Goal: Task Accomplishment & Management: Complete application form

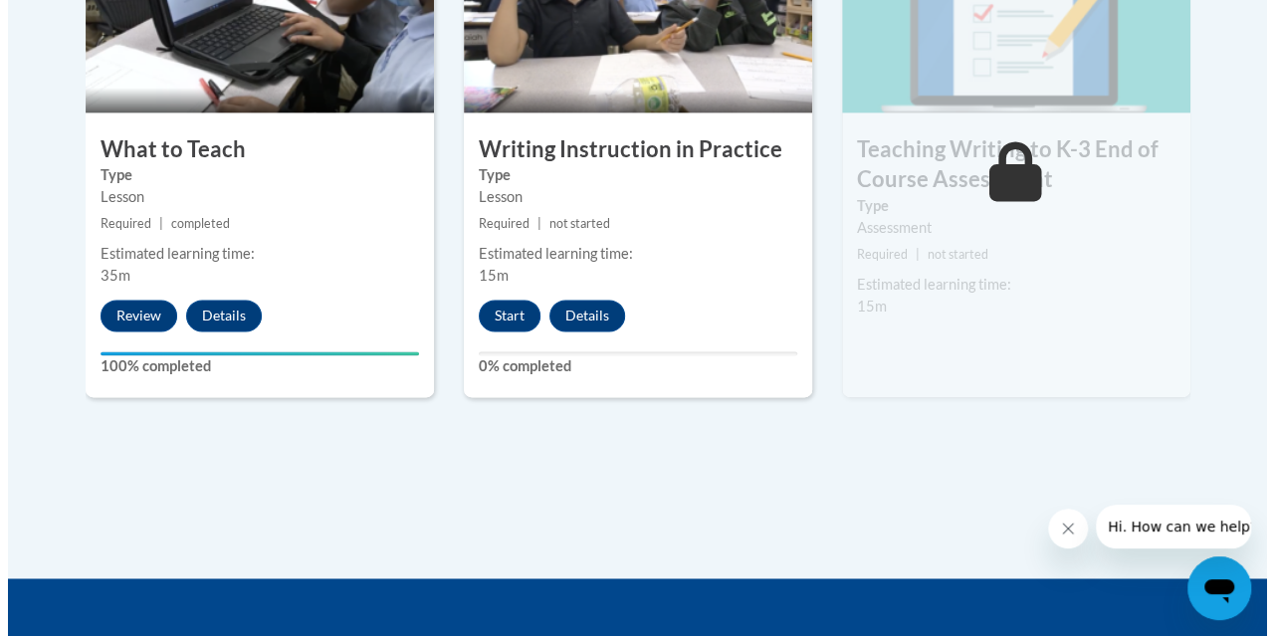
scroll to position [1406, 0]
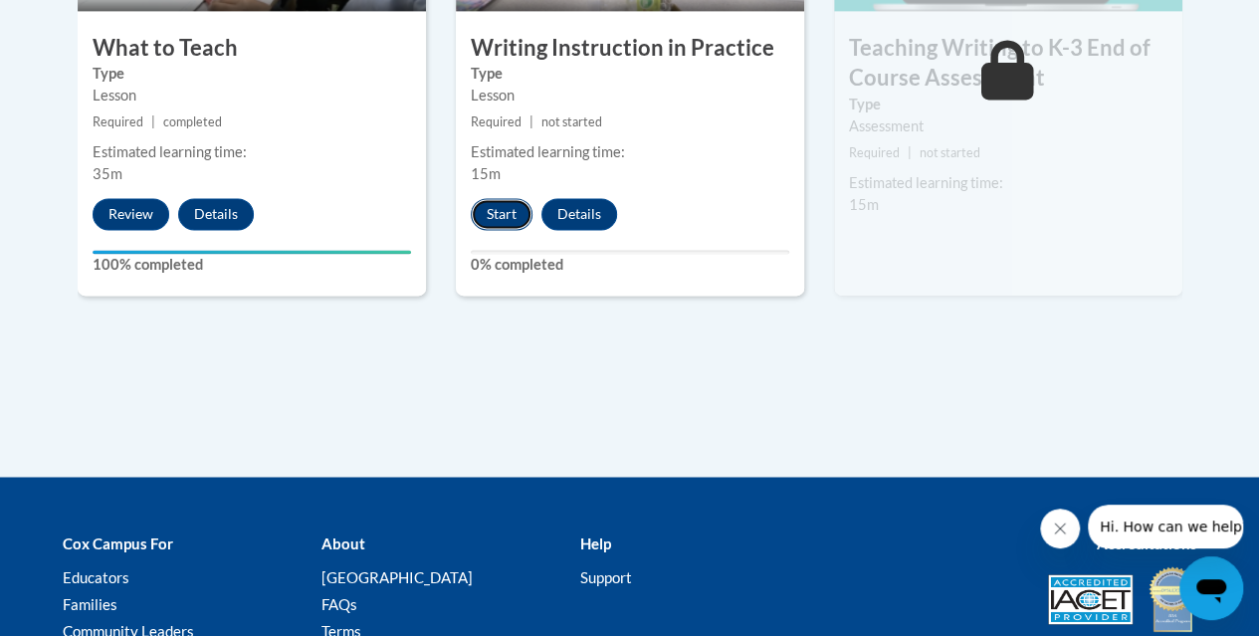
click at [496, 202] on button "Start" at bounding box center [502, 214] width 62 height 32
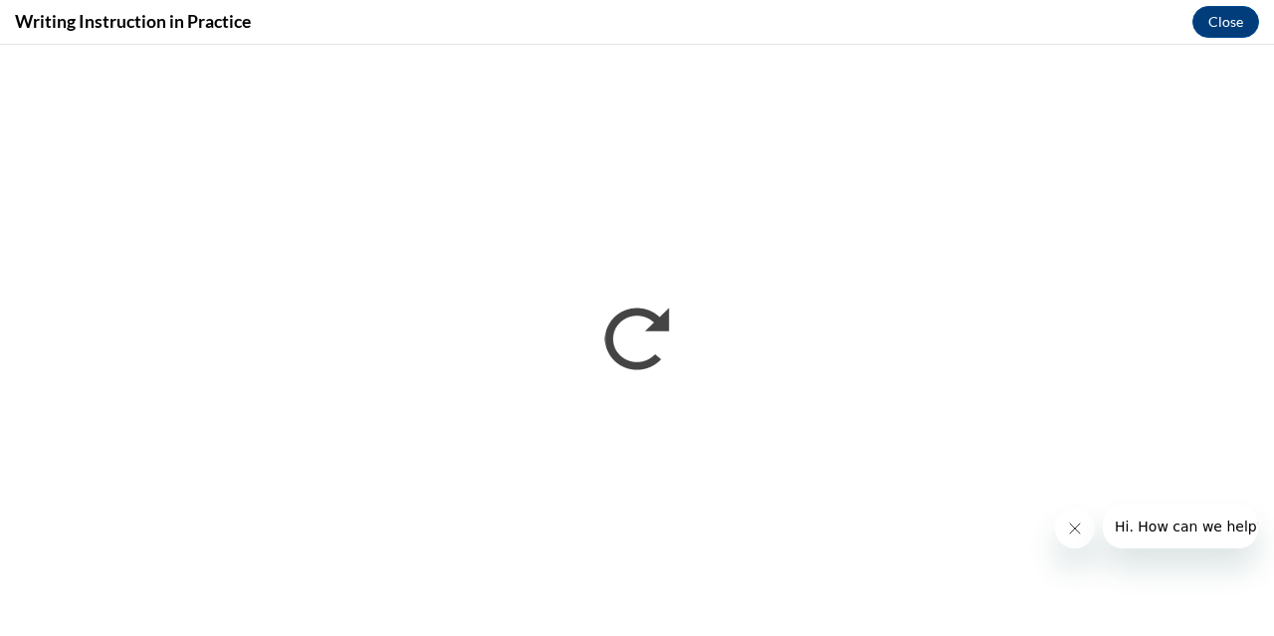
scroll to position [0, 0]
click at [1237, 21] on button "Close" at bounding box center [1225, 22] width 67 height 32
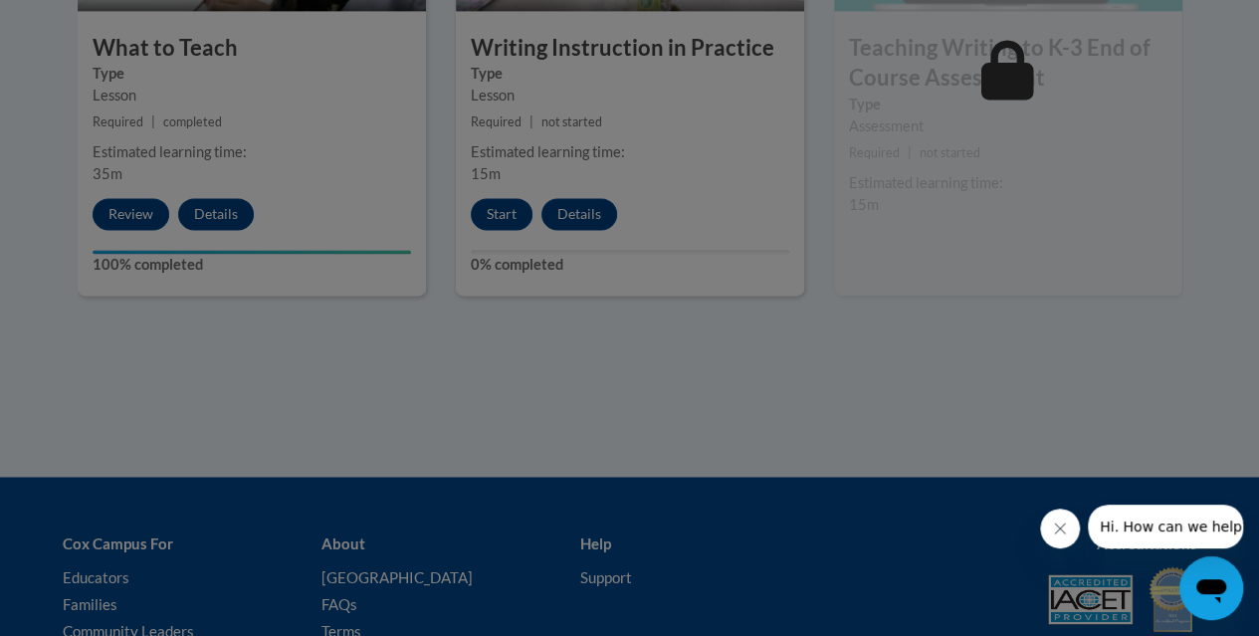
click at [486, 220] on div at bounding box center [629, 318] width 1259 height 636
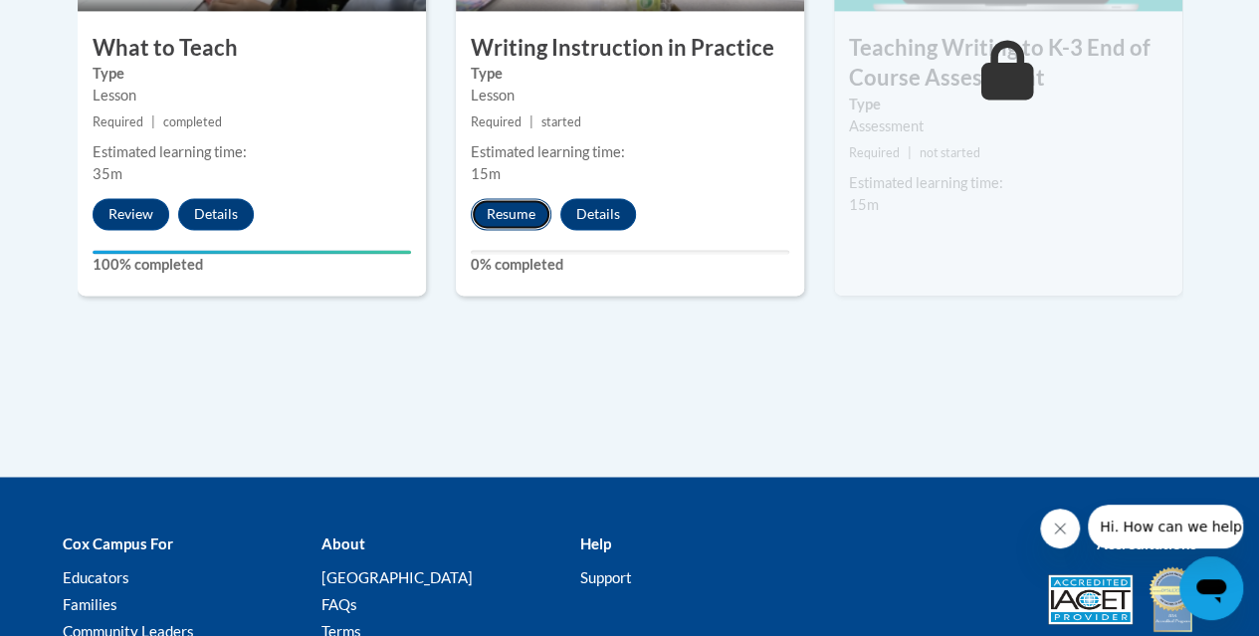
click at [511, 221] on button "Resume" at bounding box center [511, 214] width 81 height 32
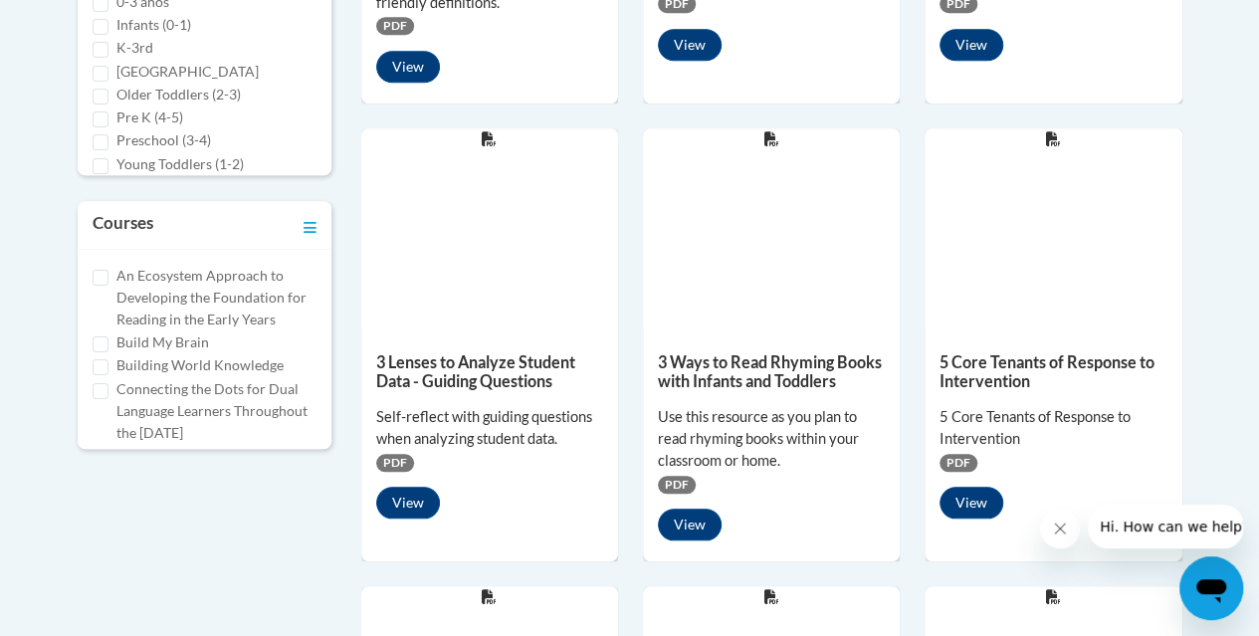
scroll to position [824, 0]
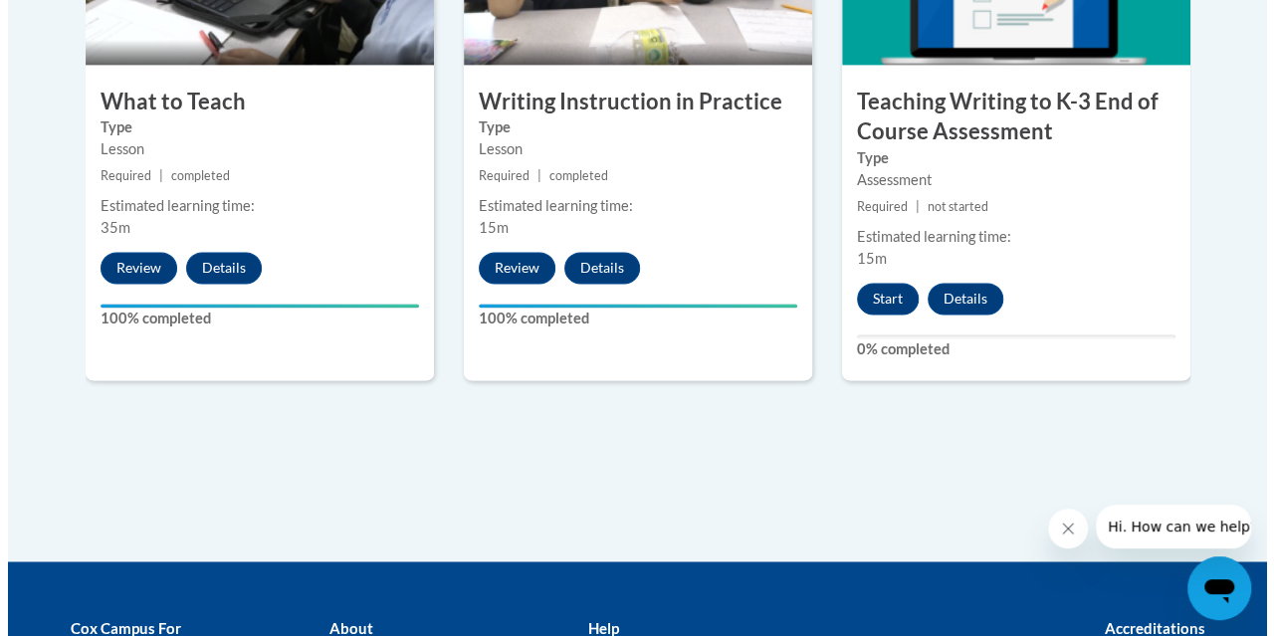
scroll to position [1353, 0]
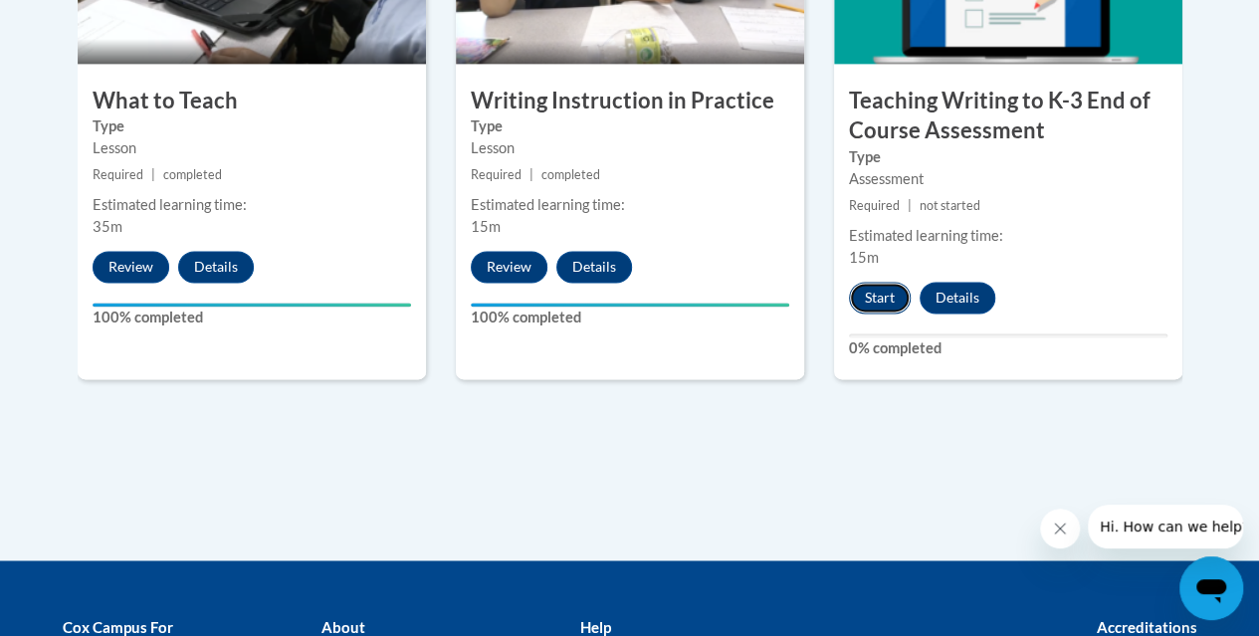
click at [872, 298] on button "Start" at bounding box center [880, 298] width 62 height 32
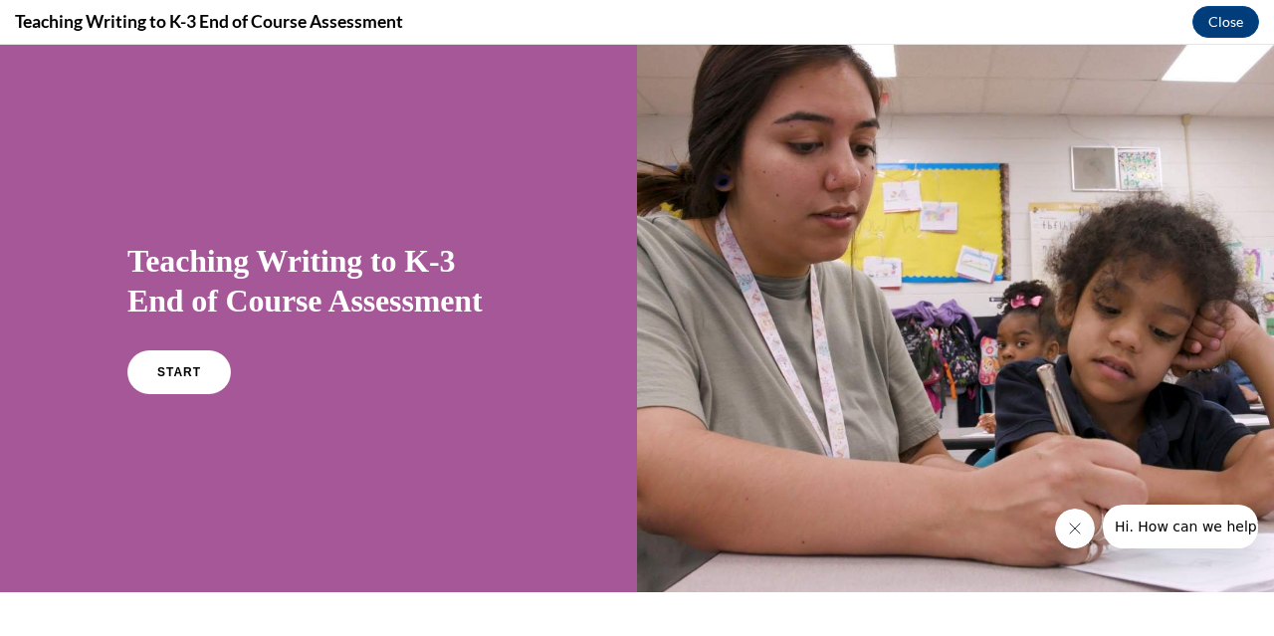
scroll to position [0, 0]
click at [453, 208] on div "Teaching Writing to K-3 End of Course Assessment START" at bounding box center [318, 318] width 637 height 547
drag, startPoint x: 232, startPoint y: 367, endPoint x: 217, endPoint y: 371, distance: 15.4
click at [217, 371] on div "START" at bounding box center [318, 380] width 382 height 61
click at [217, 371] on link "START" at bounding box center [178, 372] width 108 height 46
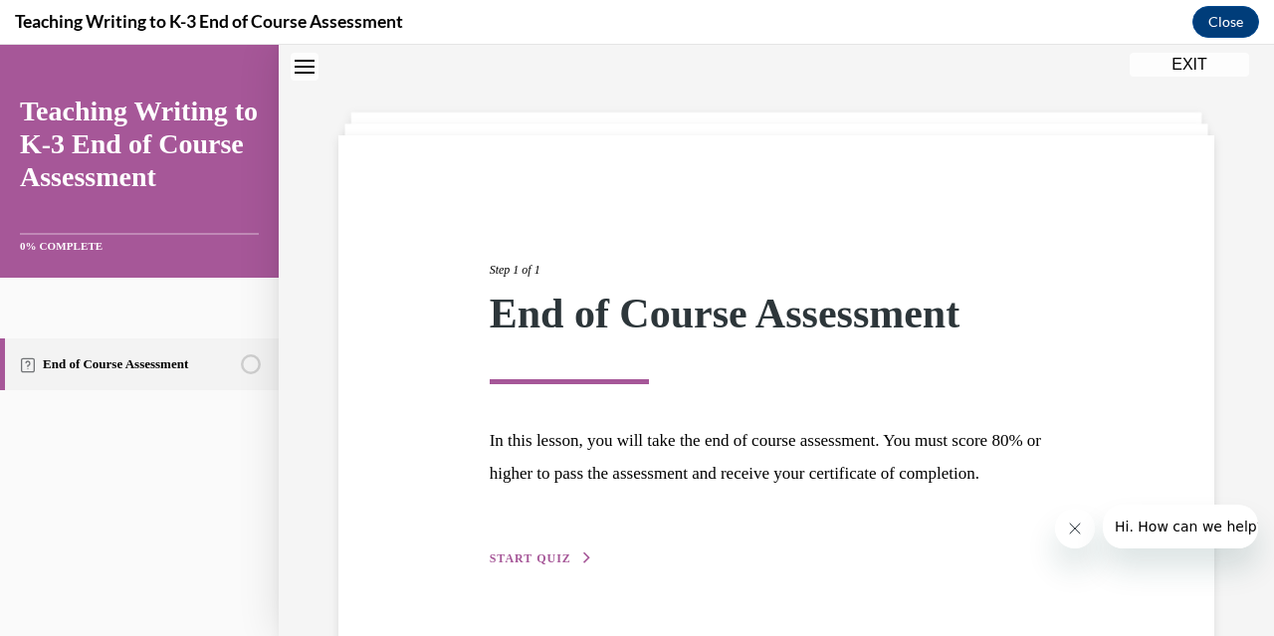
scroll to position [145, 0]
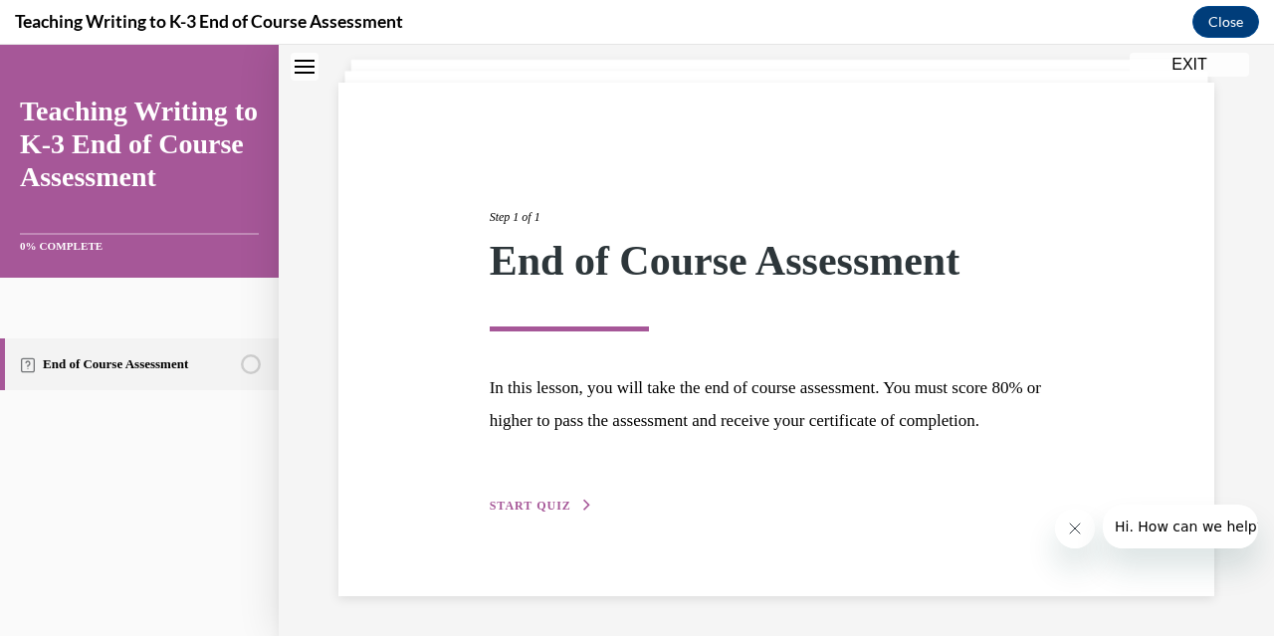
click at [543, 497] on button "START QUIZ" at bounding box center [541, 505] width 103 height 18
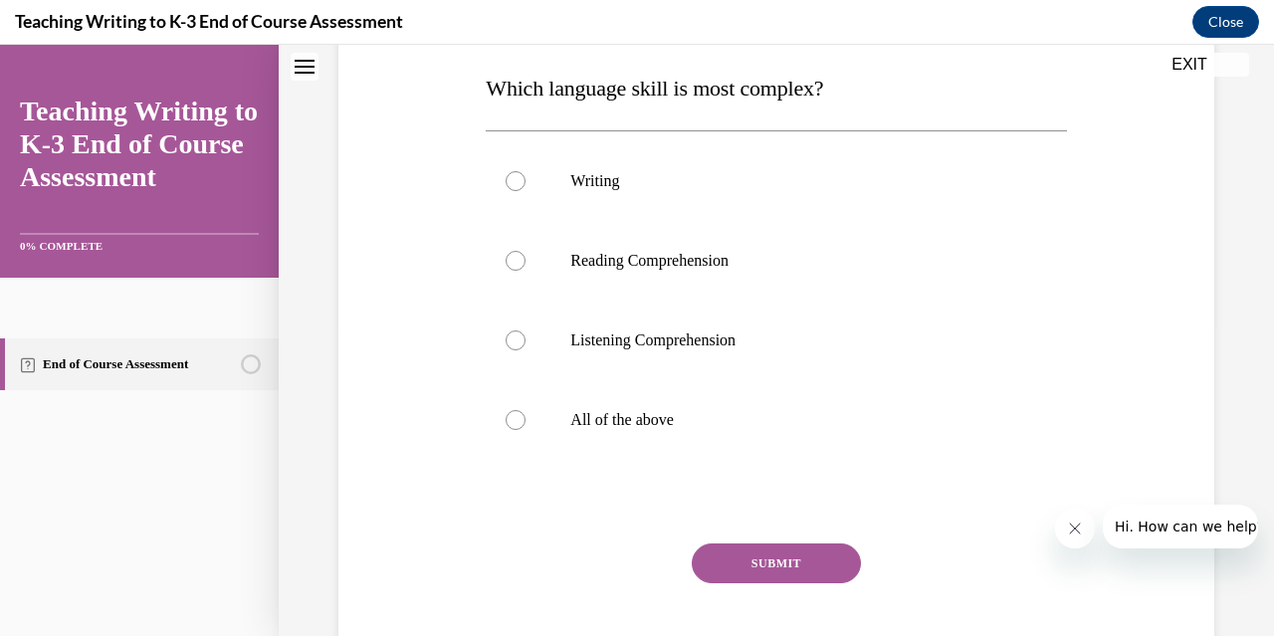
scroll to position [312, 0]
click at [513, 421] on div at bounding box center [515, 420] width 20 height 20
click at [513, 421] on input "All of the above" at bounding box center [515, 420] width 20 height 20
radio input "true"
click at [730, 552] on button "SUBMIT" at bounding box center [776, 563] width 169 height 40
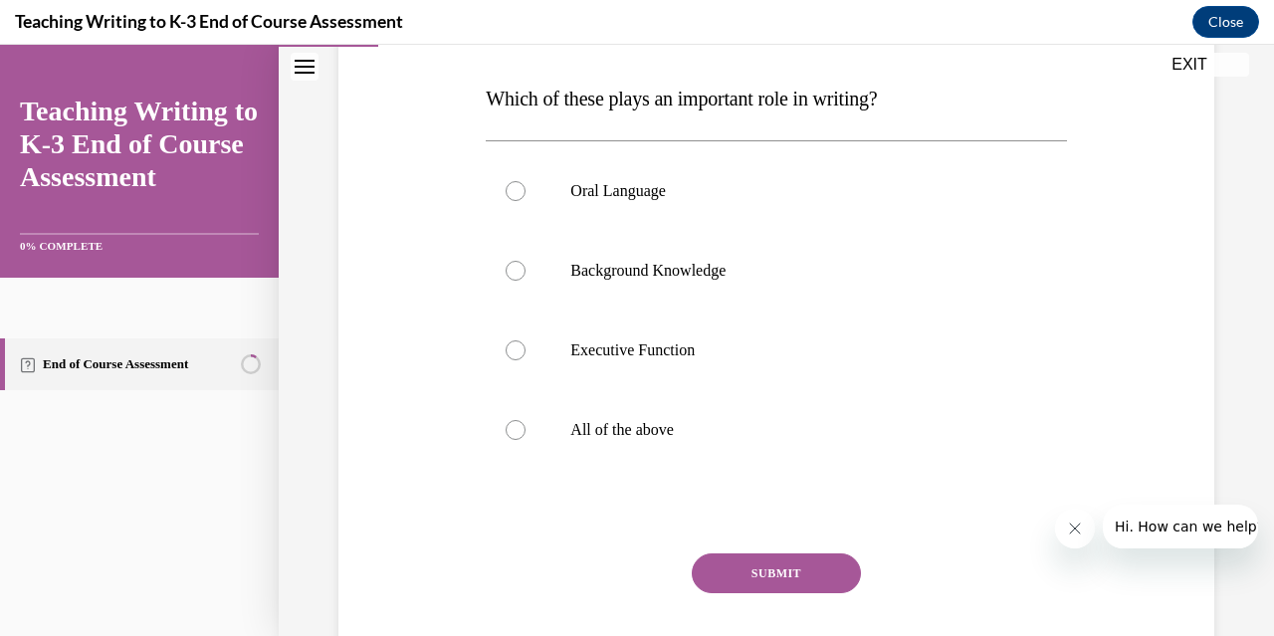
scroll to position [303, 0]
click at [511, 420] on div at bounding box center [515, 429] width 20 height 20
click at [511, 420] on input "All of the above" at bounding box center [515, 429] width 20 height 20
radio input "true"
click at [806, 588] on button "SUBMIT" at bounding box center [776, 572] width 169 height 40
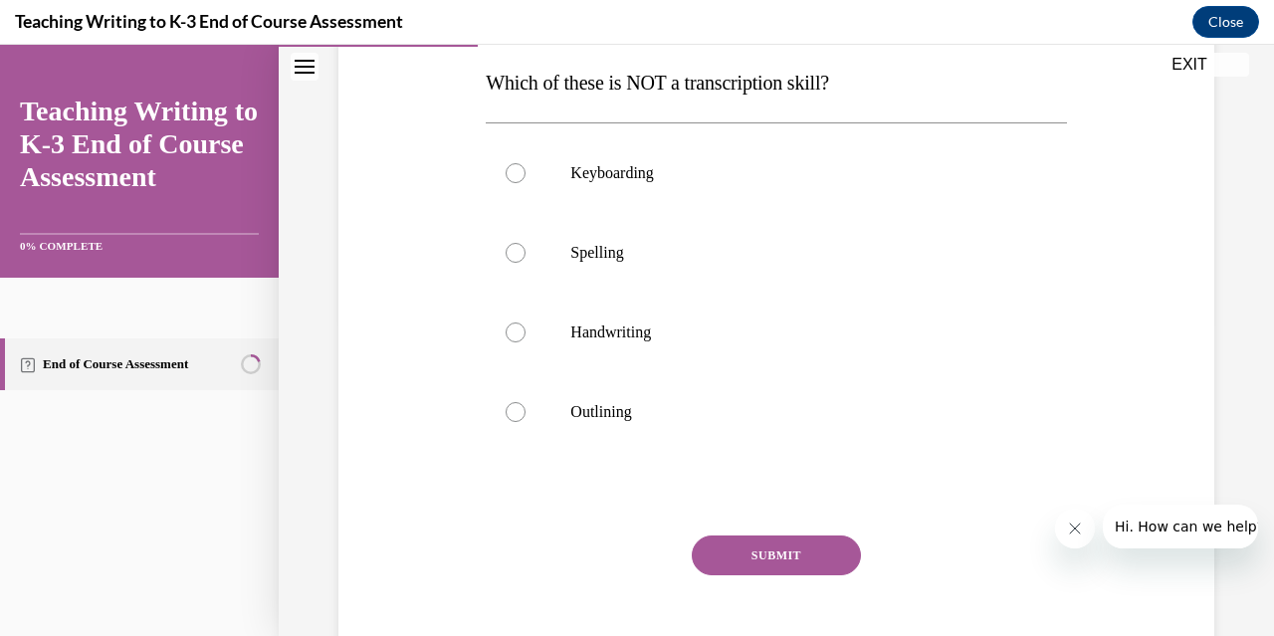
scroll to position [306, 0]
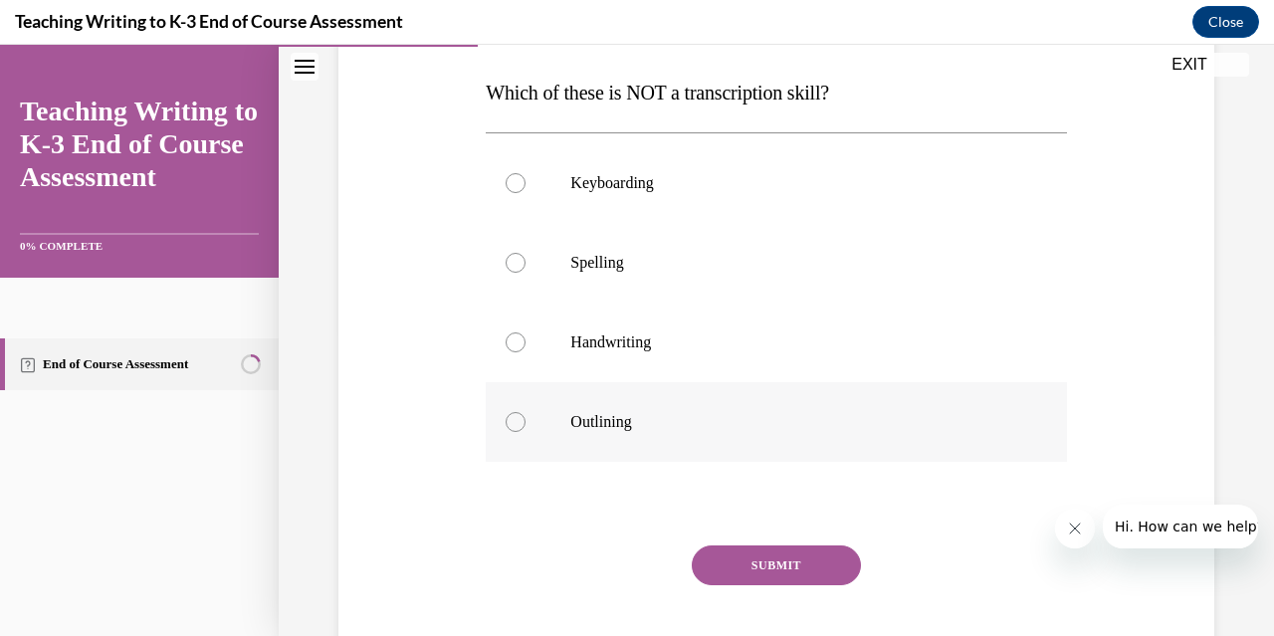
click at [519, 411] on label "Outlining" at bounding box center [776, 422] width 580 height 80
click at [519, 412] on input "Outlining" at bounding box center [515, 422] width 20 height 20
radio input "true"
click at [493, 251] on label "Spelling" at bounding box center [776, 263] width 580 height 80
click at [505, 253] on input "Spelling" at bounding box center [515, 263] width 20 height 20
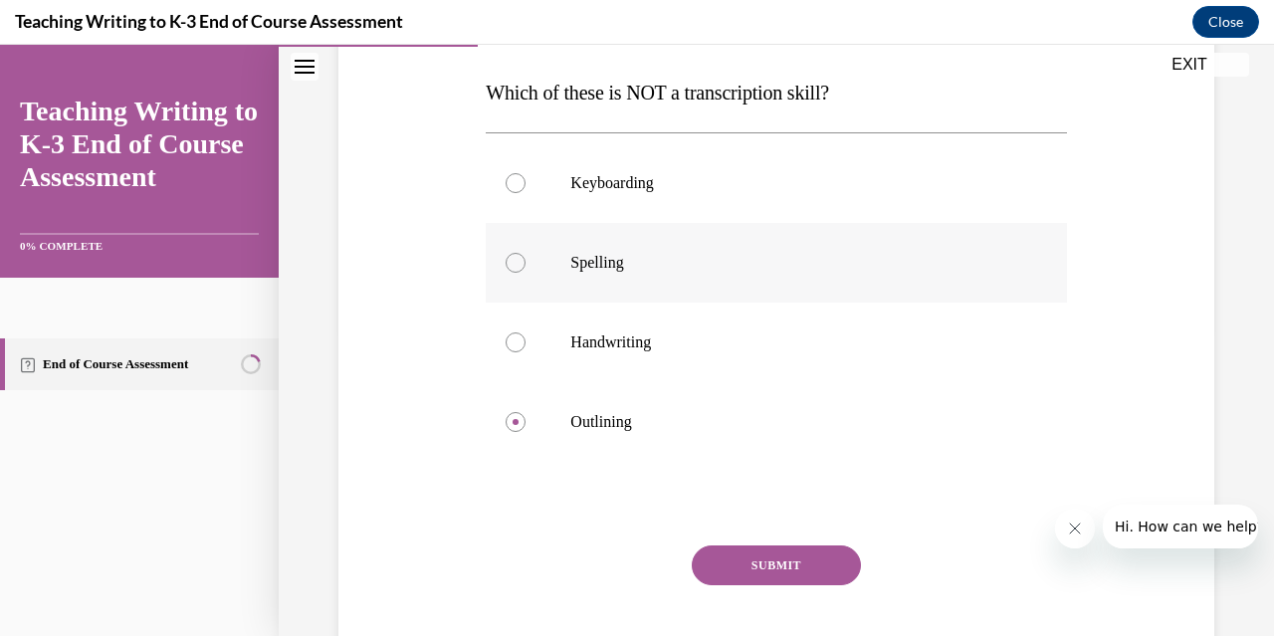
radio input "true"
click at [813, 557] on button "SUBMIT" at bounding box center [776, 565] width 169 height 40
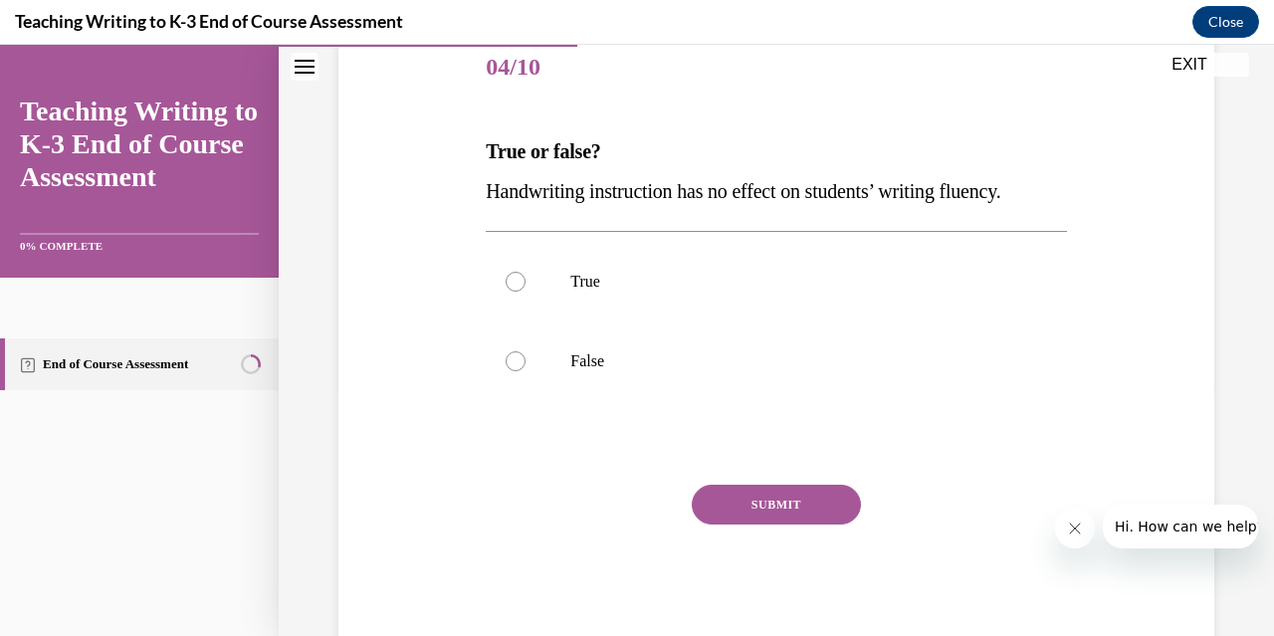
scroll to position [298, 0]
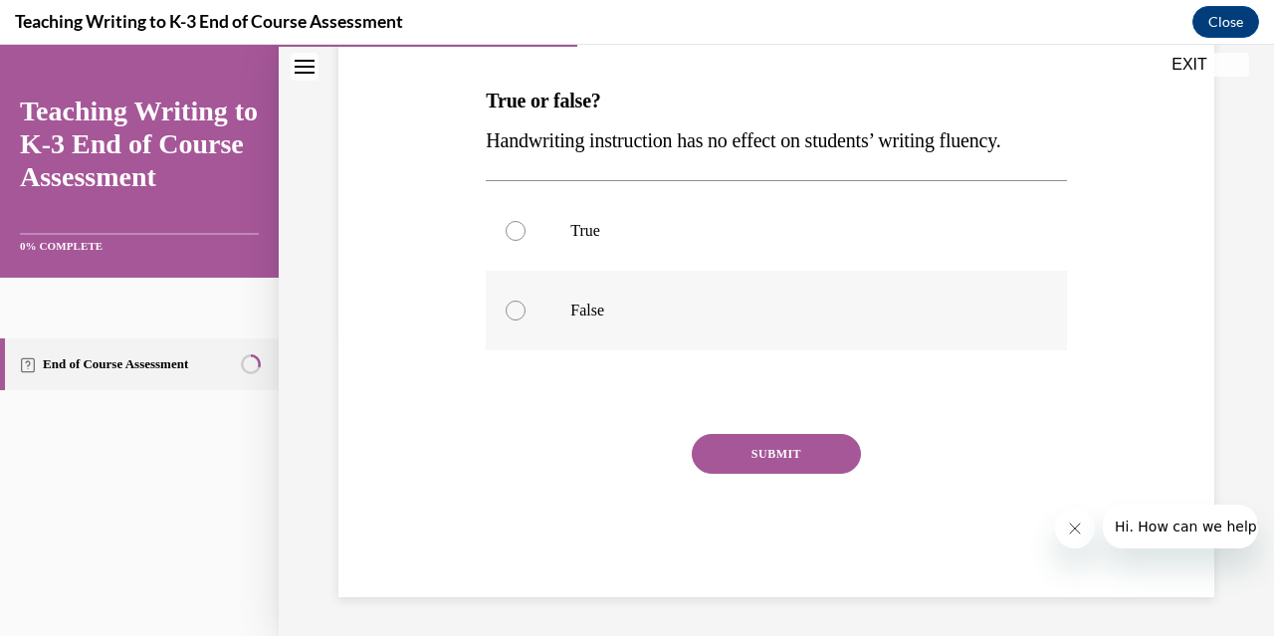
click at [511, 304] on div at bounding box center [515, 310] width 20 height 20
click at [511, 304] on input "False" at bounding box center [515, 310] width 20 height 20
radio input "true"
click at [756, 441] on button "SUBMIT" at bounding box center [776, 454] width 169 height 40
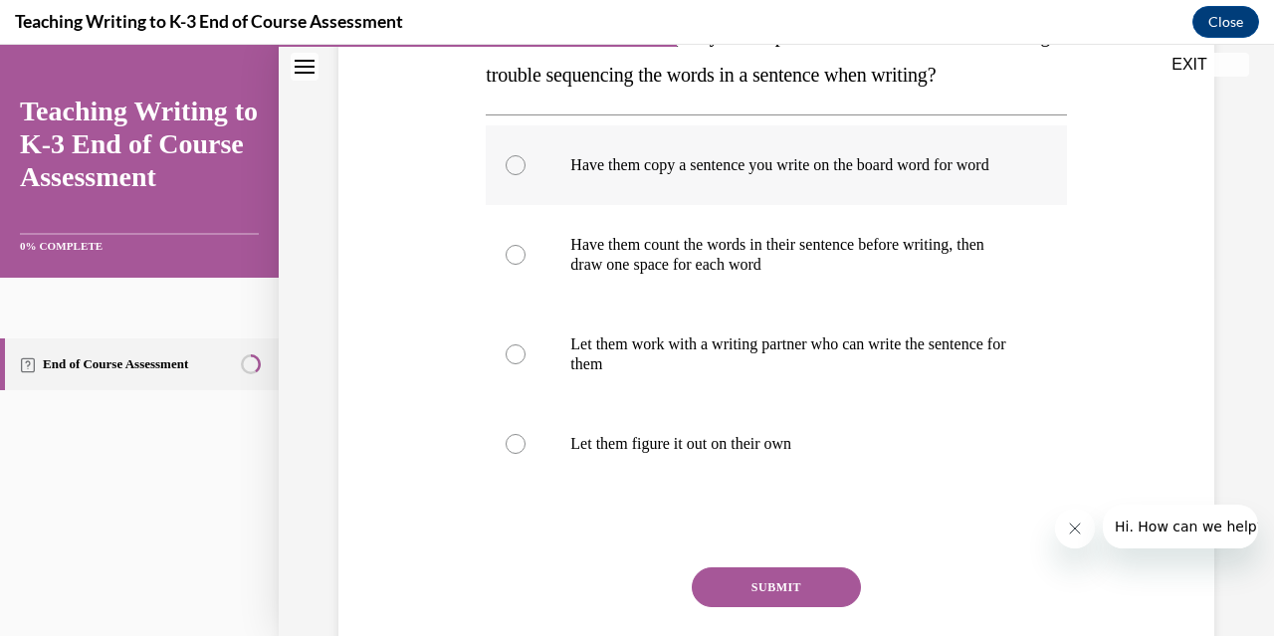
scroll to position [369, 0]
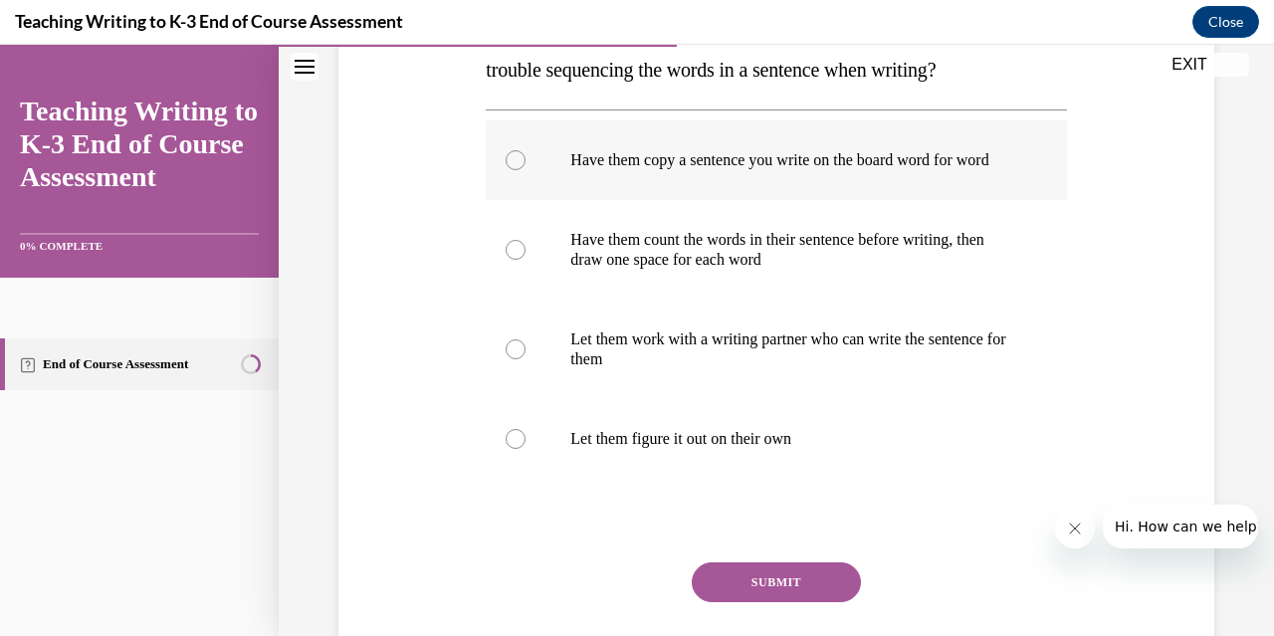
click at [511, 163] on div at bounding box center [515, 160] width 20 height 20
click at [511, 163] on input "Have them copy a sentence you write on the board word for word" at bounding box center [515, 160] width 20 height 20
radio input "true"
click at [512, 260] on div at bounding box center [515, 250] width 20 height 20
click at [512, 260] on input "Have them count the words in their sentence before writing, then draw one space…" at bounding box center [515, 250] width 20 height 20
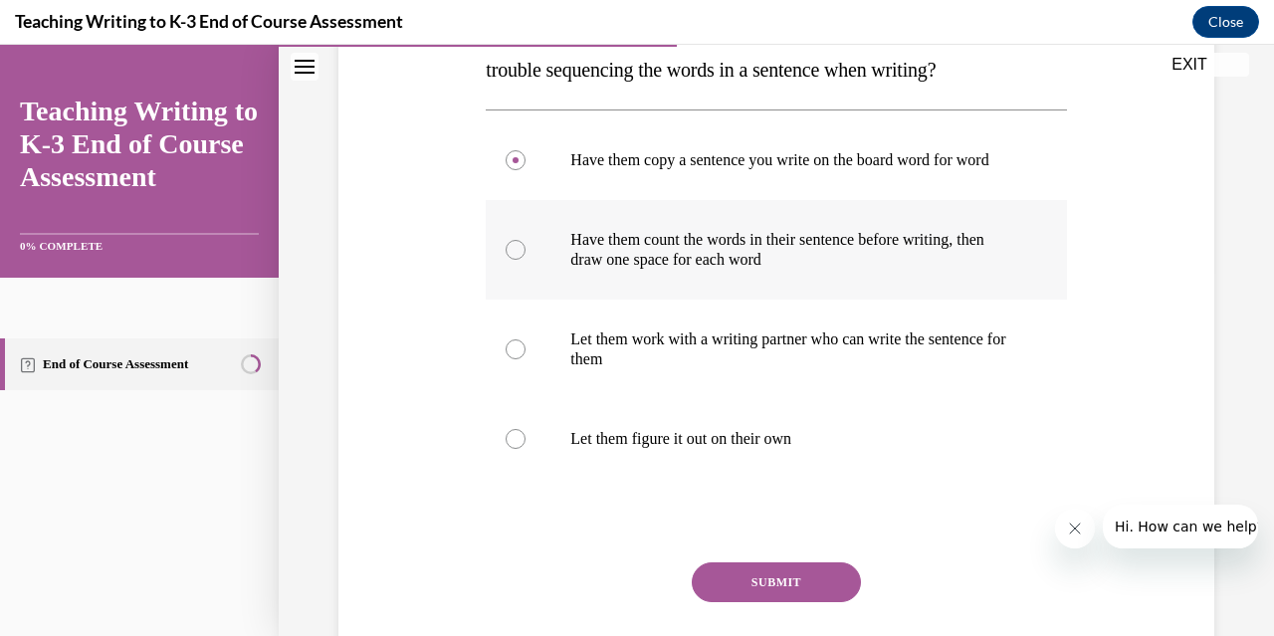
radio input "true"
click at [748, 602] on button "SUBMIT" at bounding box center [776, 582] width 169 height 40
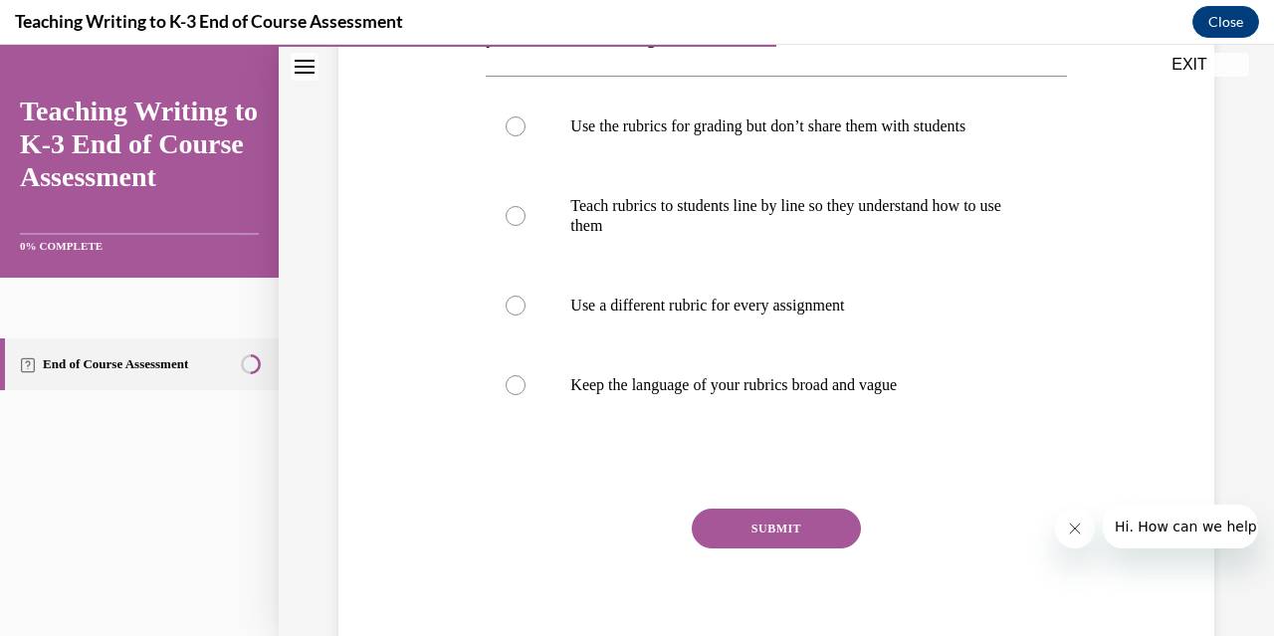
scroll to position [413, 0]
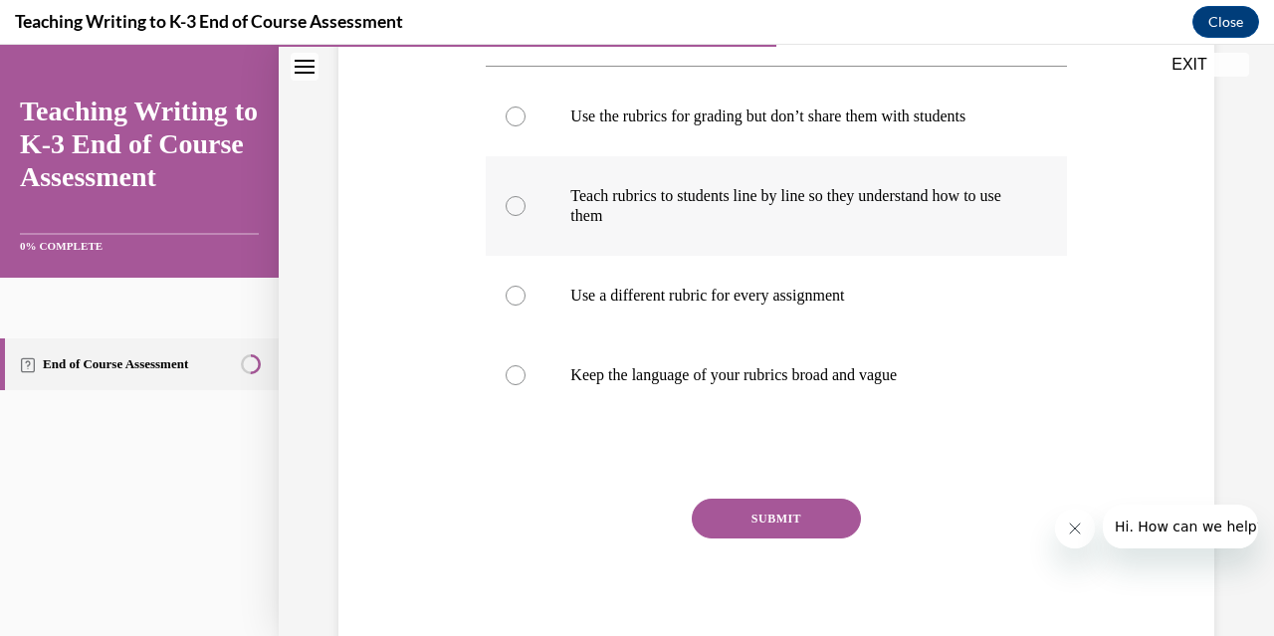
click at [505, 204] on div at bounding box center [515, 206] width 20 height 20
click at [505, 204] on input "Teach rubrics to students line by line so they understand how to use them" at bounding box center [515, 206] width 20 height 20
radio input "true"
click at [744, 520] on button "SUBMIT" at bounding box center [776, 518] width 169 height 40
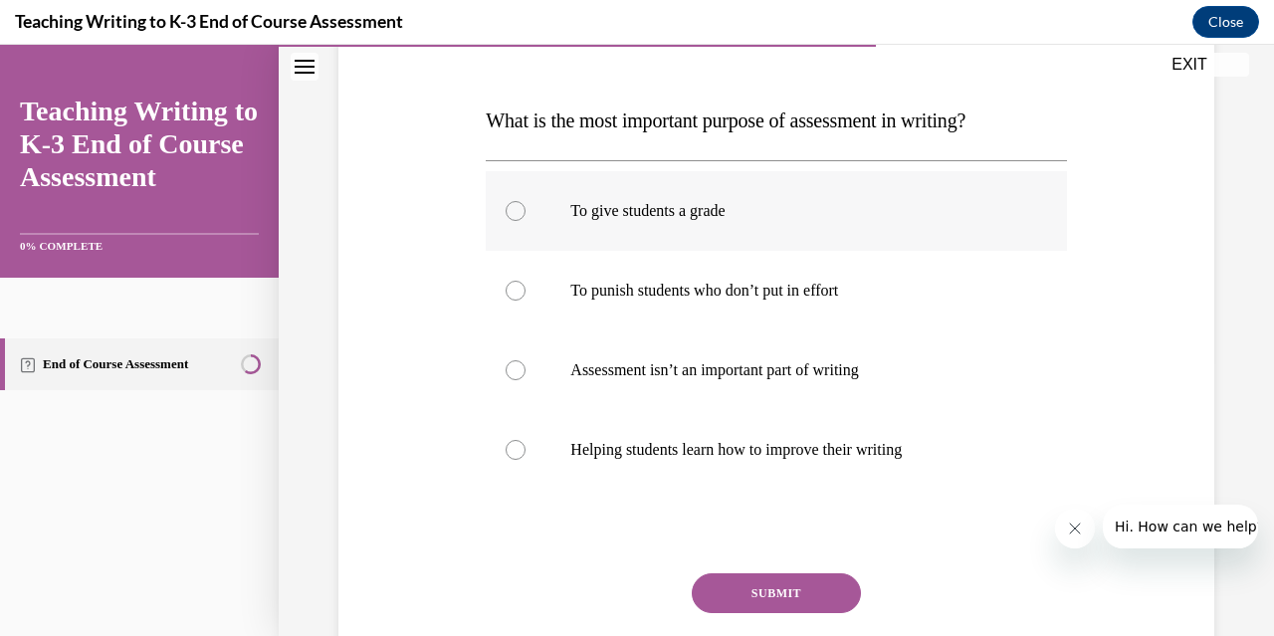
scroll to position [285, 0]
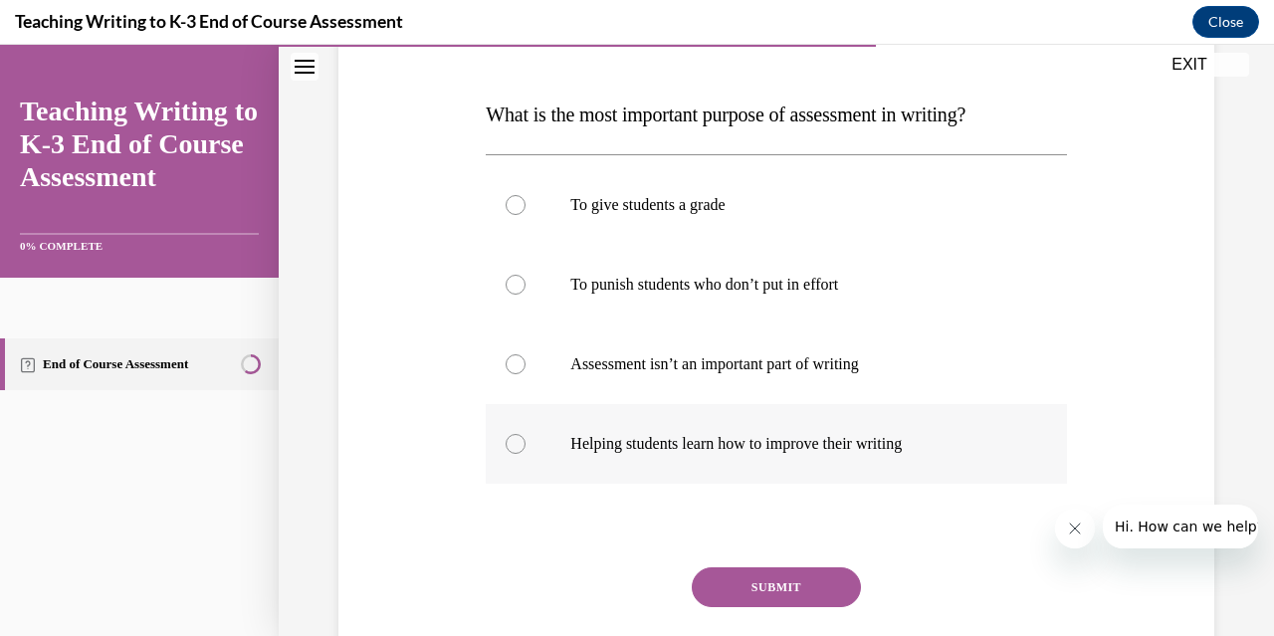
click at [505, 438] on div at bounding box center [515, 444] width 20 height 20
click at [505, 438] on input "Helping students learn how to improve their writing" at bounding box center [515, 444] width 20 height 20
radio input "true"
click at [744, 588] on button "SUBMIT" at bounding box center [776, 587] width 169 height 40
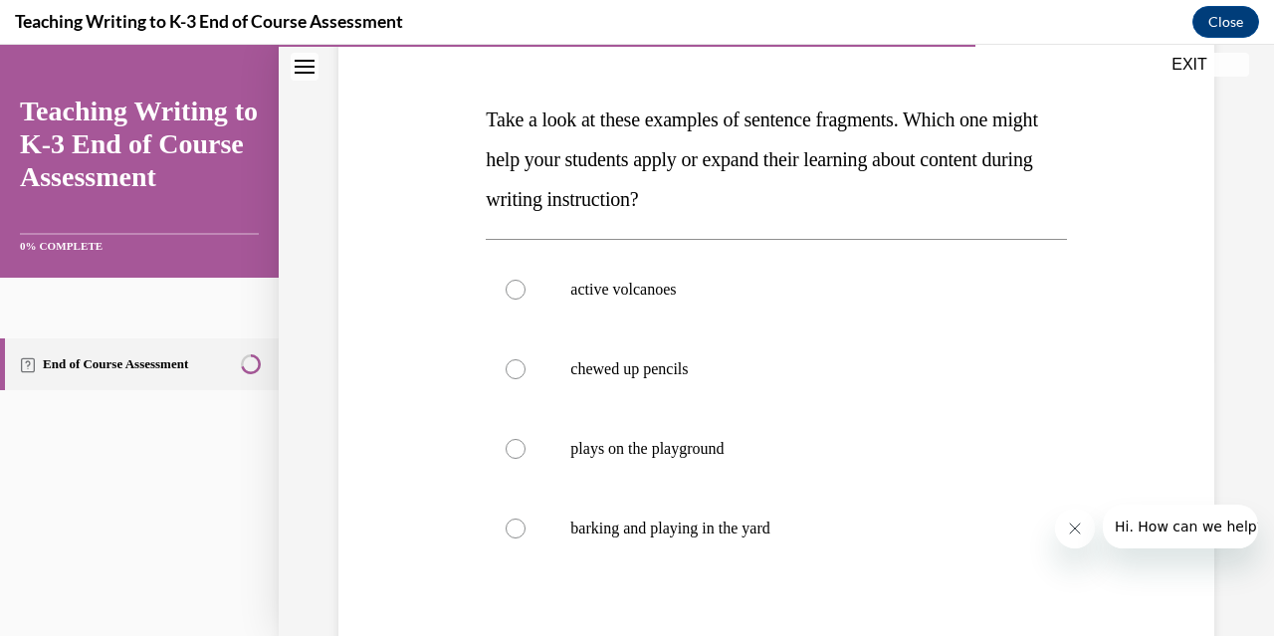
scroll to position [296, 0]
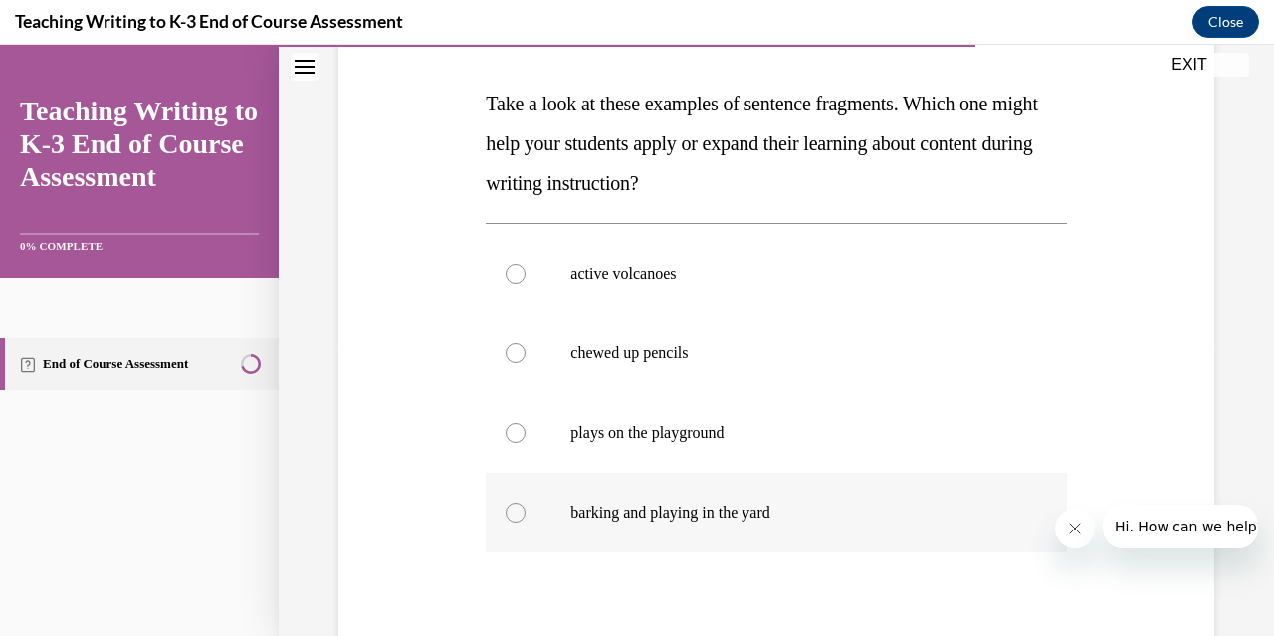
click at [525, 473] on label "barking and playing in the yard" at bounding box center [776, 513] width 580 height 80
click at [525, 502] on input "barking and playing in the yard" at bounding box center [515, 512] width 20 height 20
radio input "true"
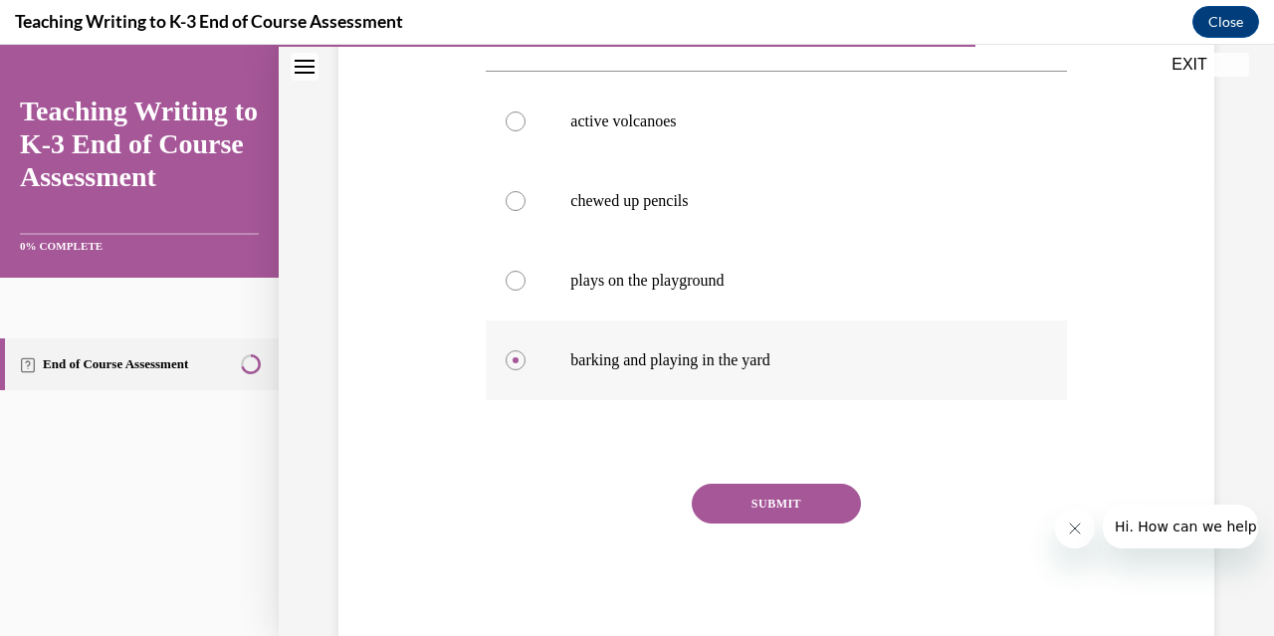
scroll to position [452, 0]
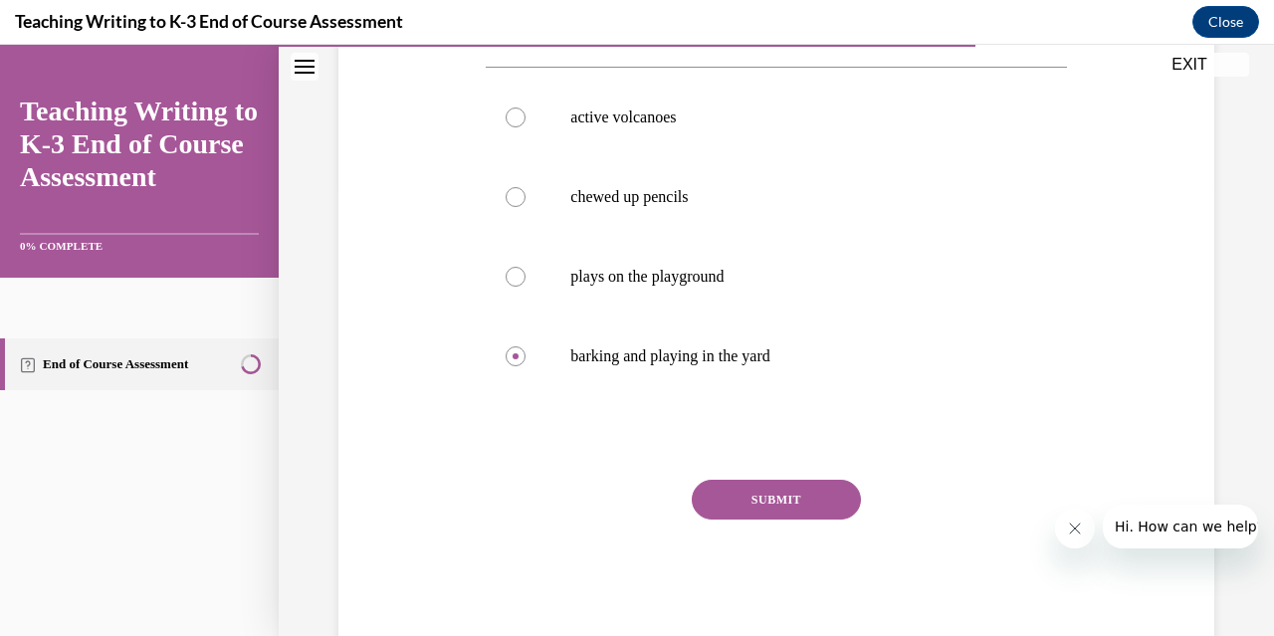
click at [743, 497] on button "SUBMIT" at bounding box center [776, 500] width 169 height 40
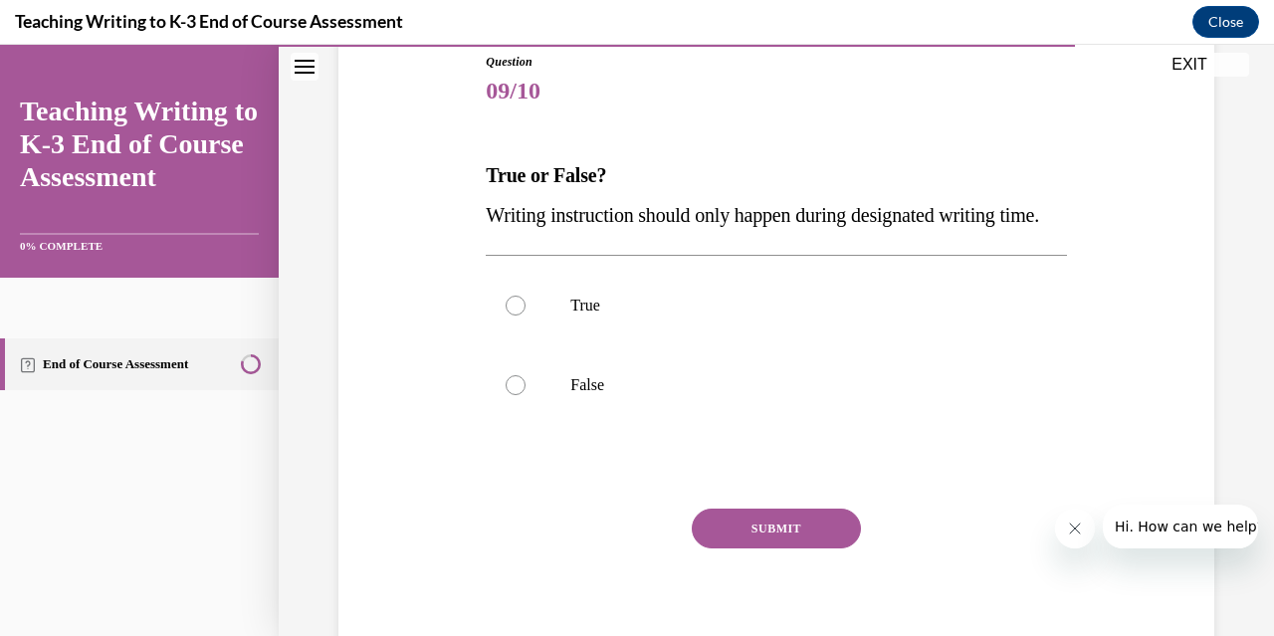
scroll to position [225, 0]
click at [508, 424] on label "False" at bounding box center [776, 384] width 580 height 80
click at [508, 394] on input "False" at bounding box center [515, 384] width 20 height 20
radio input "true"
click at [714, 547] on button "SUBMIT" at bounding box center [776, 527] width 169 height 40
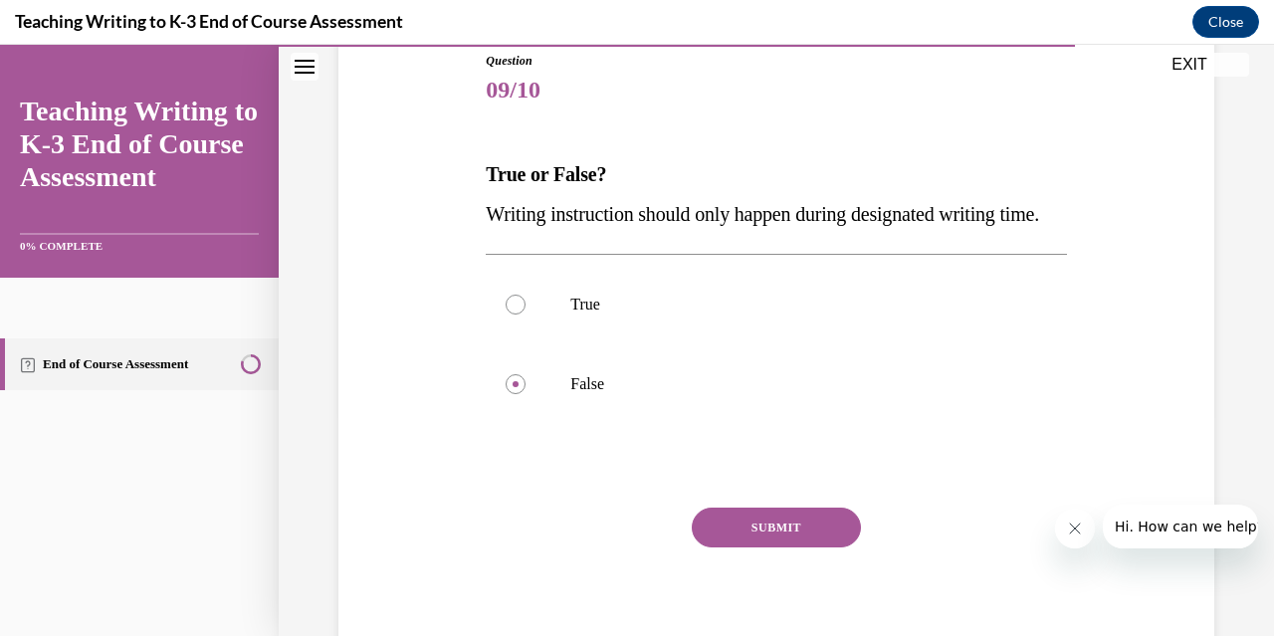
scroll to position [222, 0]
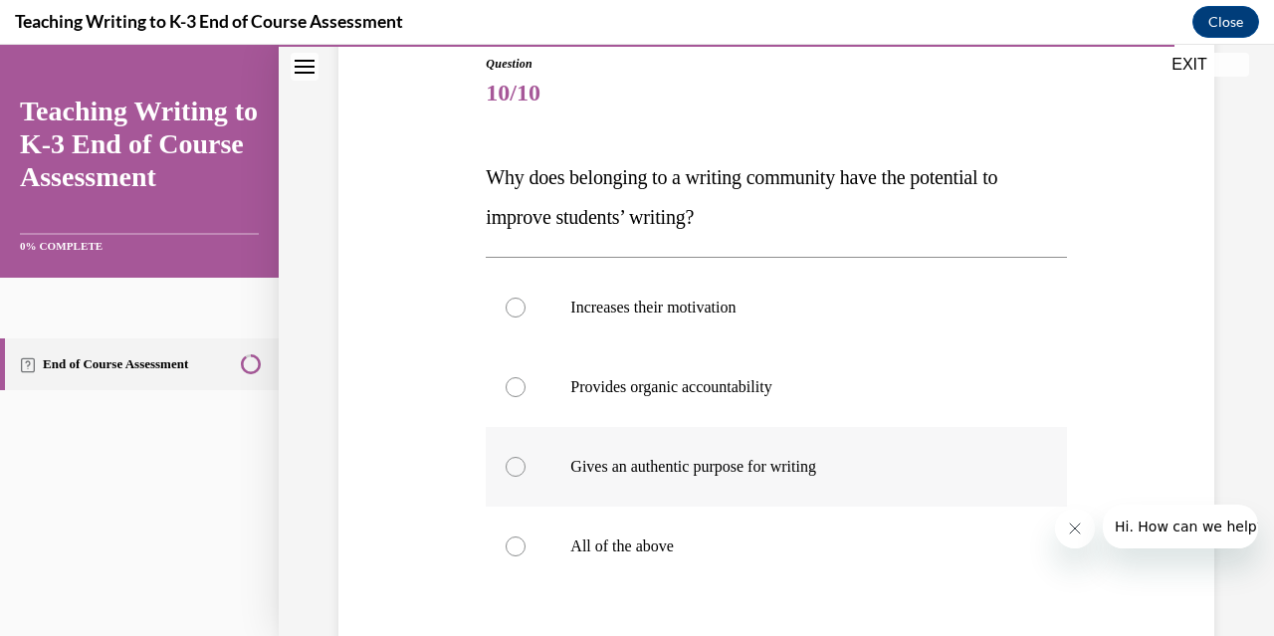
click at [509, 478] on label "Gives an authentic purpose for writing" at bounding box center [776, 467] width 580 height 80
click at [509, 477] on input "Gives an authentic purpose for writing" at bounding box center [515, 467] width 20 height 20
radio input "true"
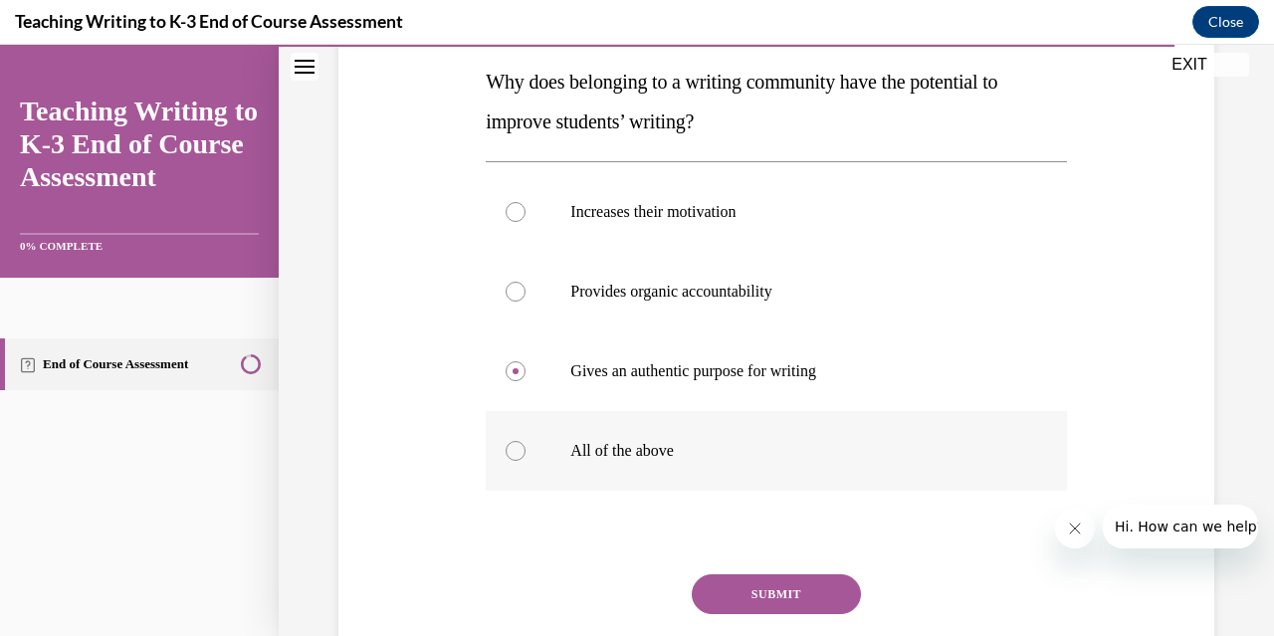
scroll to position [319, 0]
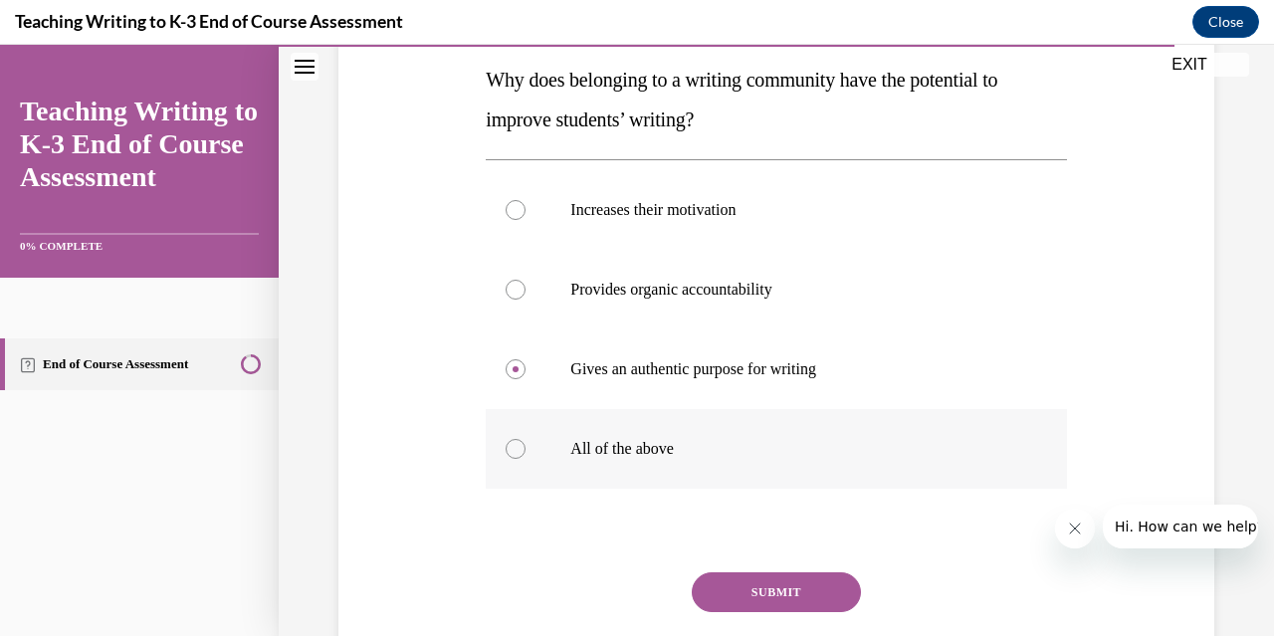
click at [526, 437] on label "All of the above" at bounding box center [776, 449] width 580 height 80
click at [525, 439] on input "All of the above" at bounding box center [515, 449] width 20 height 20
radio input "true"
click at [734, 608] on button "SUBMIT" at bounding box center [776, 592] width 169 height 40
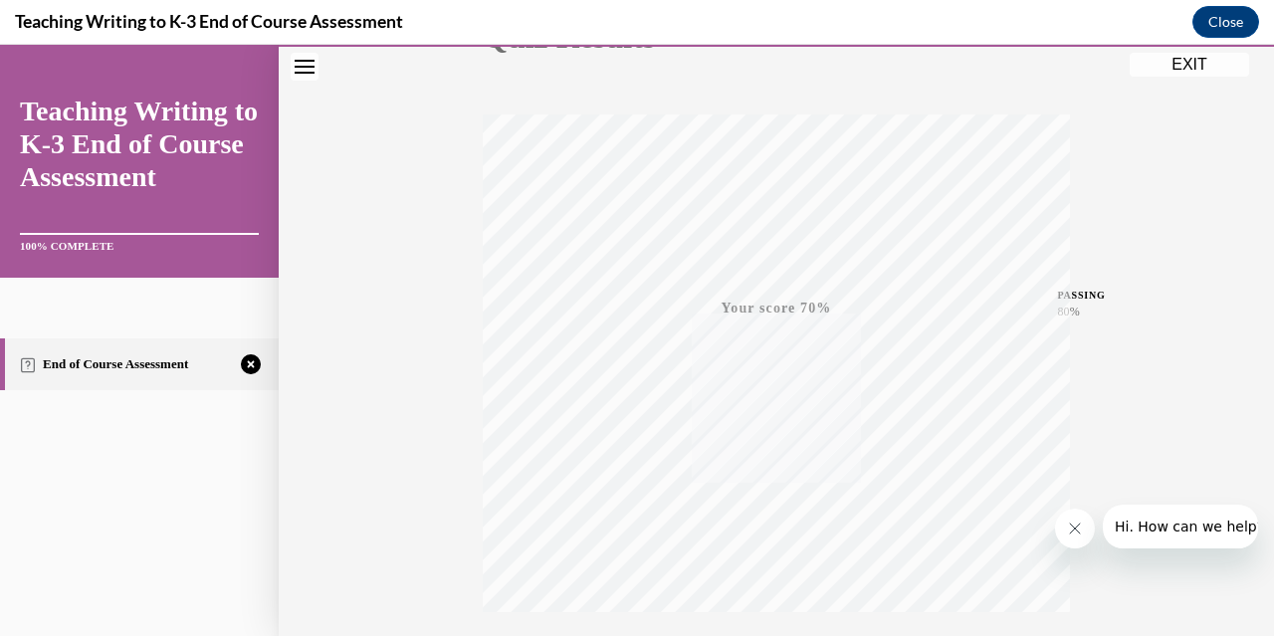
scroll to position [428, 0]
click at [773, 508] on icon "button" at bounding box center [776, 515] width 71 height 22
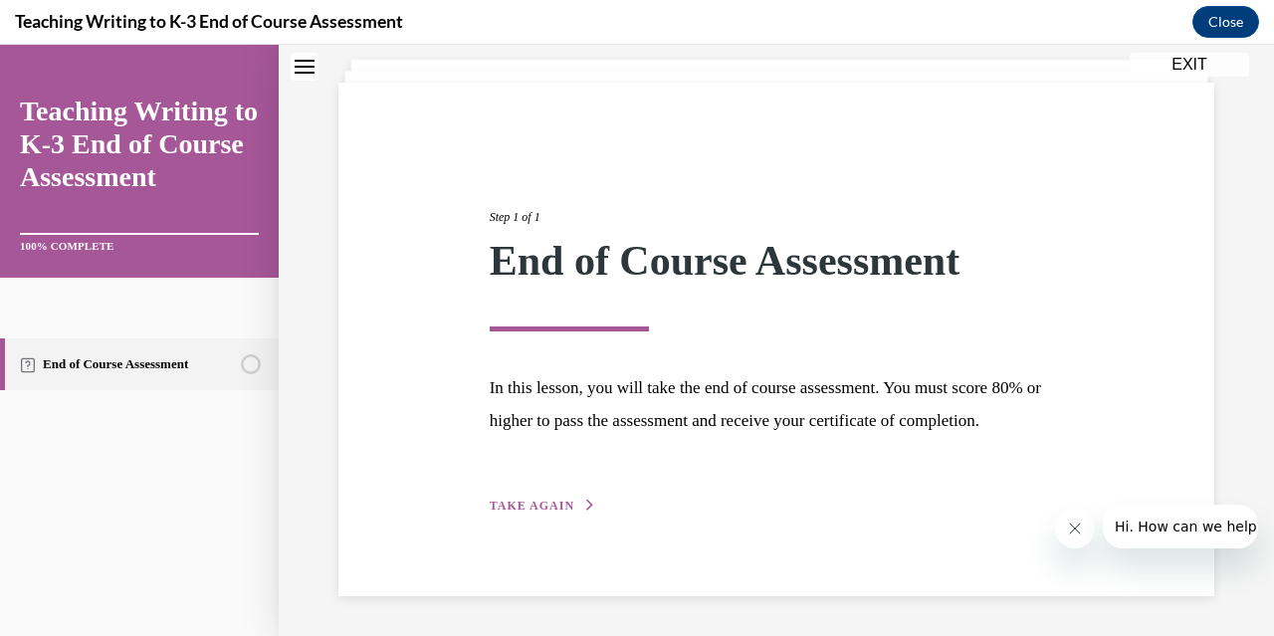
scroll to position [145, 0]
click at [534, 517] on div "Step 1 of 1 End of Course Assessment In this lesson, you will take the end of c…" at bounding box center [776, 339] width 876 height 513
click at [547, 497] on button "TAKE AGAIN" at bounding box center [543, 505] width 106 height 18
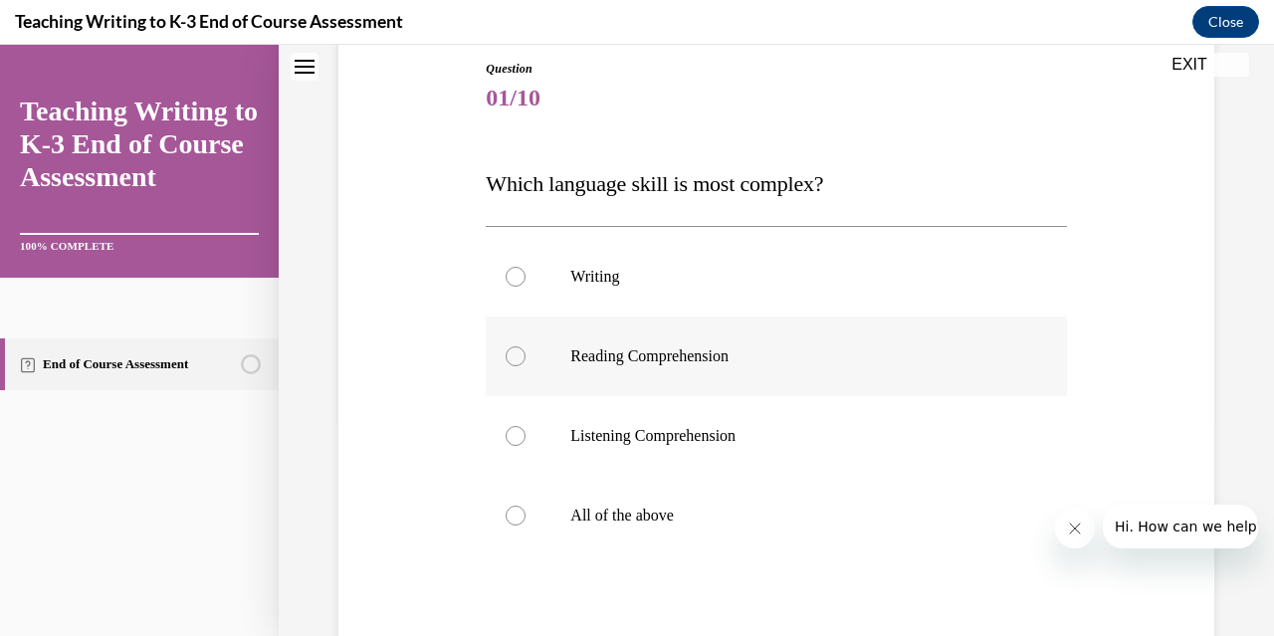
scroll to position [231, 0]
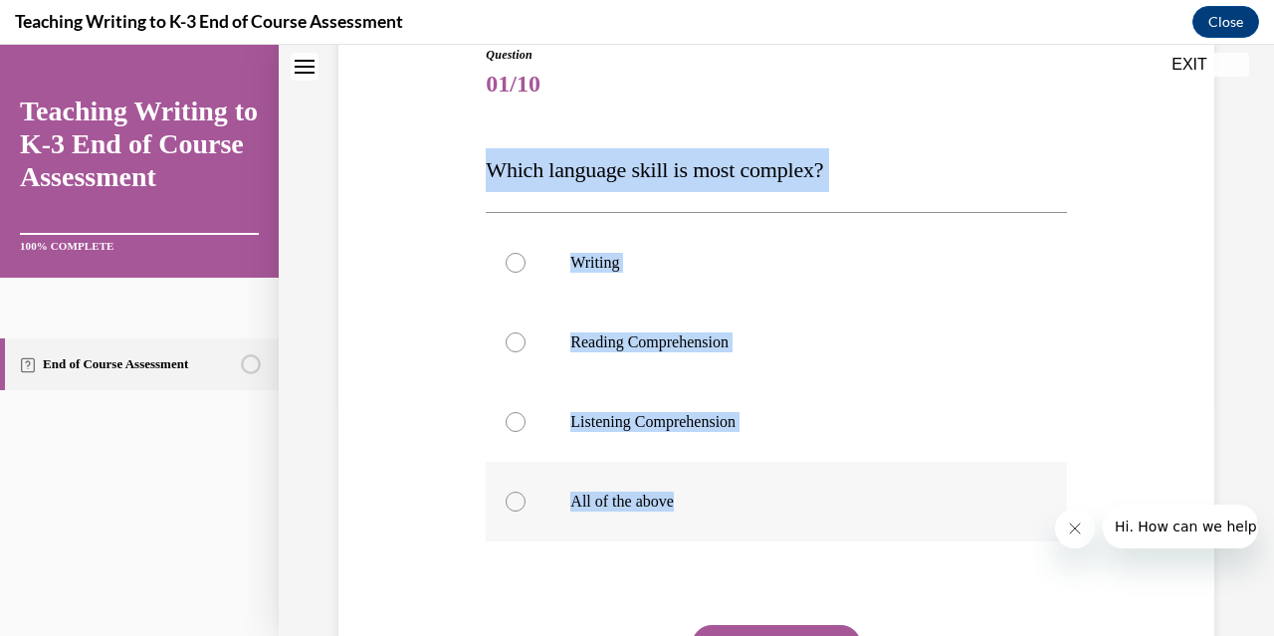
drag, startPoint x: 490, startPoint y: 152, endPoint x: 941, endPoint y: 481, distance: 558.4
click at [941, 481] on div "Question 01/10 Which language skill is most complex? Writing Reading Comprehens…" at bounding box center [776, 417] width 580 height 742
copy div "Which language skill is most complex? Writing Reading Comprehension Listening C…"
click at [516, 340] on div at bounding box center [515, 342] width 20 height 20
click at [516, 340] on input "Reading Comprehension" at bounding box center [515, 342] width 20 height 20
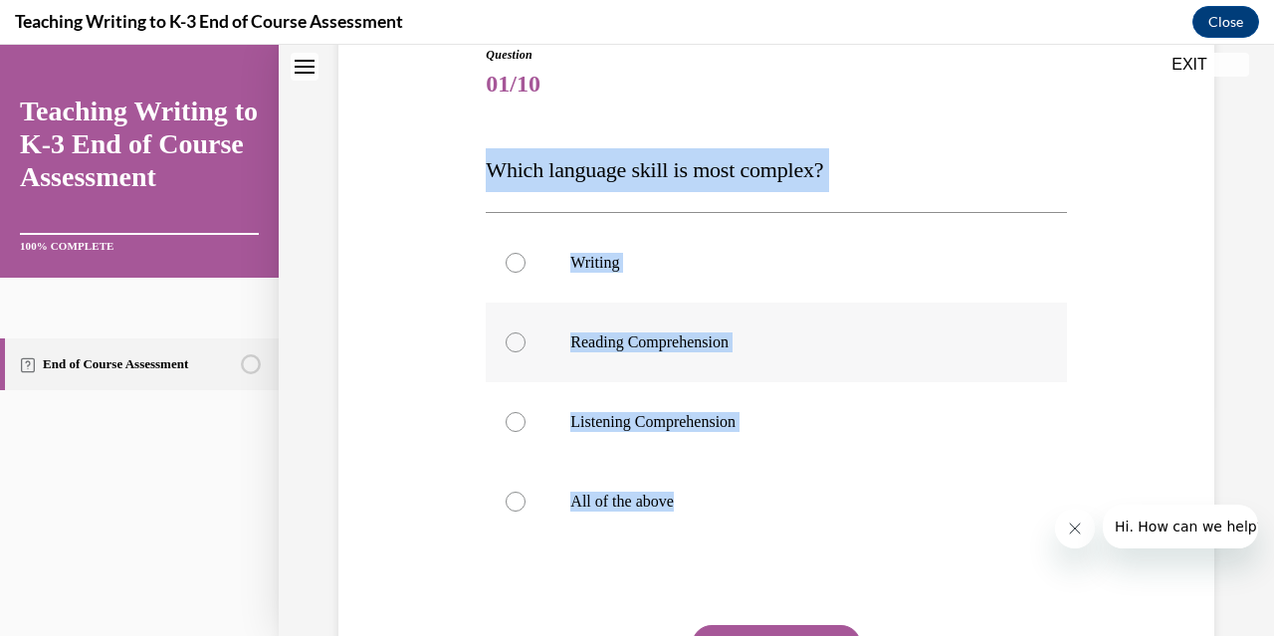
radio input "true"
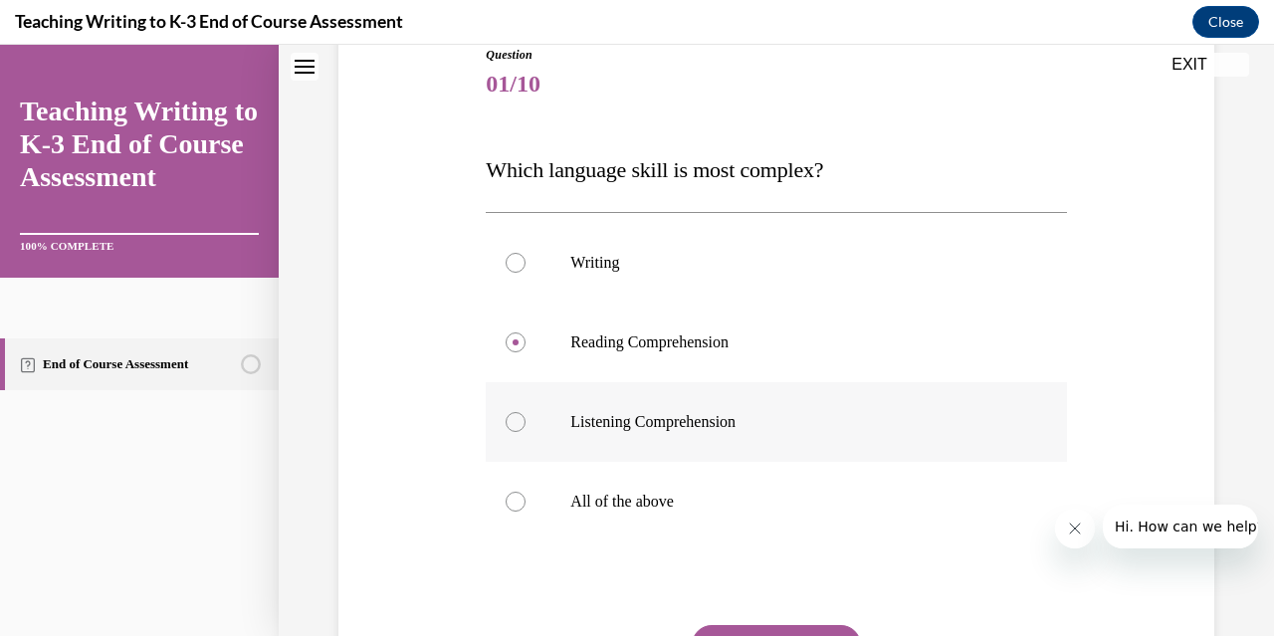
scroll to position [422, 0]
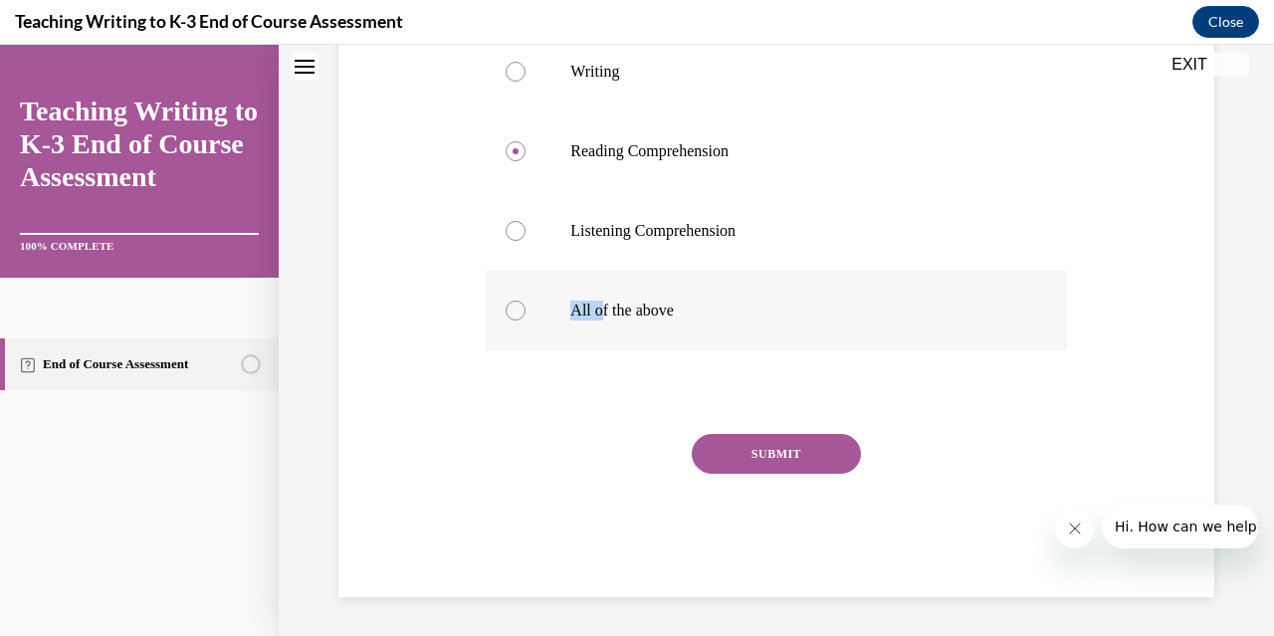
drag, startPoint x: 598, startPoint y: 320, endPoint x: 543, endPoint y: 317, distance: 54.8
click at [543, 317] on label "All of the above" at bounding box center [776, 311] width 580 height 80
click at [525, 317] on input "All of the above" at bounding box center [515, 310] width 20 height 20
radio input "true"
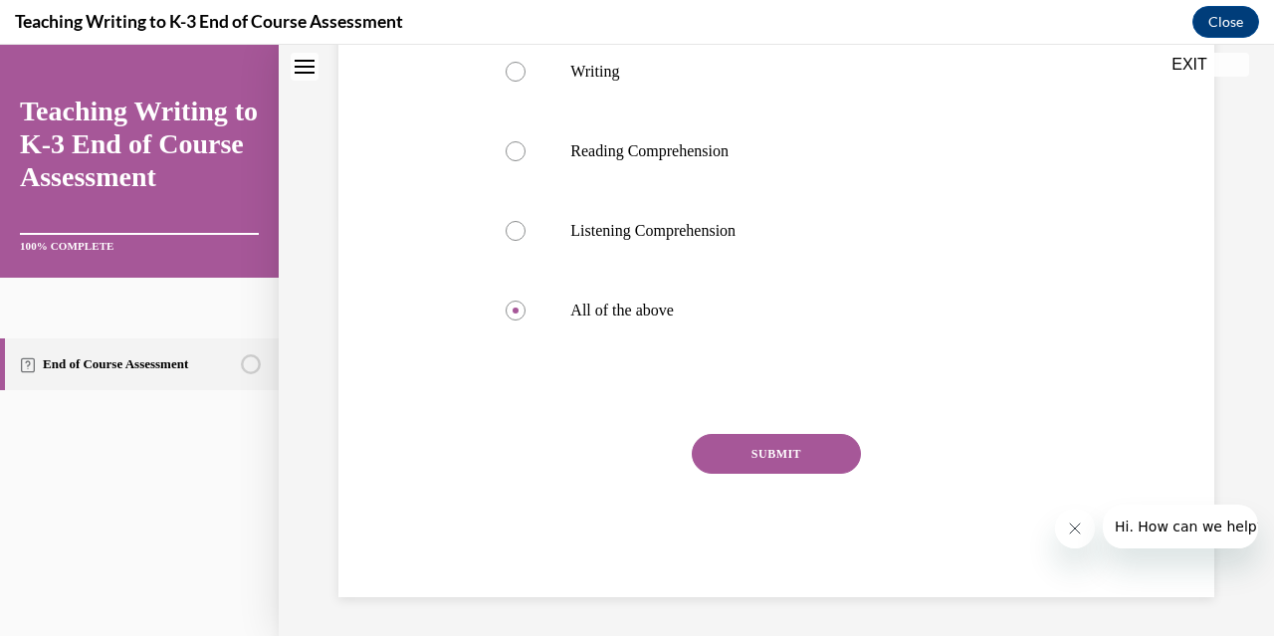
click at [748, 433] on div "Question 01/10 Which language skill is most complex? Writing Reading Comprehens…" at bounding box center [776, 226] width 580 height 742
click at [758, 452] on button "SUBMIT" at bounding box center [776, 454] width 169 height 40
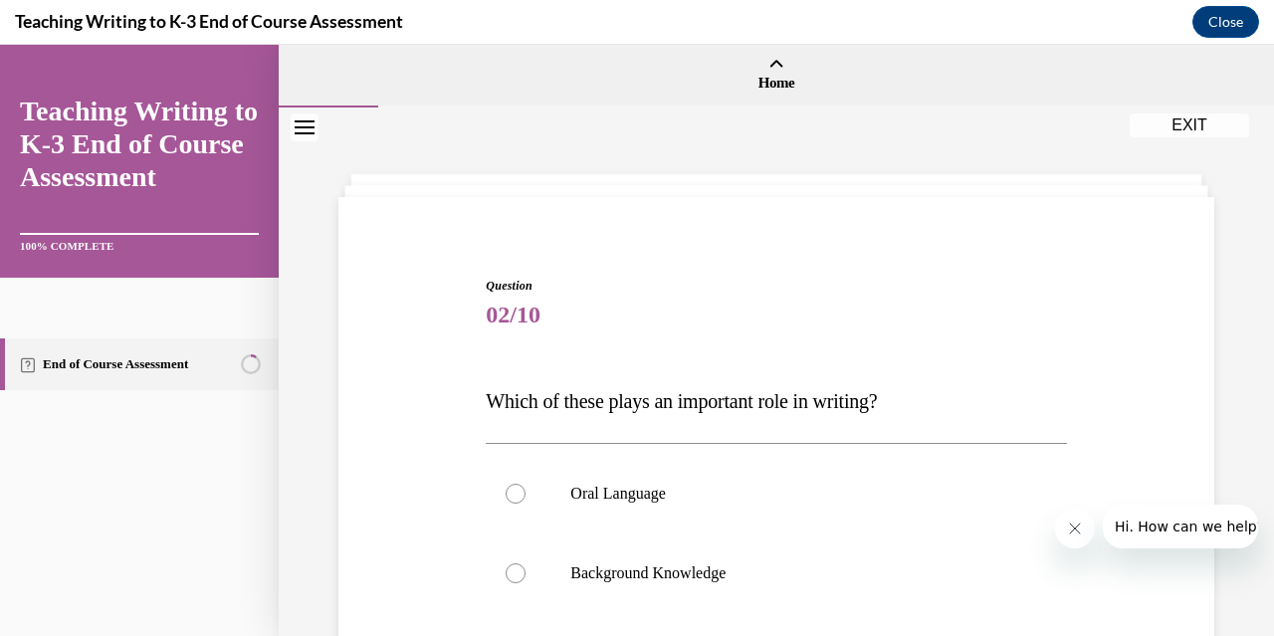
scroll to position [187, 0]
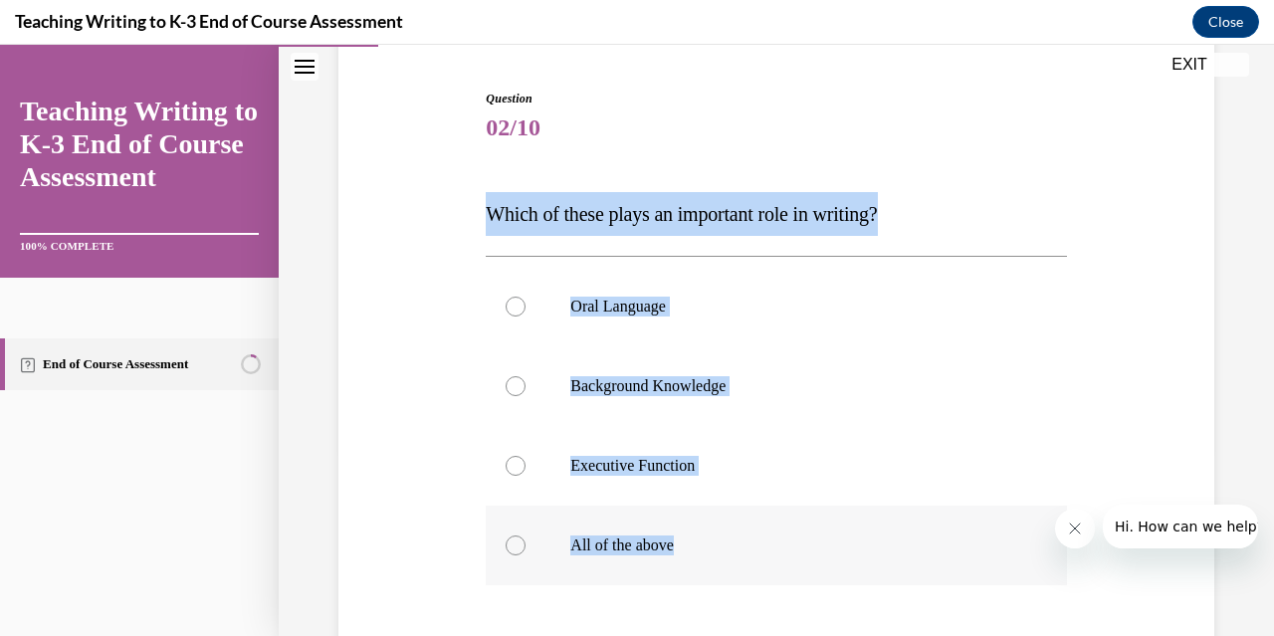
drag, startPoint x: 482, startPoint y: 210, endPoint x: 1005, endPoint y: 567, distance: 633.6
click at [1005, 567] on div "Question 02/10 Which of these plays an important role in writing? Oral Language…" at bounding box center [776, 446] width 590 height 772
copy div "Which of these plays an important role in writing? Oral Language Background Kno…"
click at [520, 536] on label "All of the above" at bounding box center [776, 545] width 580 height 80
click at [520, 536] on input "All of the above" at bounding box center [515, 545] width 20 height 20
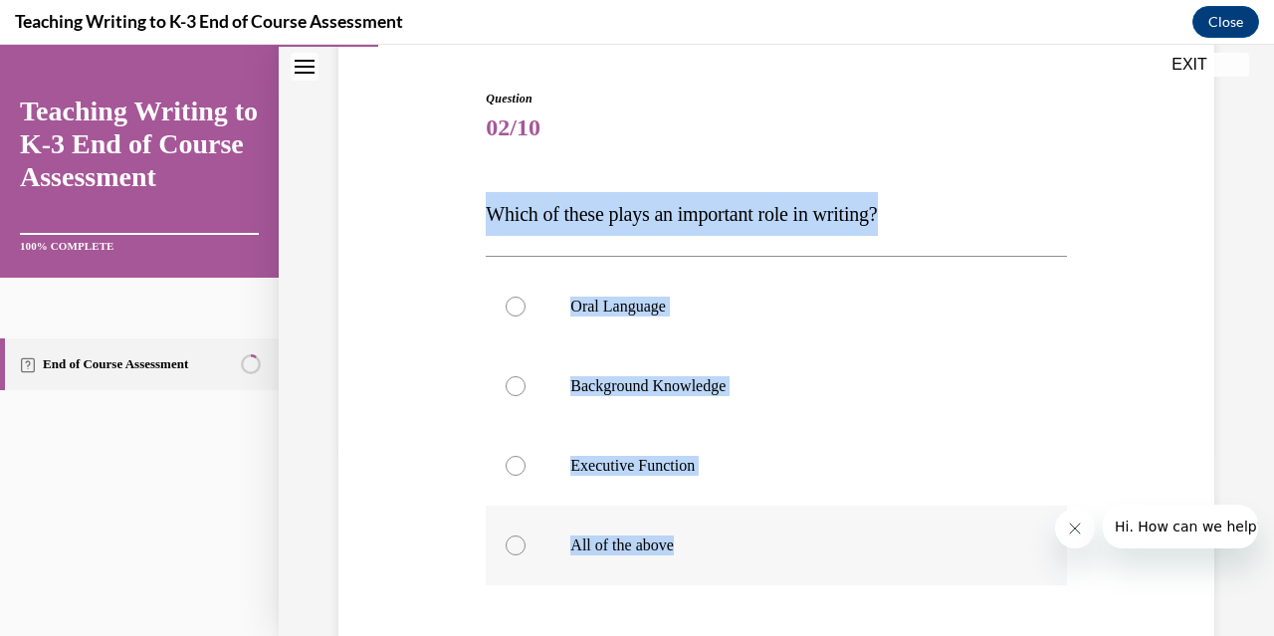
radio input "true"
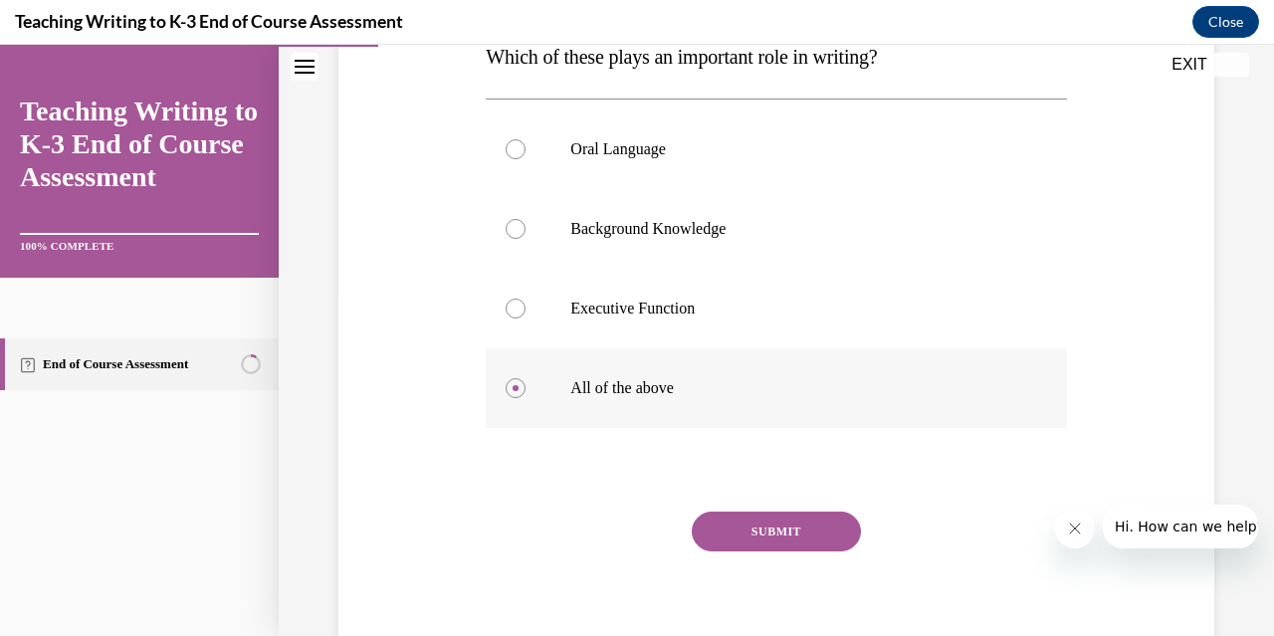
scroll to position [422, 0]
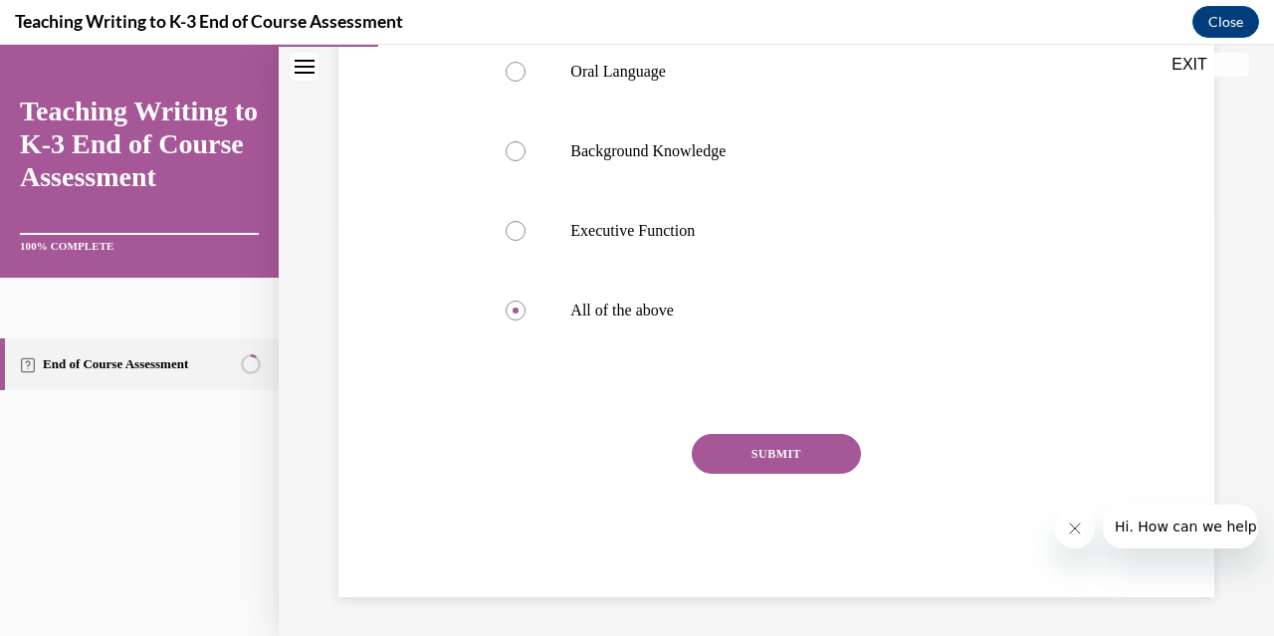
click at [721, 434] on button "SUBMIT" at bounding box center [776, 454] width 169 height 40
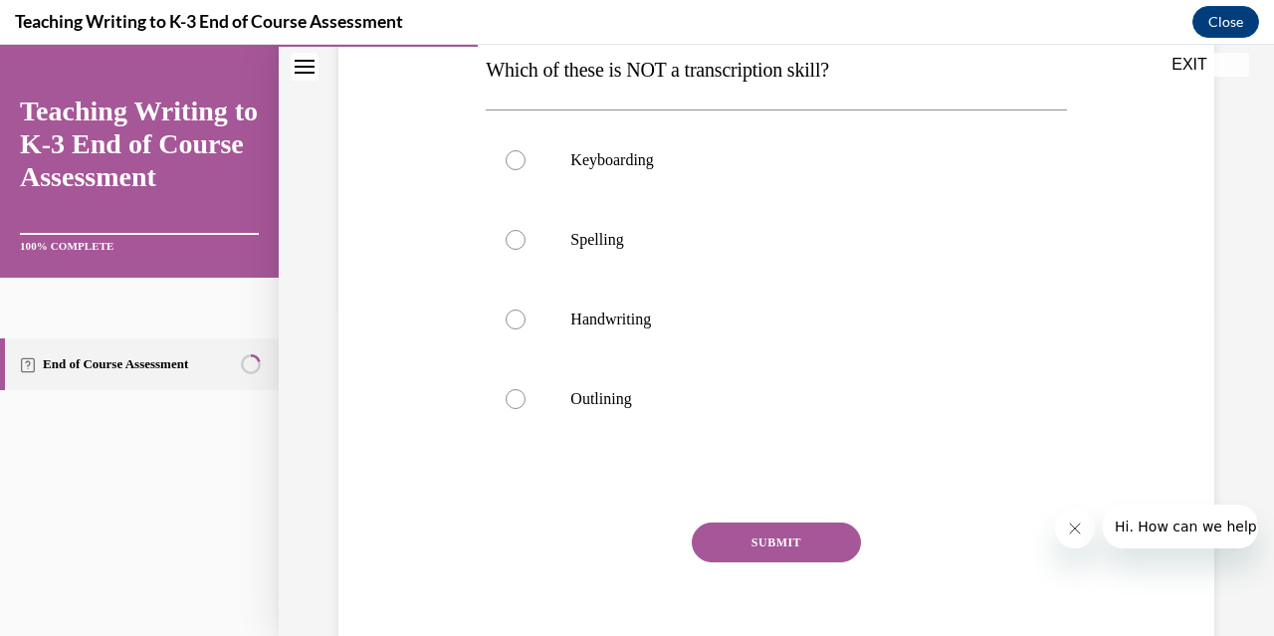
scroll to position [330, 0]
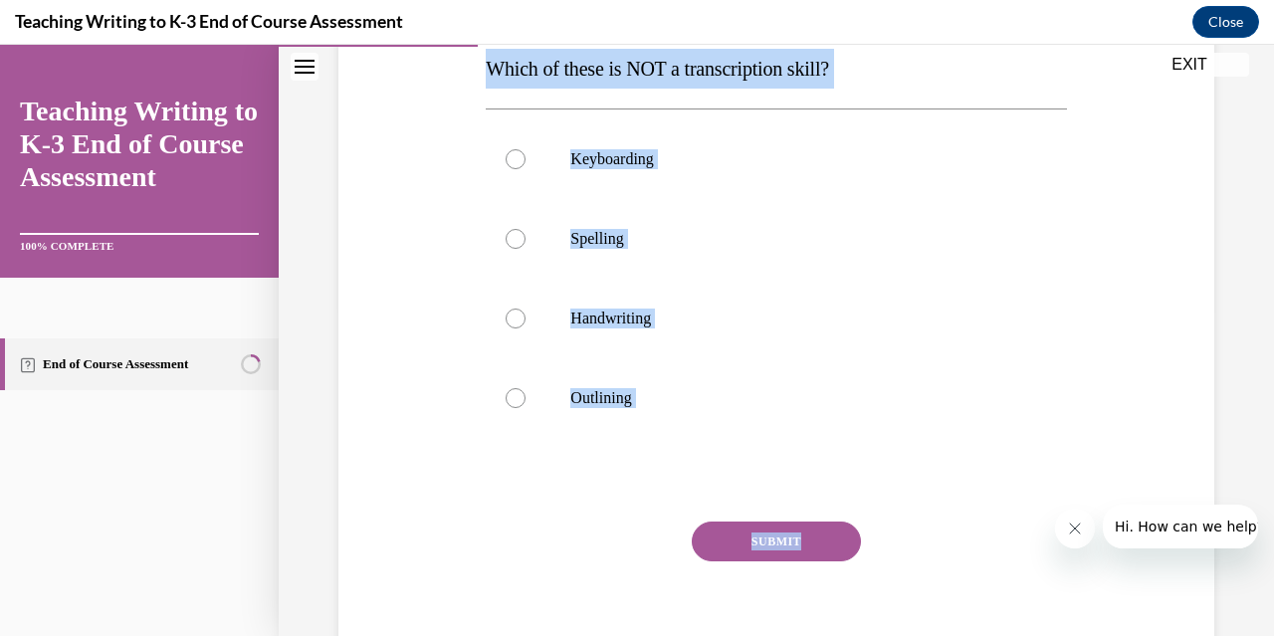
drag, startPoint x: 462, startPoint y: 64, endPoint x: 926, endPoint y: 551, distance: 673.5
click at [926, 551] on div "Question 03/10 Which of these is NOT a transcription skill? Keyboarding Spellin…" at bounding box center [776, 286] width 886 height 798
copy div "Which of these is NOT a transcription skill? Keyboarding Spelling Handwriting O…"
click at [527, 396] on label "Outlining" at bounding box center [776, 398] width 580 height 80
click at [525, 396] on input "Outlining" at bounding box center [515, 398] width 20 height 20
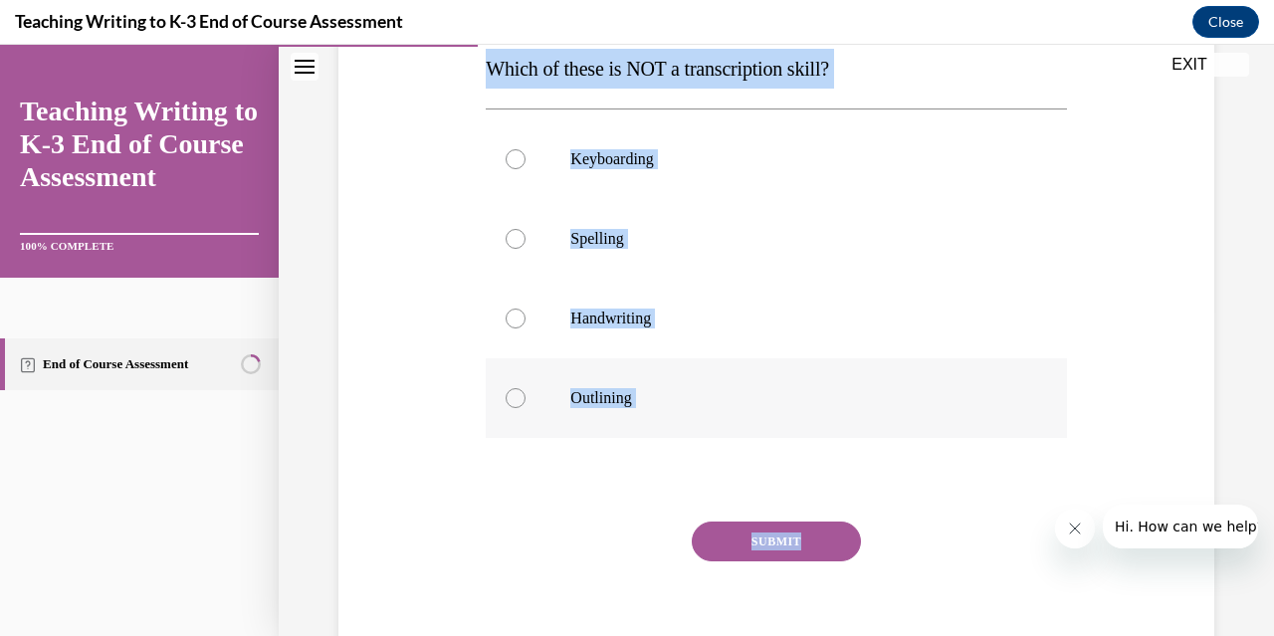
radio input "true"
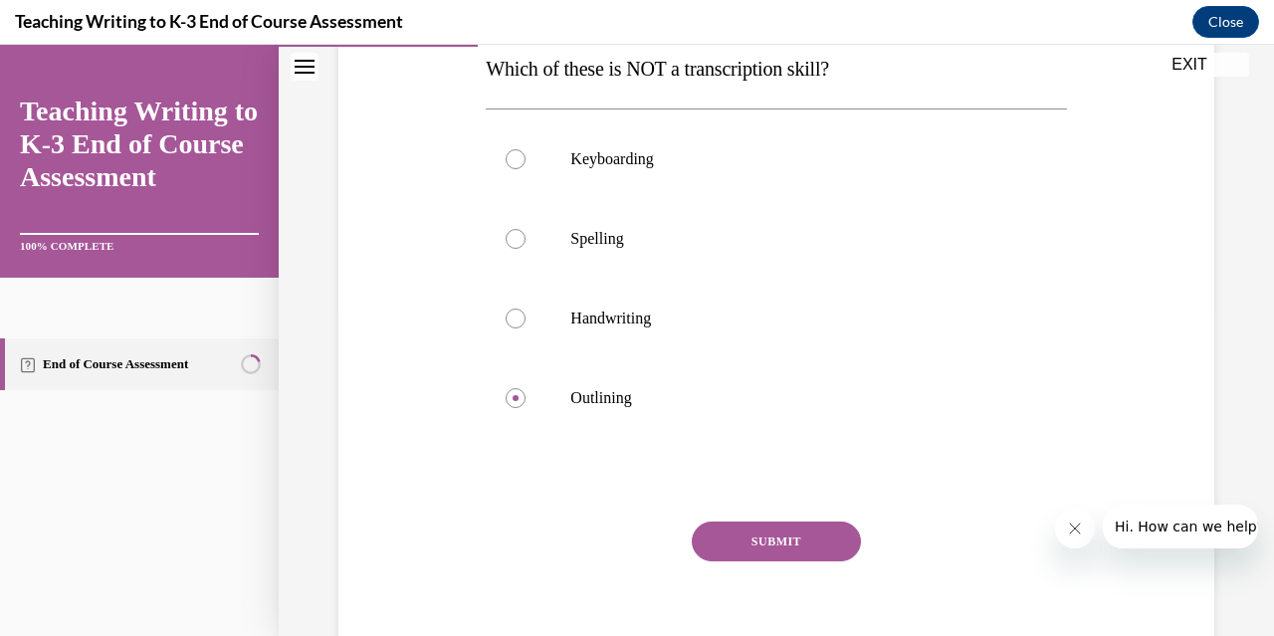
click at [724, 515] on div "Question 03/10 Which of these is NOT a transcription skill? Keyboarding Spellin…" at bounding box center [776, 315] width 580 height 738
click at [739, 522] on button "SUBMIT" at bounding box center [776, 541] width 169 height 40
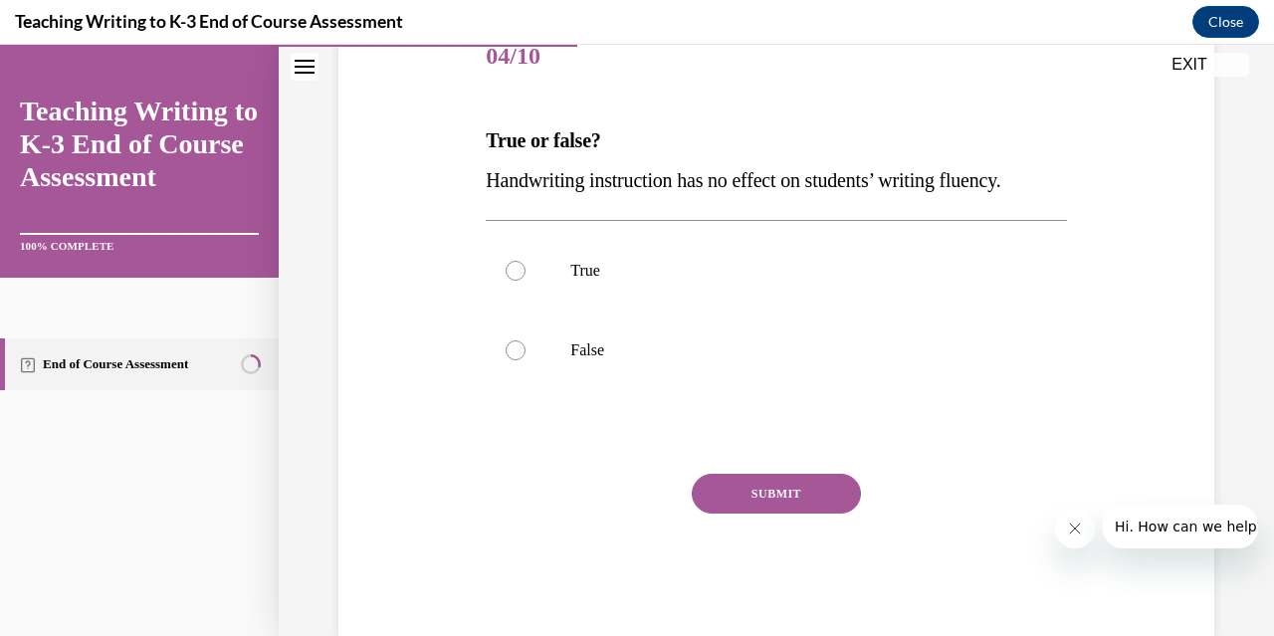
scroll to position [260, 0]
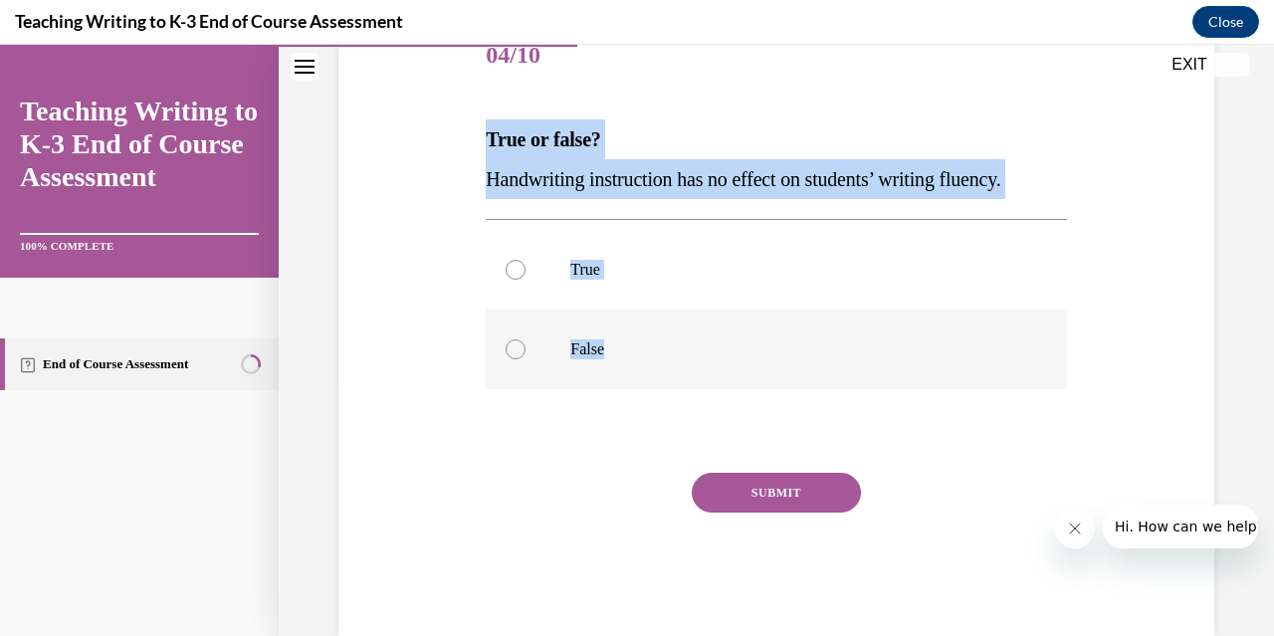
drag, startPoint x: 465, startPoint y: 122, endPoint x: 691, endPoint y: 325, distance: 303.7
click at [691, 325] on div "Question 04/10 True or false? Handwriting instruction has no effect on students…" at bounding box center [776, 296] width 886 height 679
copy div "True or false? Handwriting instruction has no effect on students’ writing fluen…"
click at [518, 353] on div at bounding box center [515, 349] width 20 height 20
click at [518, 353] on input "False" at bounding box center [515, 349] width 20 height 20
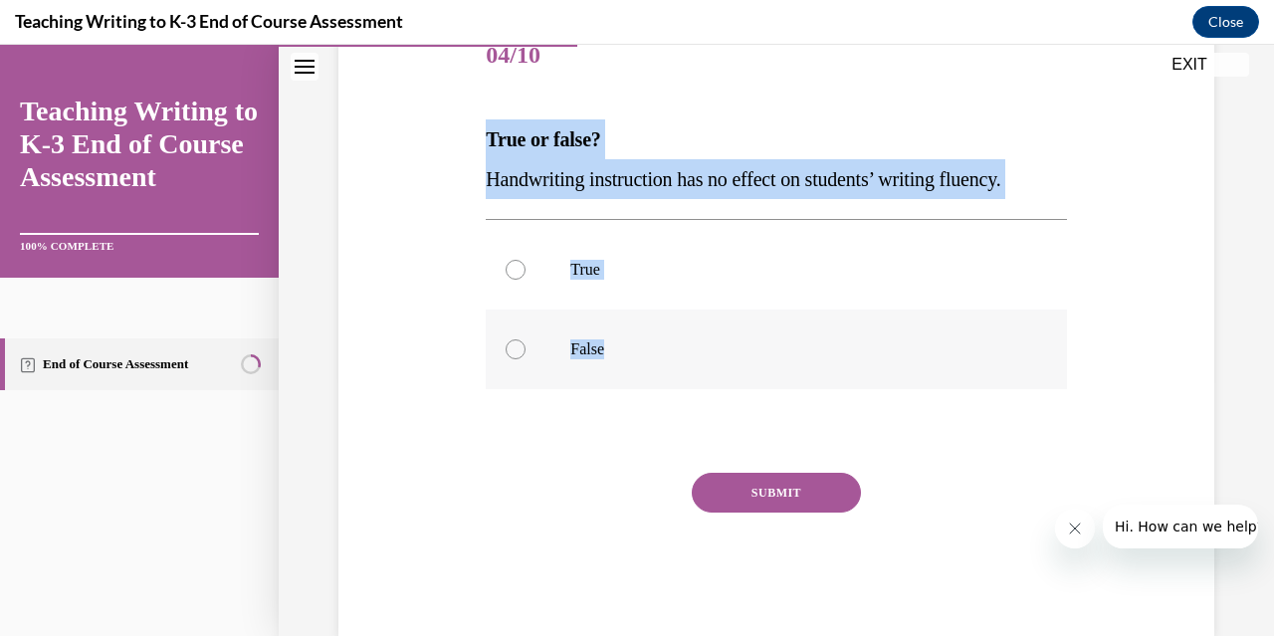
radio input "true"
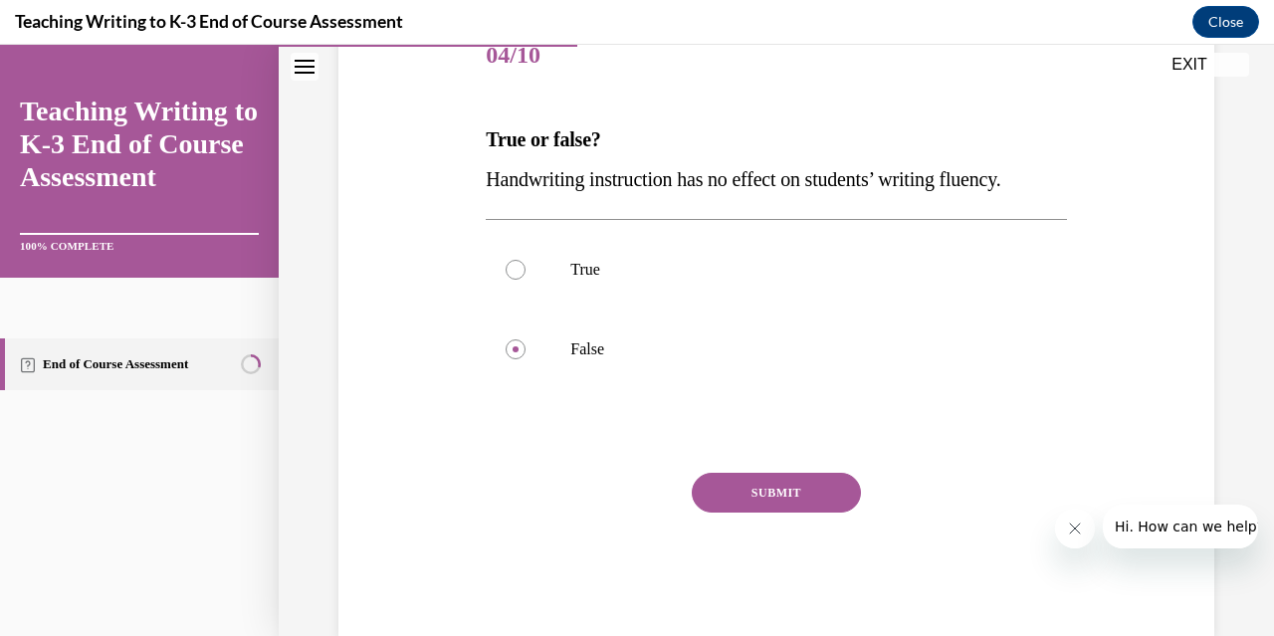
click at [802, 496] on button "SUBMIT" at bounding box center [776, 493] width 169 height 40
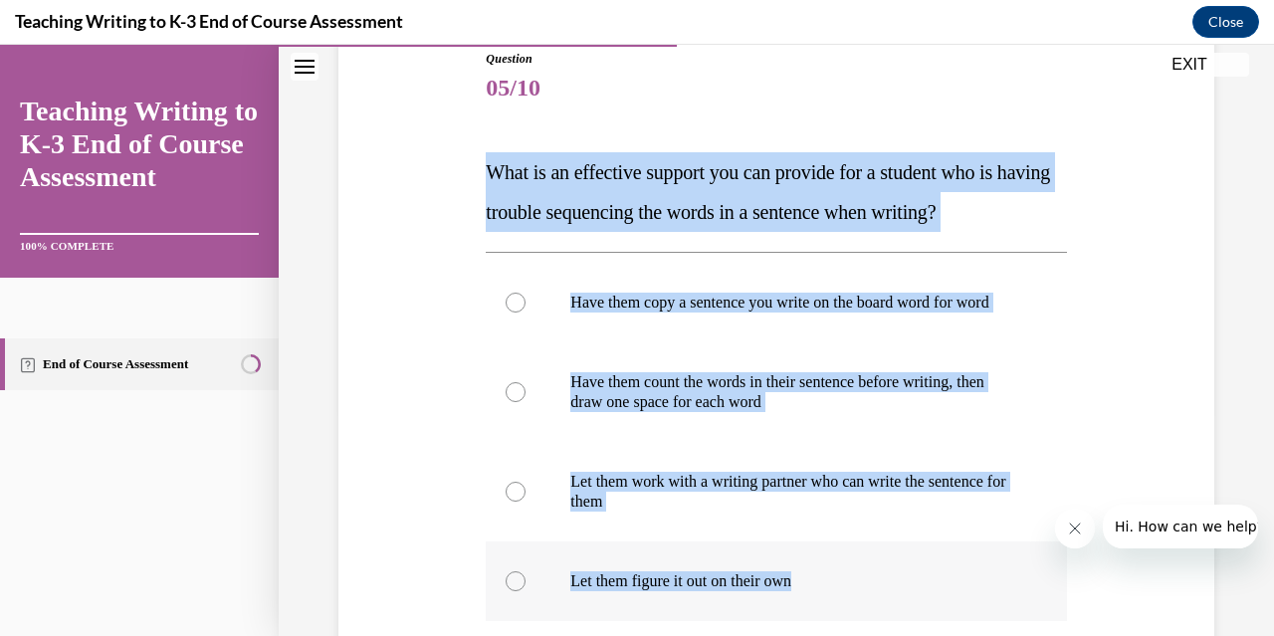
drag, startPoint x: 480, startPoint y: 173, endPoint x: 959, endPoint y: 623, distance: 657.5
click at [959, 623] on div "Question 05/10 What is an effective support you can provide for a student who i…" at bounding box center [776, 444] width 590 height 848
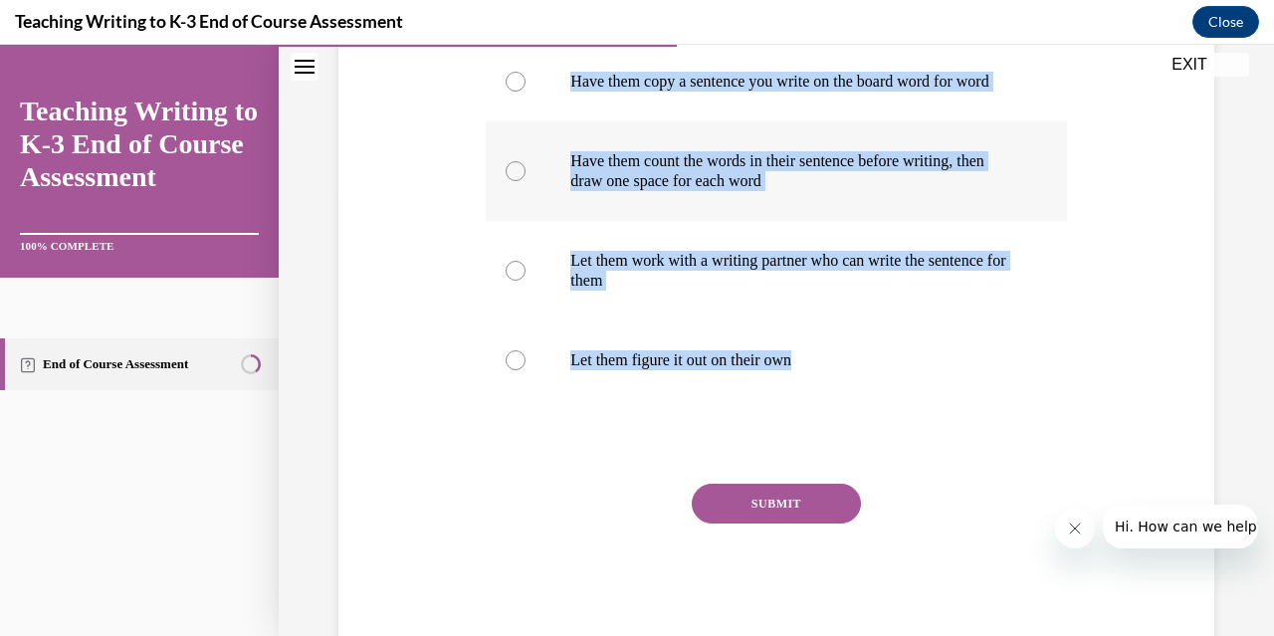
scroll to position [503, 0]
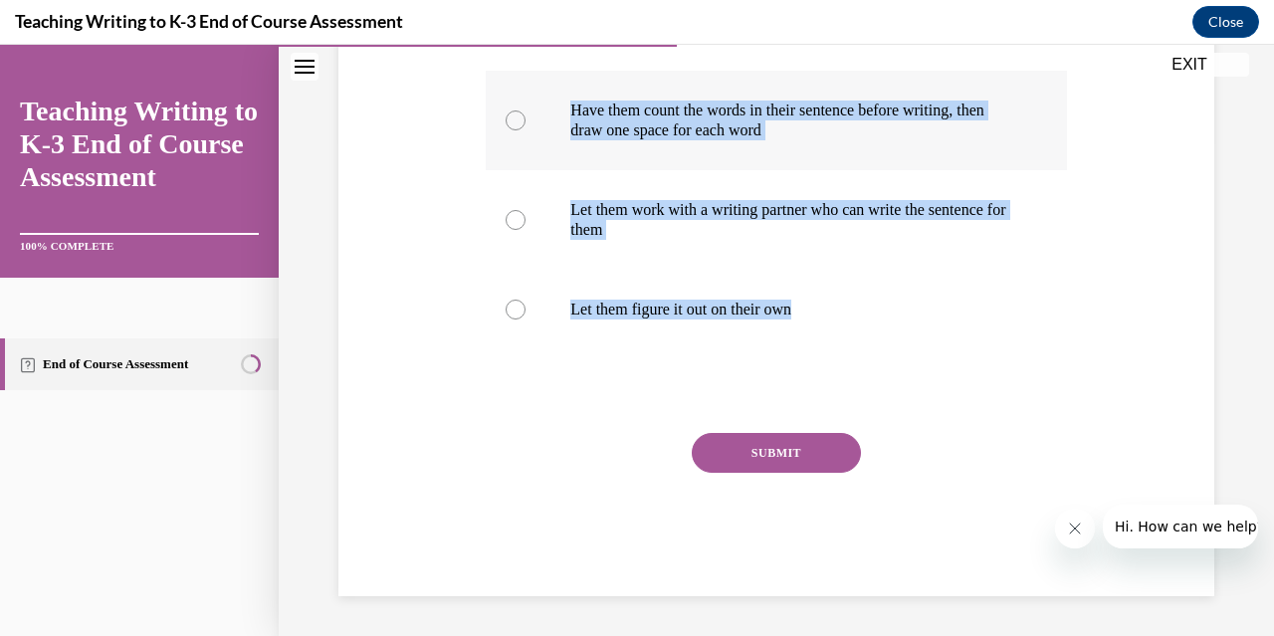
copy div "What is an effective support you can provide for a student who is having troubl…"
click at [514, 128] on div at bounding box center [515, 120] width 20 height 20
click at [514, 128] on input "Have them count the words in their sentence before writing, then draw one space…" at bounding box center [515, 120] width 20 height 20
radio input "true"
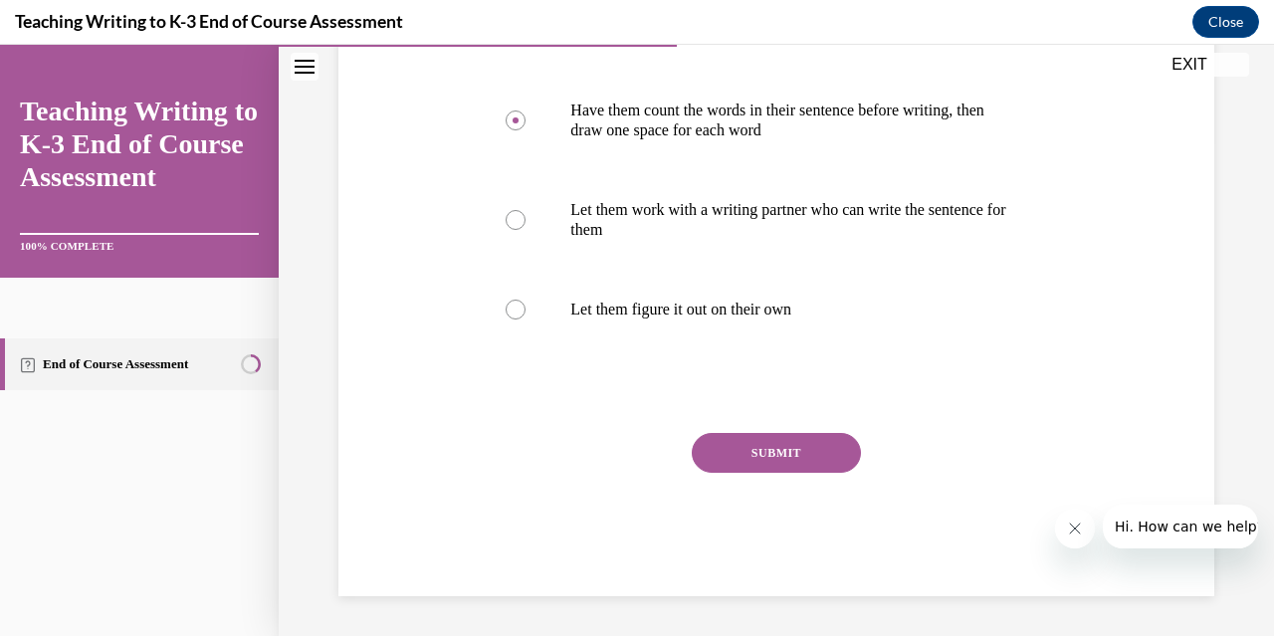
click at [751, 473] on button "SUBMIT" at bounding box center [776, 453] width 169 height 40
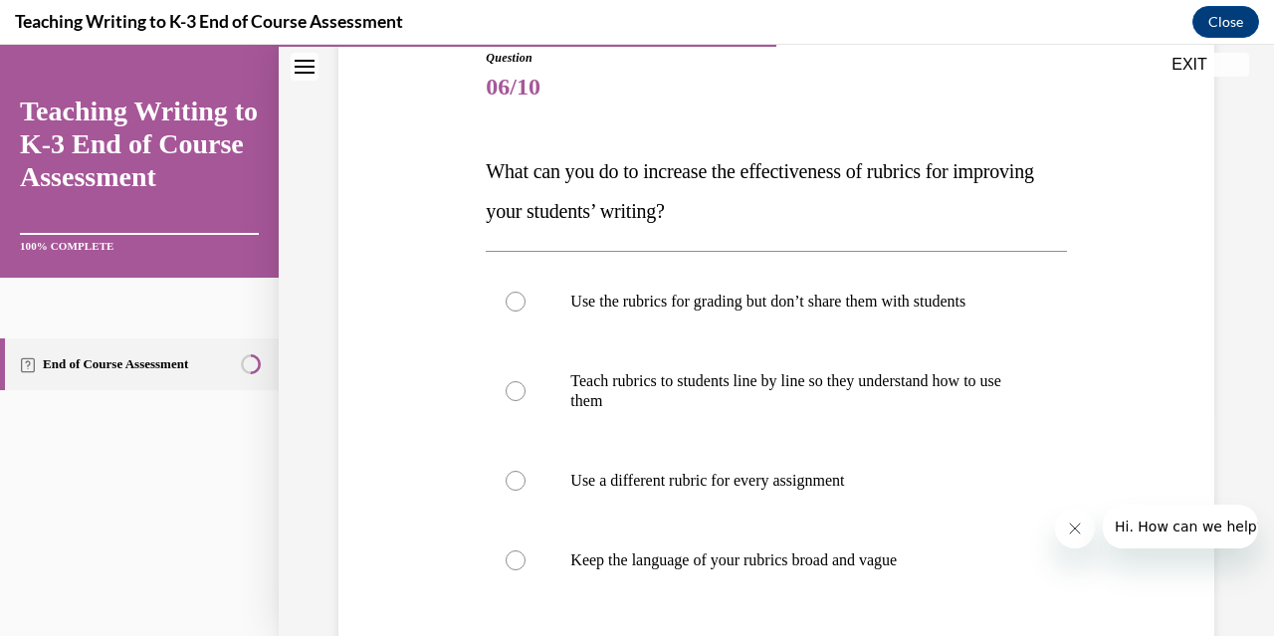
scroll to position [231, 0]
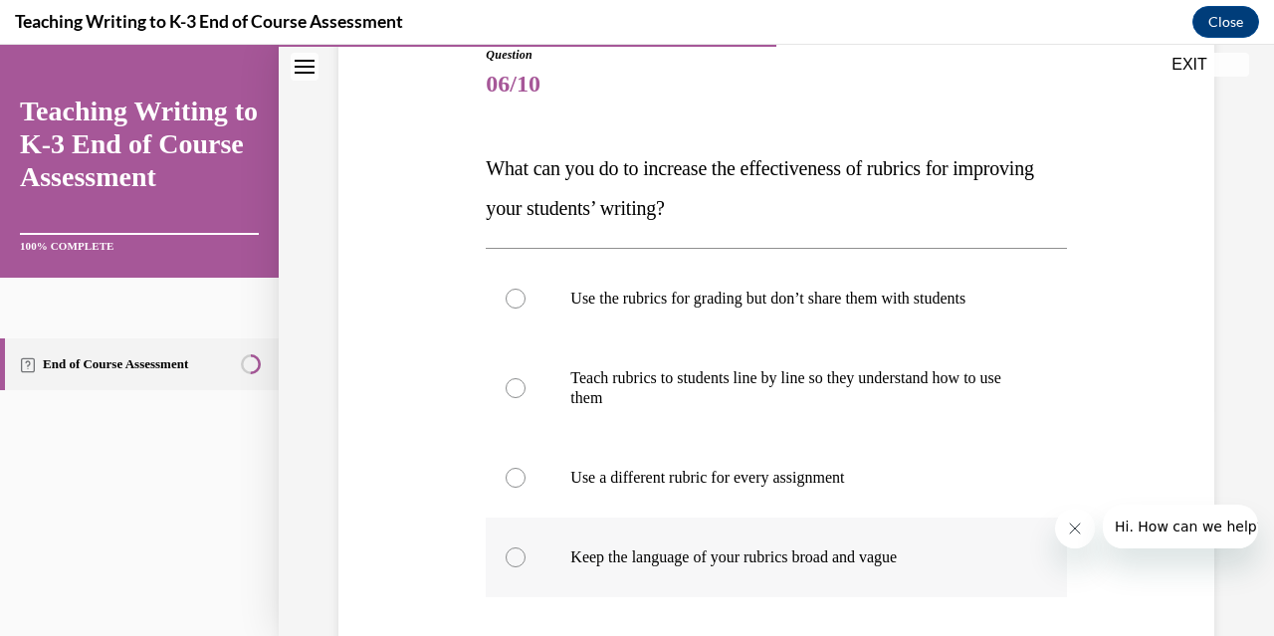
drag, startPoint x: 484, startPoint y: 157, endPoint x: 1025, endPoint y: 583, distance: 688.7
click at [1025, 583] on div "Question 06/10 What can you do to increase the effectiveness of rubrics for imp…" at bounding box center [776, 445] width 580 height 798
copy div "What can you do to increase the effectiveness of rubrics for improving your stu…"
click at [543, 383] on label "Teach rubrics to students line by line so they understand how to use them" at bounding box center [776, 387] width 580 height 99
click at [525, 383] on input "Teach rubrics to students line by line so they understand how to use them" at bounding box center [515, 388] width 20 height 20
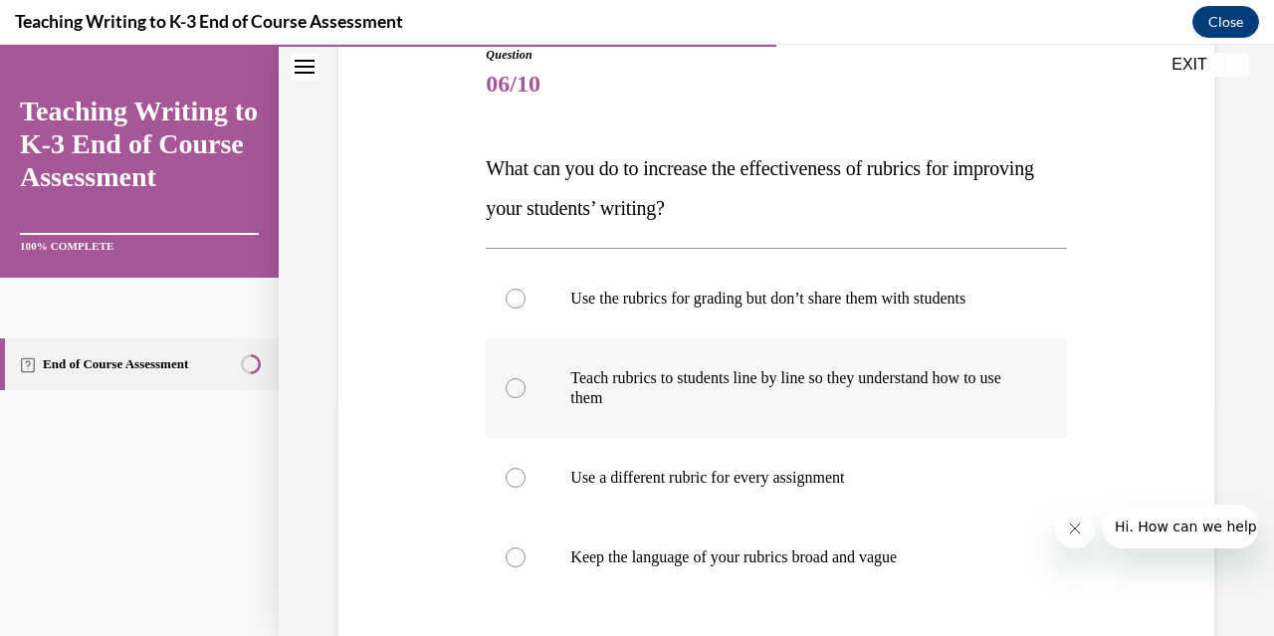
radio input "true"
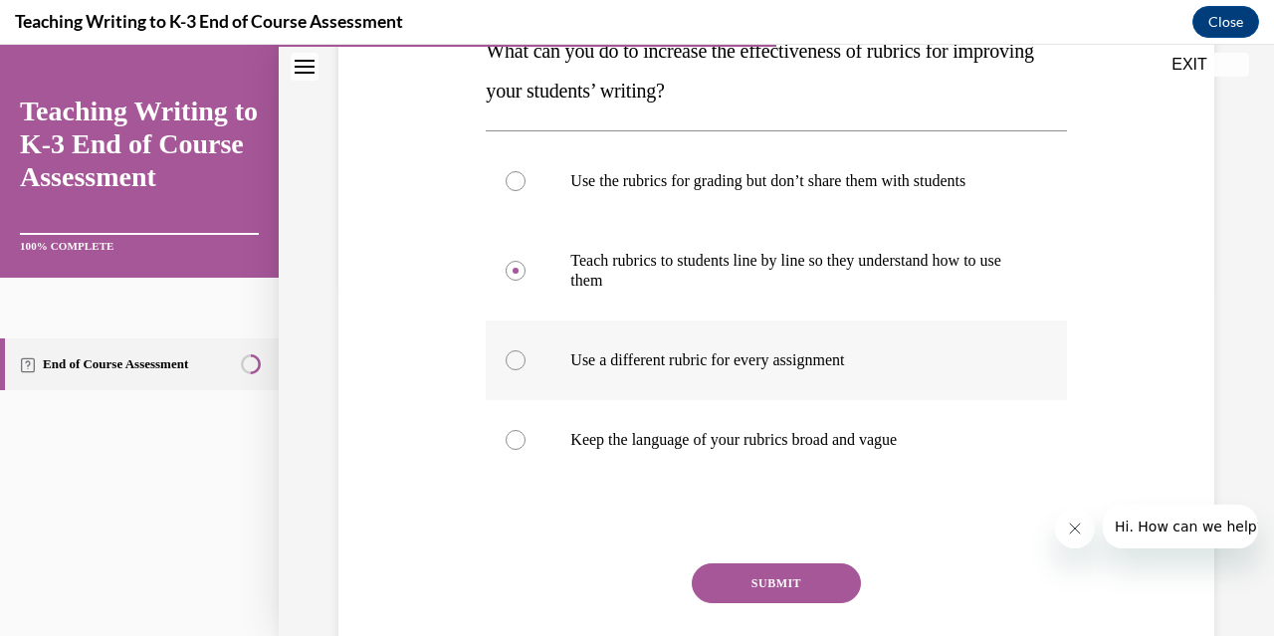
scroll to position [350, 0]
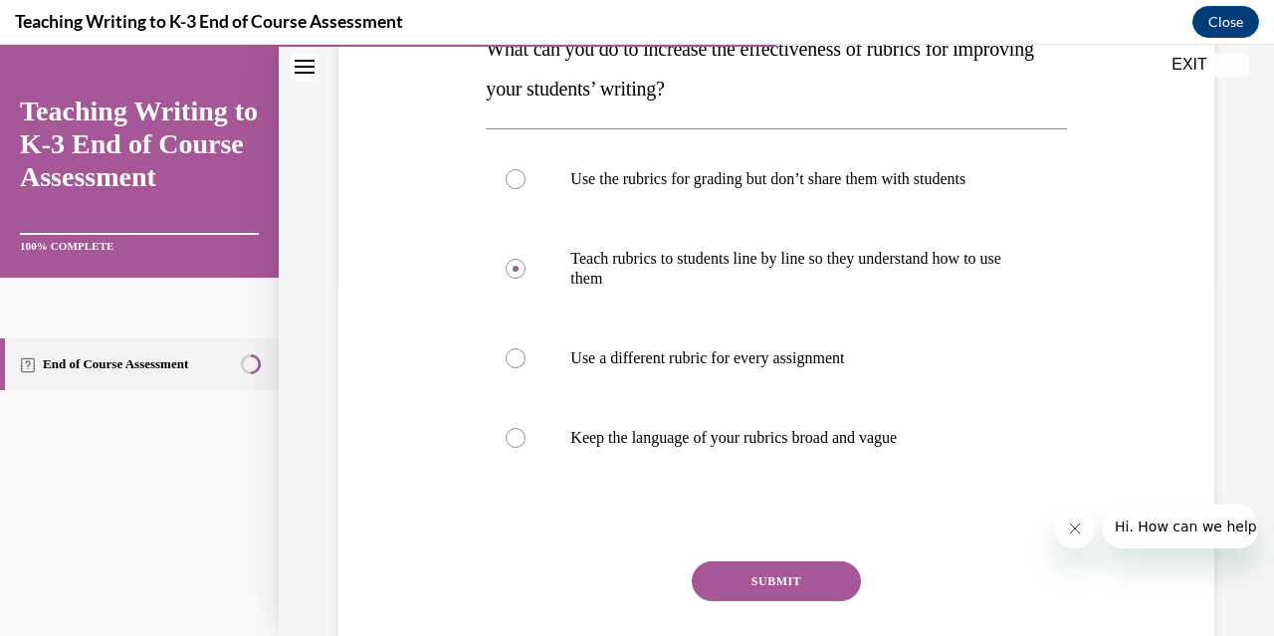
click at [733, 576] on button "SUBMIT" at bounding box center [776, 581] width 169 height 40
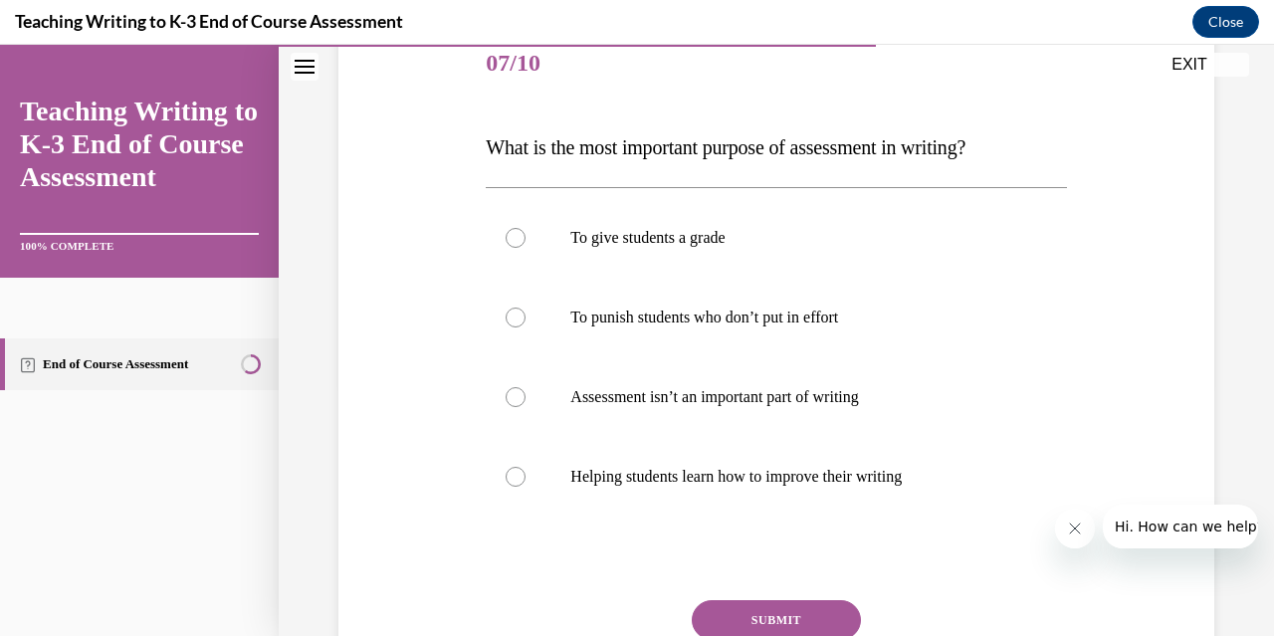
scroll to position [253, 0]
click at [523, 480] on label "Helping students learn how to improve their writing" at bounding box center [776, 476] width 580 height 80
click at [523, 480] on input "Helping students learn how to improve their writing" at bounding box center [515, 476] width 20 height 20
radio input "true"
click at [768, 612] on button "SUBMIT" at bounding box center [776, 619] width 169 height 40
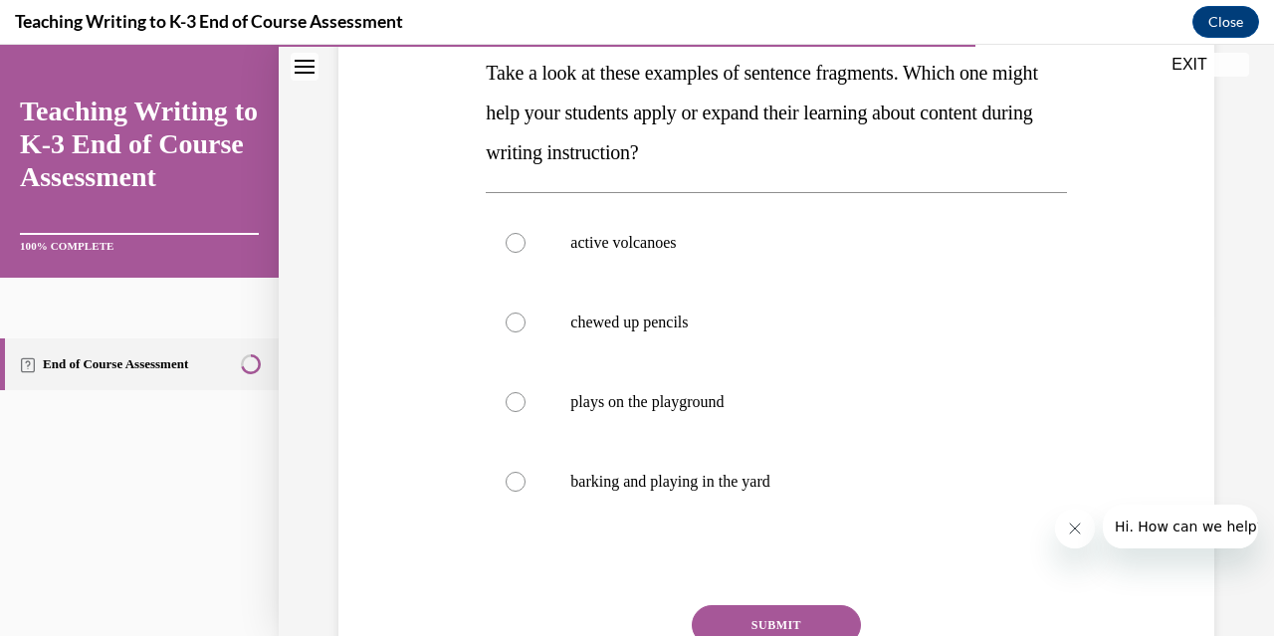
scroll to position [327, 0]
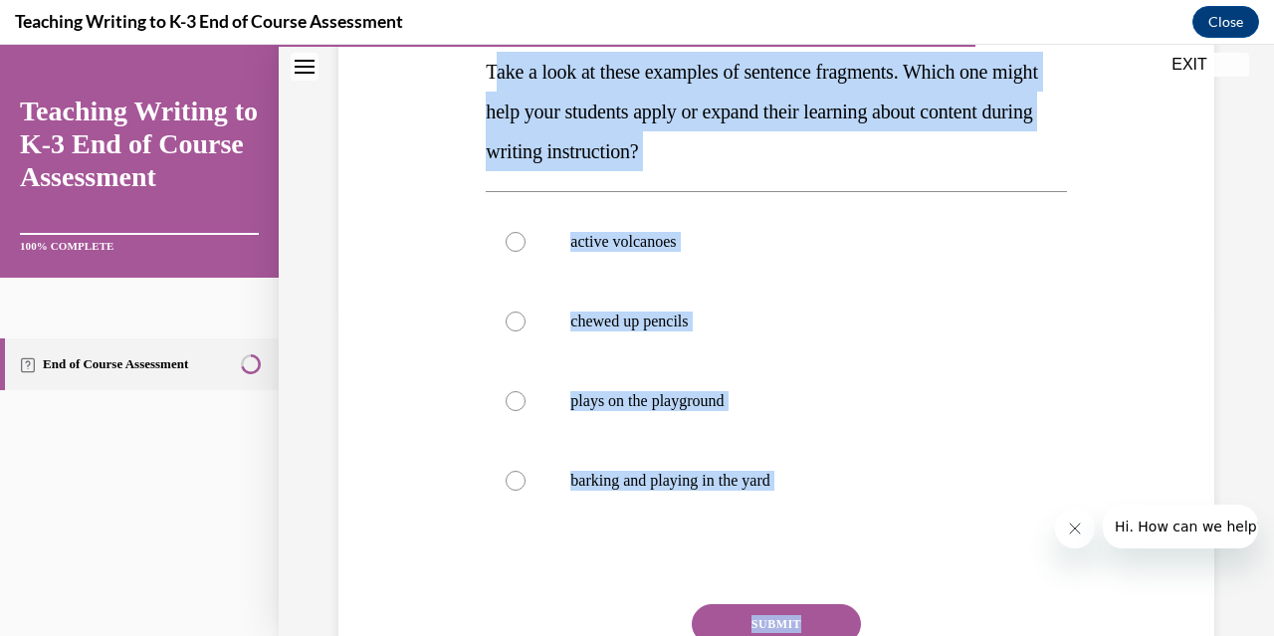
drag, startPoint x: 490, startPoint y: 74, endPoint x: 961, endPoint y: 588, distance: 697.9
click at [961, 588] on div "Question 08/10 Take a look at these examples of sentence fragments. Which one m…" at bounding box center [776, 358] width 580 height 818
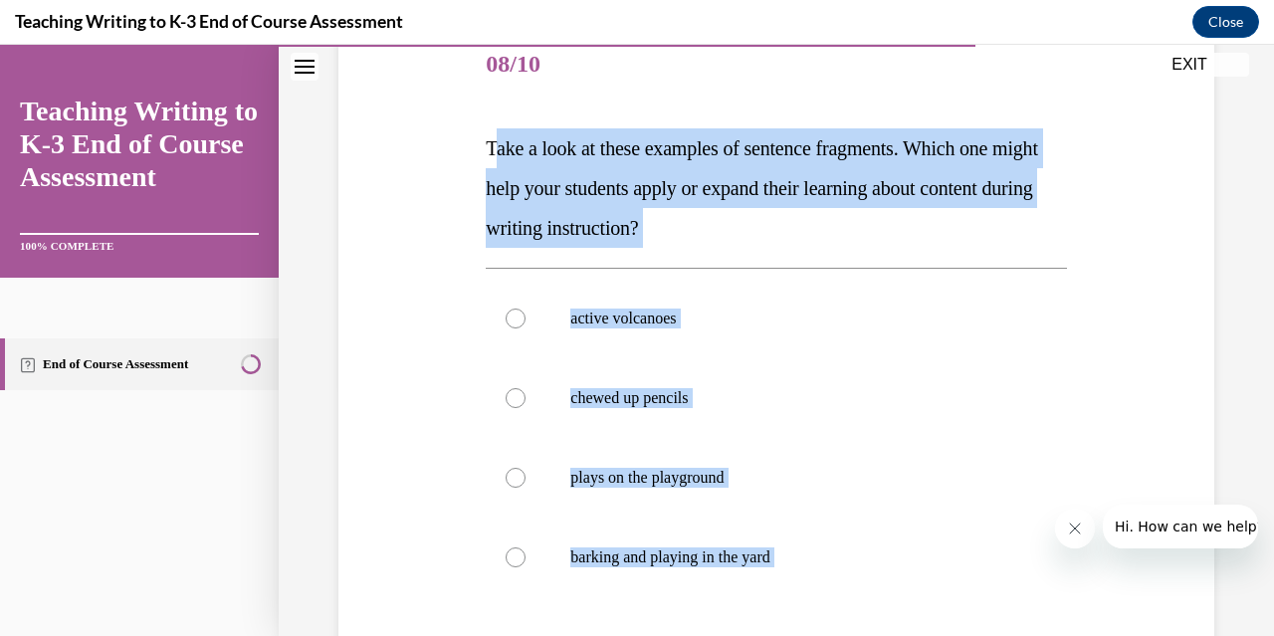
scroll to position [245, 0]
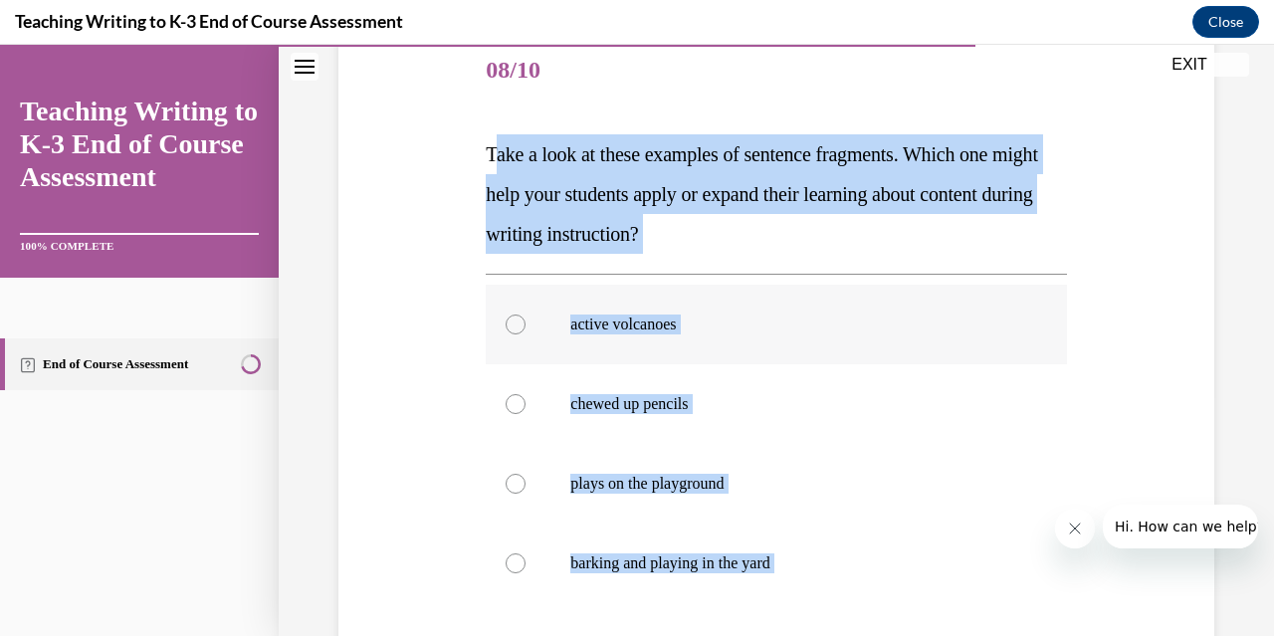
click at [635, 315] on p "active volcanoes" at bounding box center [793, 324] width 446 height 20
click at [525, 315] on input "active volcanoes" at bounding box center [515, 324] width 20 height 20
radio input "true"
drag, startPoint x: 485, startPoint y: 140, endPoint x: 799, endPoint y: 552, distance: 518.2
click at [799, 552] on div "Question 08/10 Take a look at these examples of sentence fragments. Which one m…" at bounding box center [776, 441] width 580 height 818
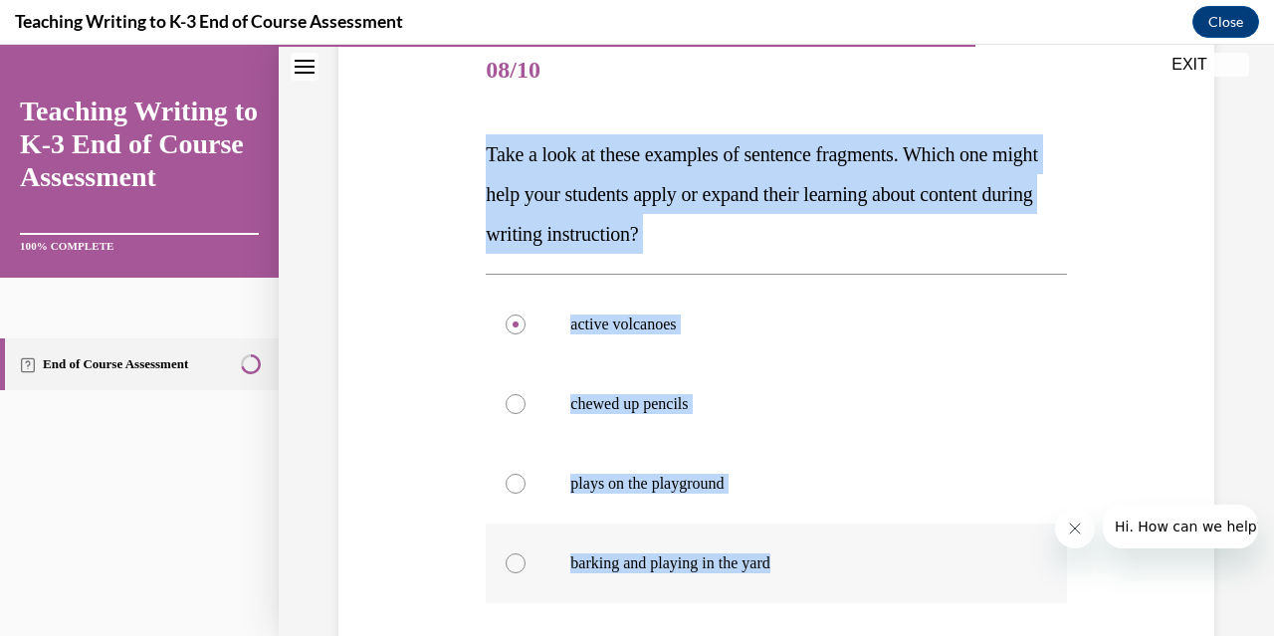
copy div "Take a look at these examples of sentence fragments. Which one might help your …"
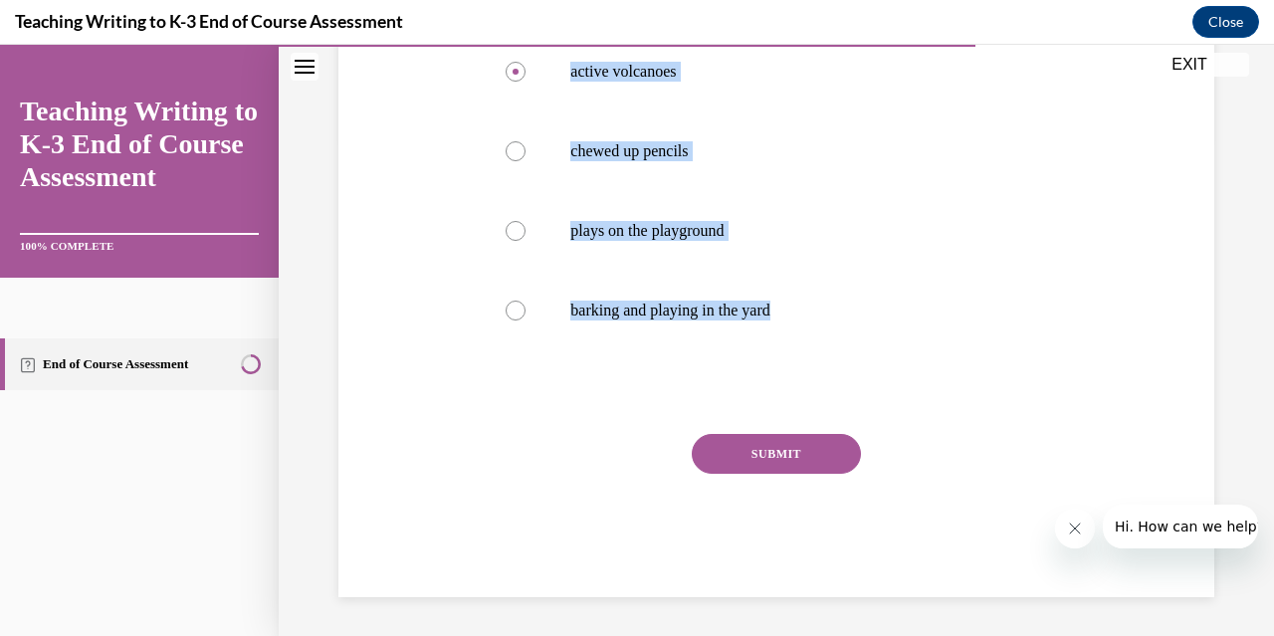
click at [730, 444] on button "SUBMIT" at bounding box center [776, 454] width 169 height 40
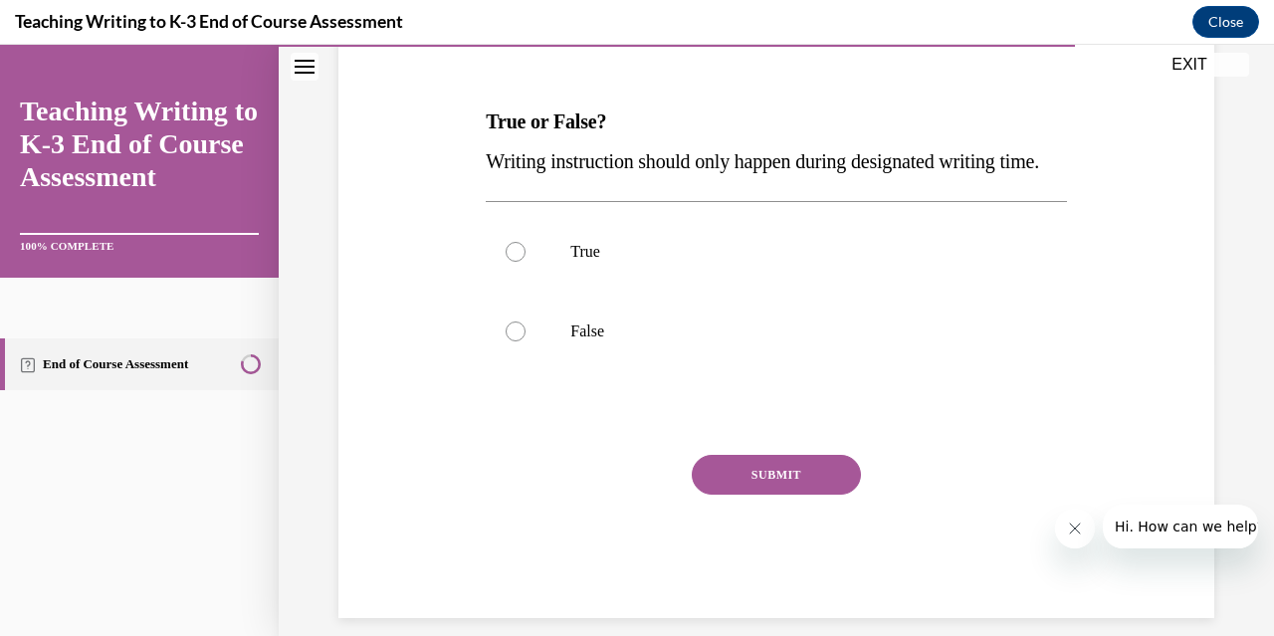
scroll to position [282, 0]
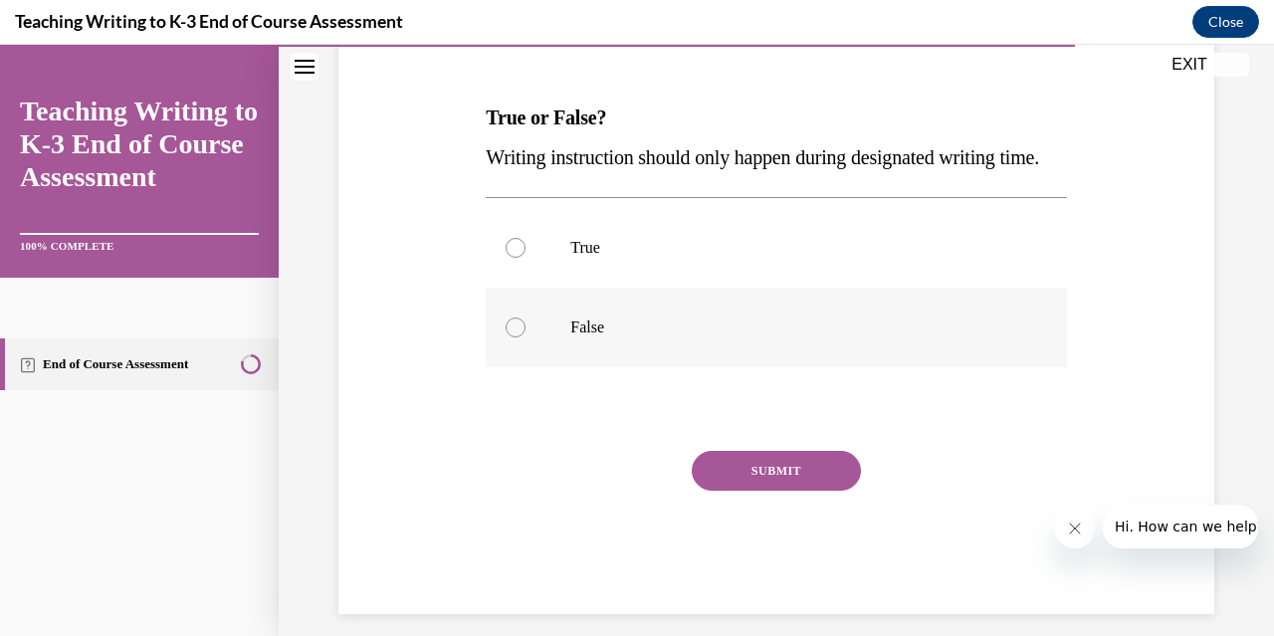
click at [525, 364] on label "False" at bounding box center [776, 328] width 580 height 80
click at [525, 337] on input "False" at bounding box center [515, 327] width 20 height 20
radio input "true"
click at [771, 491] on button "SUBMIT" at bounding box center [776, 471] width 169 height 40
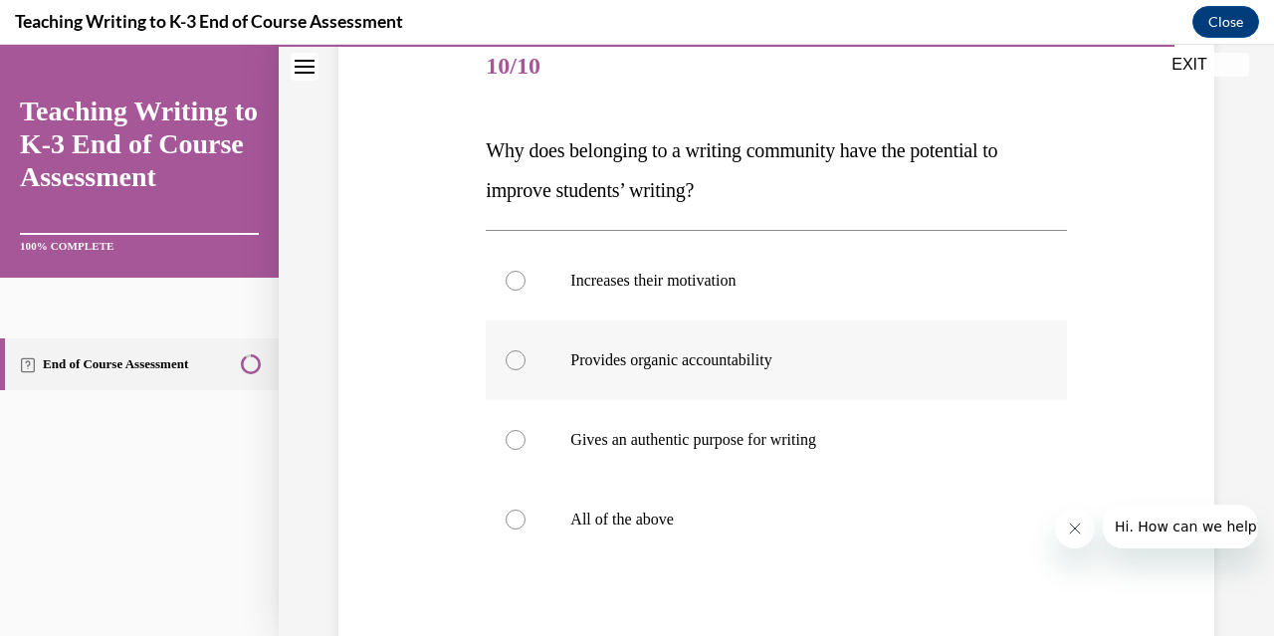
scroll to position [267, 0]
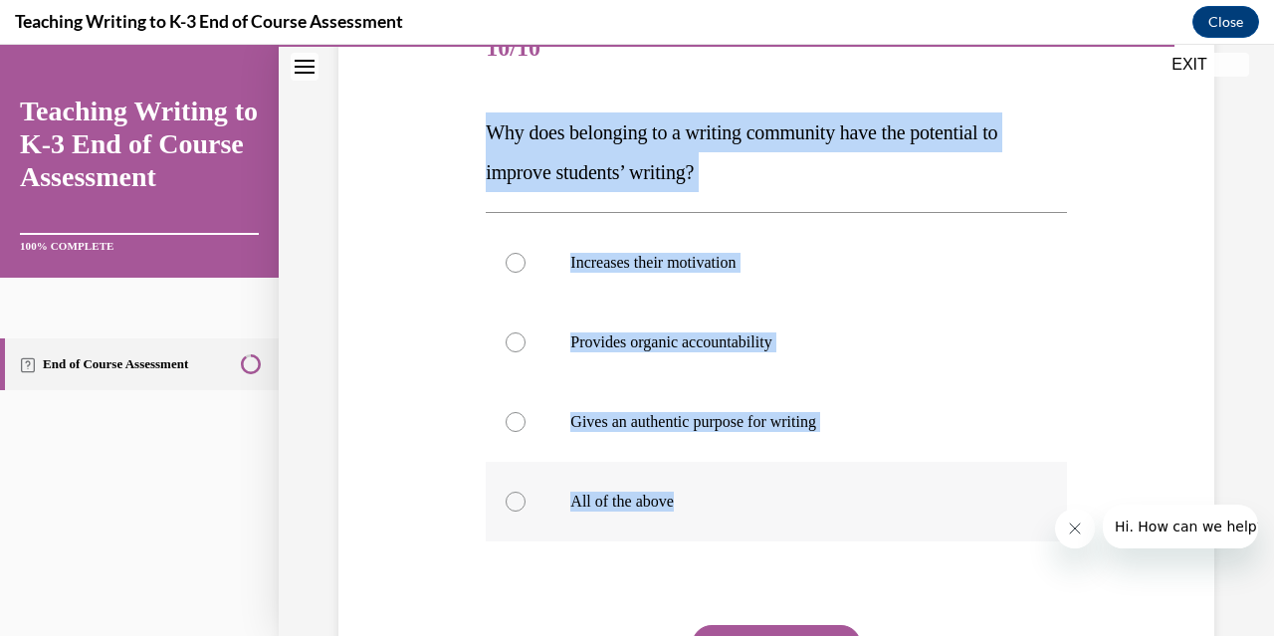
drag, startPoint x: 469, startPoint y: 120, endPoint x: 867, endPoint y: 534, distance: 574.2
click at [867, 534] on div "Question 10/10 Why does belonging to a writing community have the potential to …" at bounding box center [776, 369] width 886 height 838
copy div "Why does belonging to a writing community have the potential to improve student…"
click at [577, 496] on p "All of the above" at bounding box center [793, 502] width 446 height 20
click at [525, 496] on input "All of the above" at bounding box center [515, 502] width 20 height 20
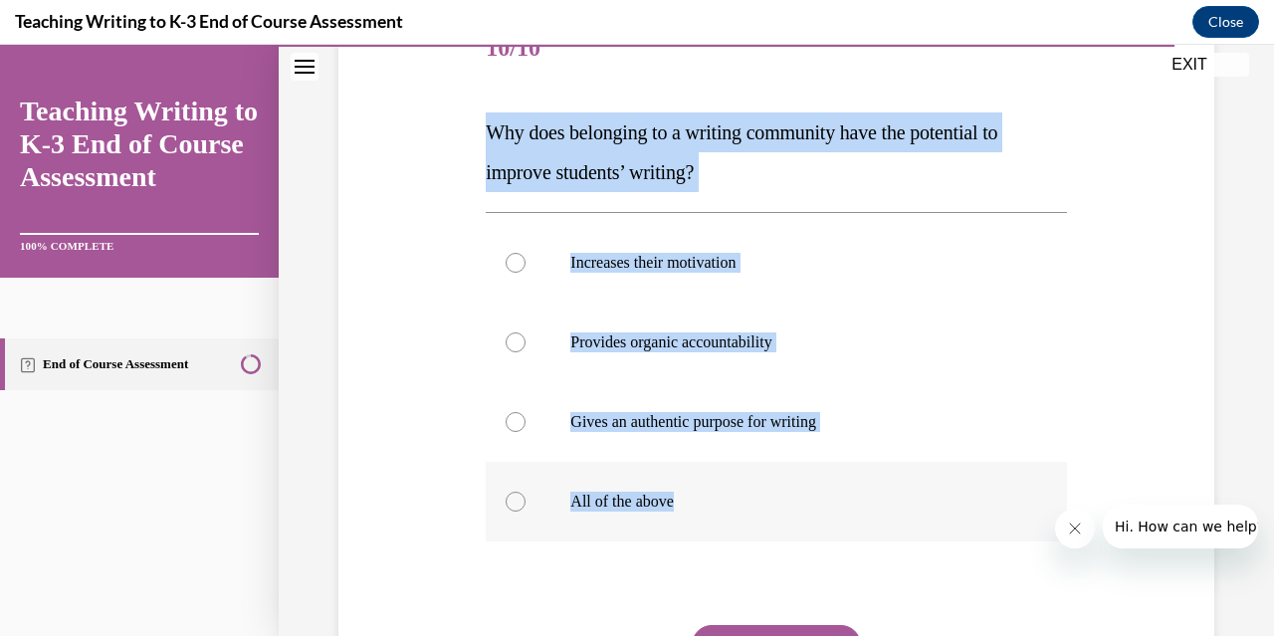
radio input "true"
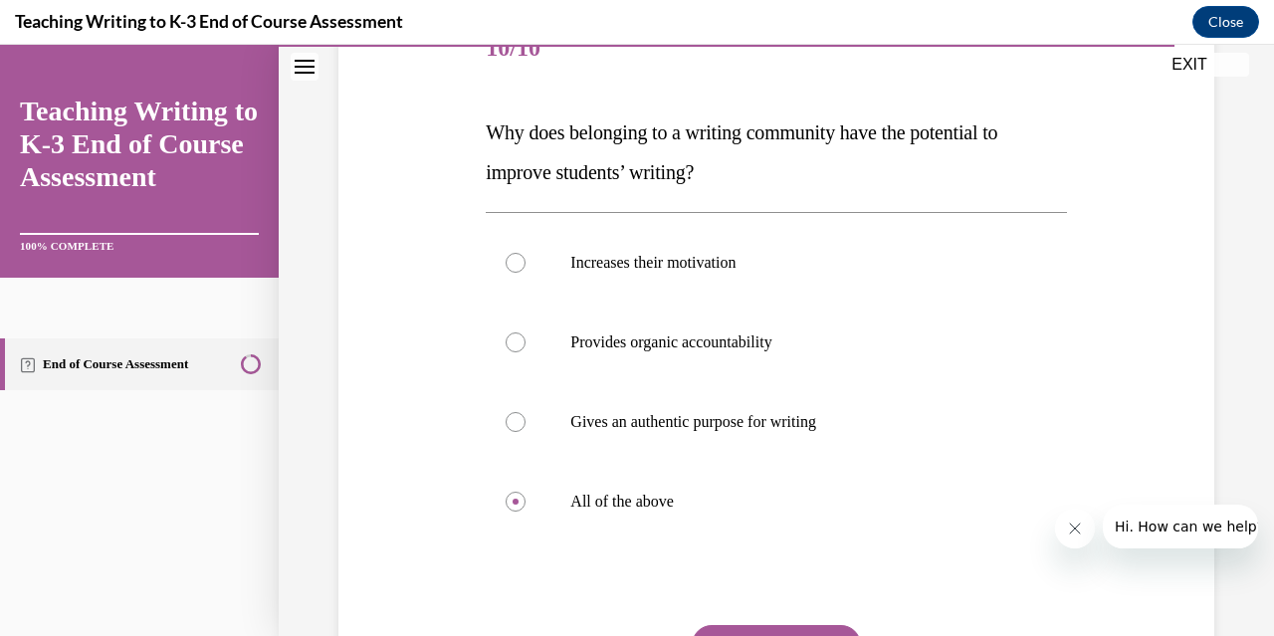
click at [775, 630] on button "SUBMIT" at bounding box center [776, 645] width 169 height 40
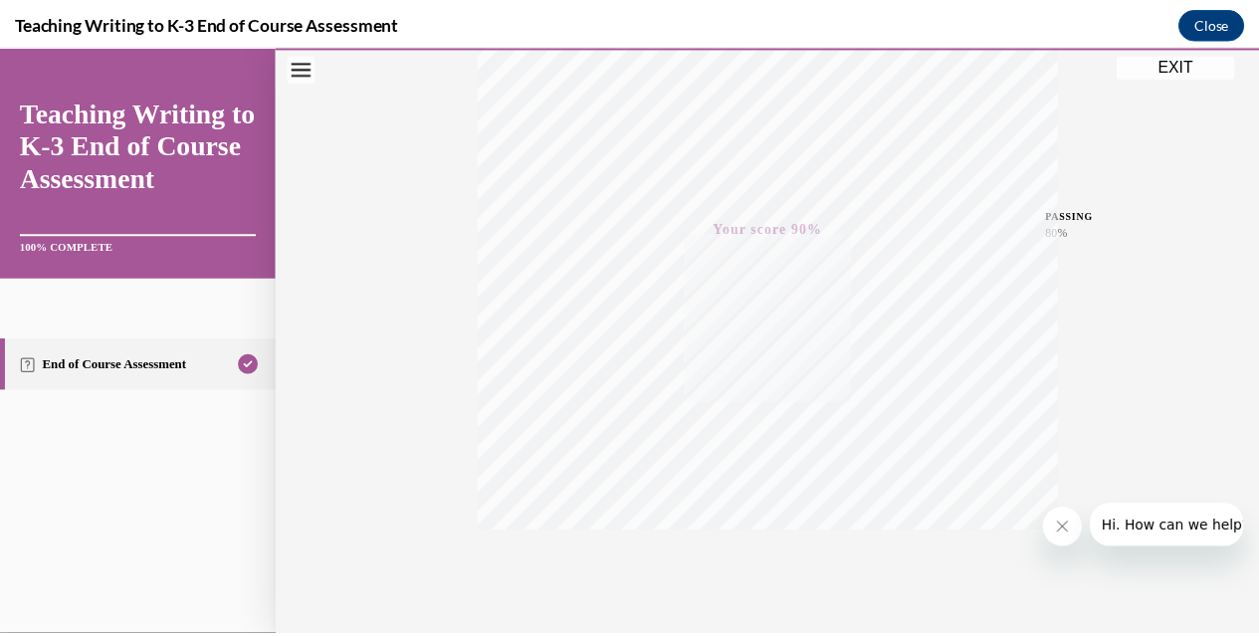
scroll to position [428, 0]
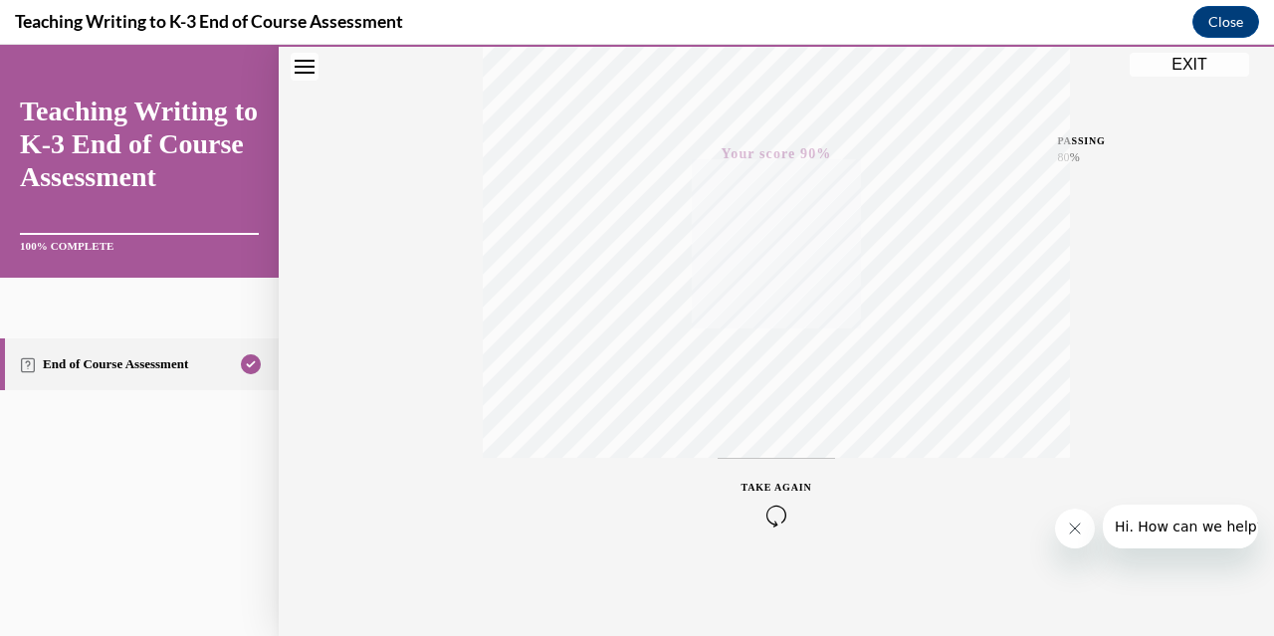
click at [1222, 68] on button "EXIT" at bounding box center [1188, 65] width 119 height 24
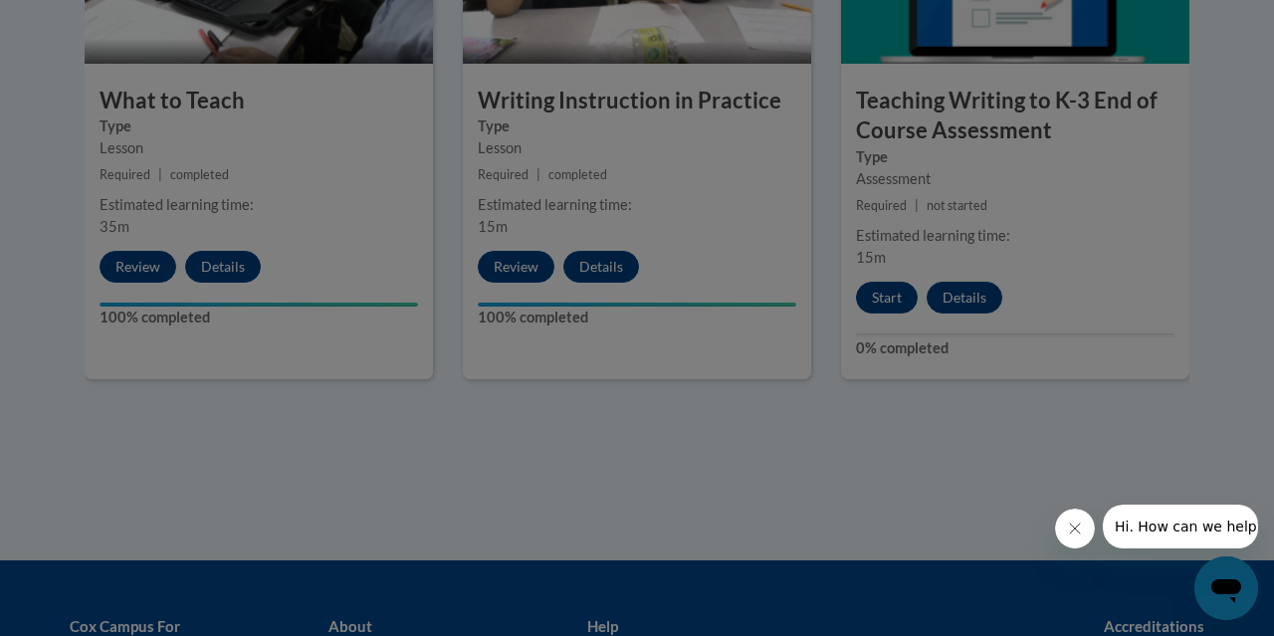
drag, startPoint x: 1232, startPoint y: -92, endPoint x: 1222, endPoint y: -98, distance: 11.6
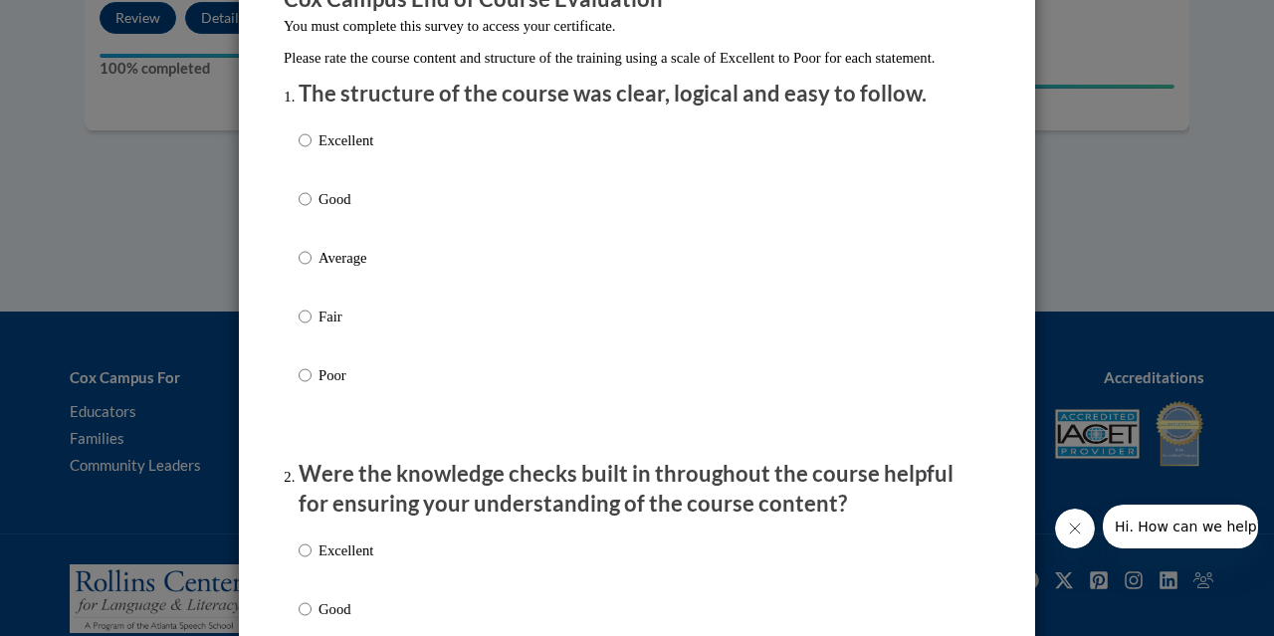
scroll to position [229, 0]
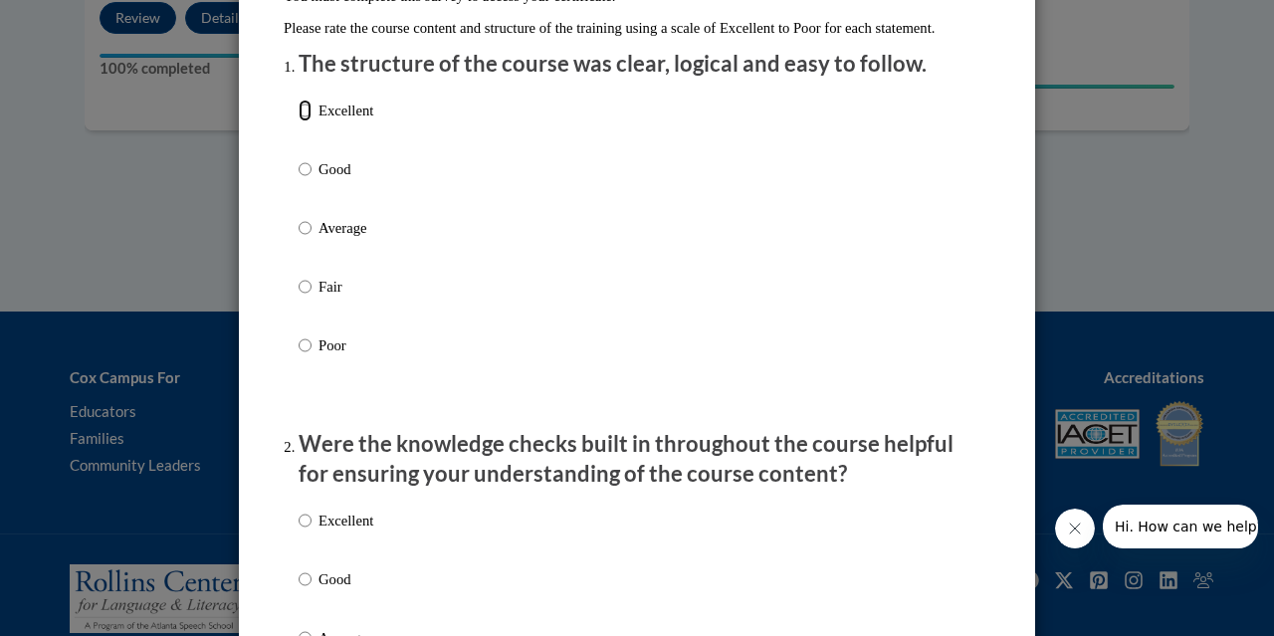
click at [298, 121] on input "Excellent" at bounding box center [304, 110] width 13 height 22
radio input "true"
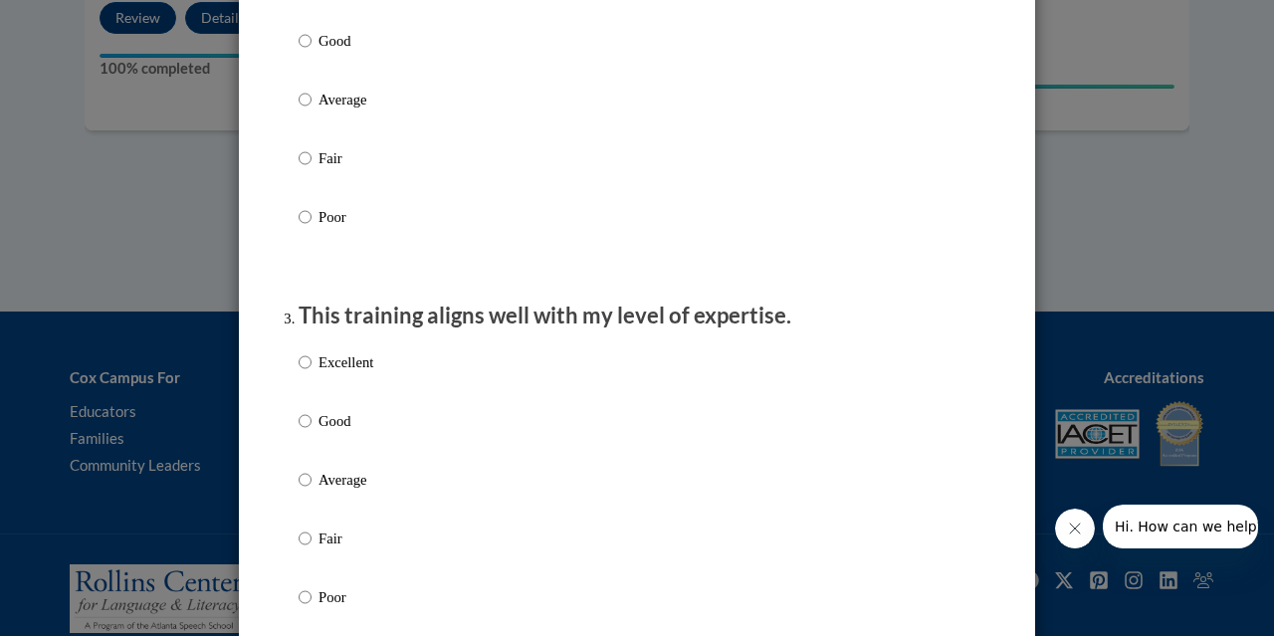
scroll to position [801, 0]
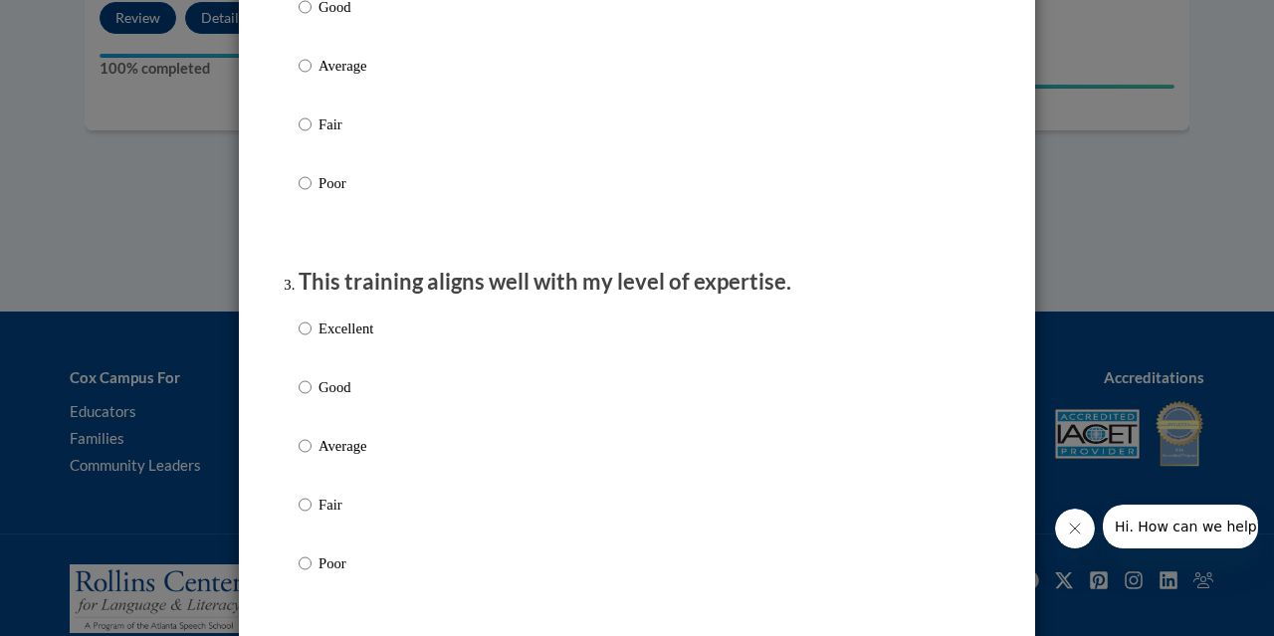
click at [307, 41] on label "Good" at bounding box center [335, 23] width 75 height 54
click at [307, 18] on input "Good" at bounding box center [304, 7] width 13 height 22
radio input "true"
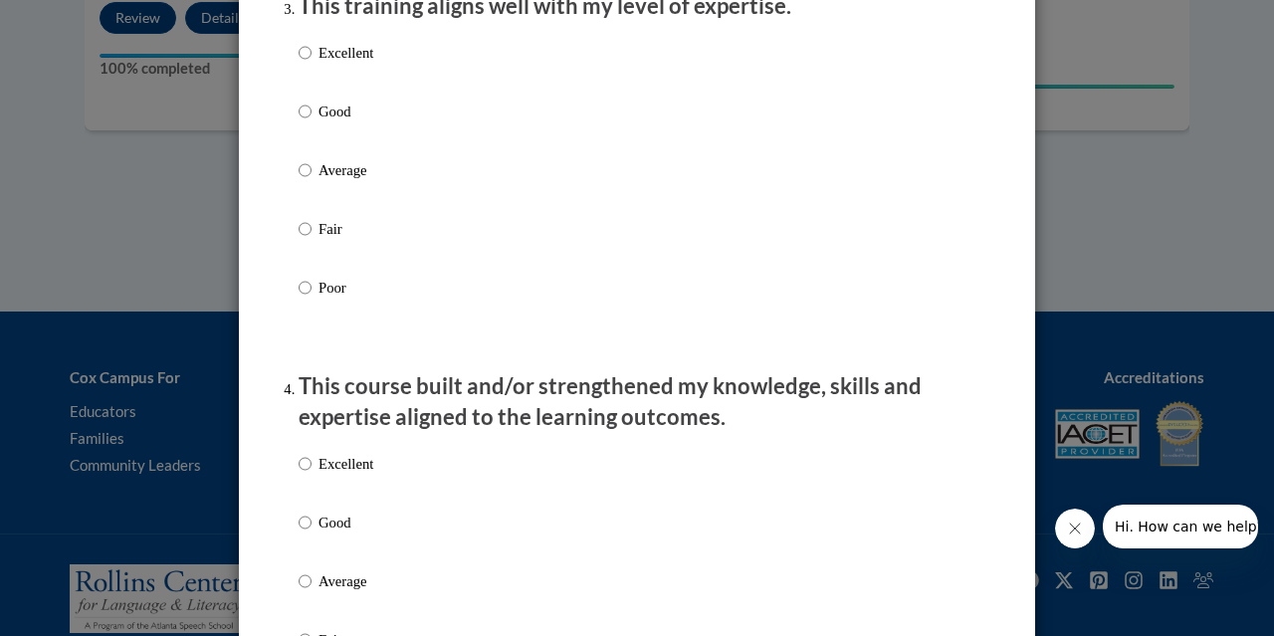
scroll to position [1078, 0]
click at [298, 63] on input "Excellent" at bounding box center [304, 52] width 13 height 22
radio input "true"
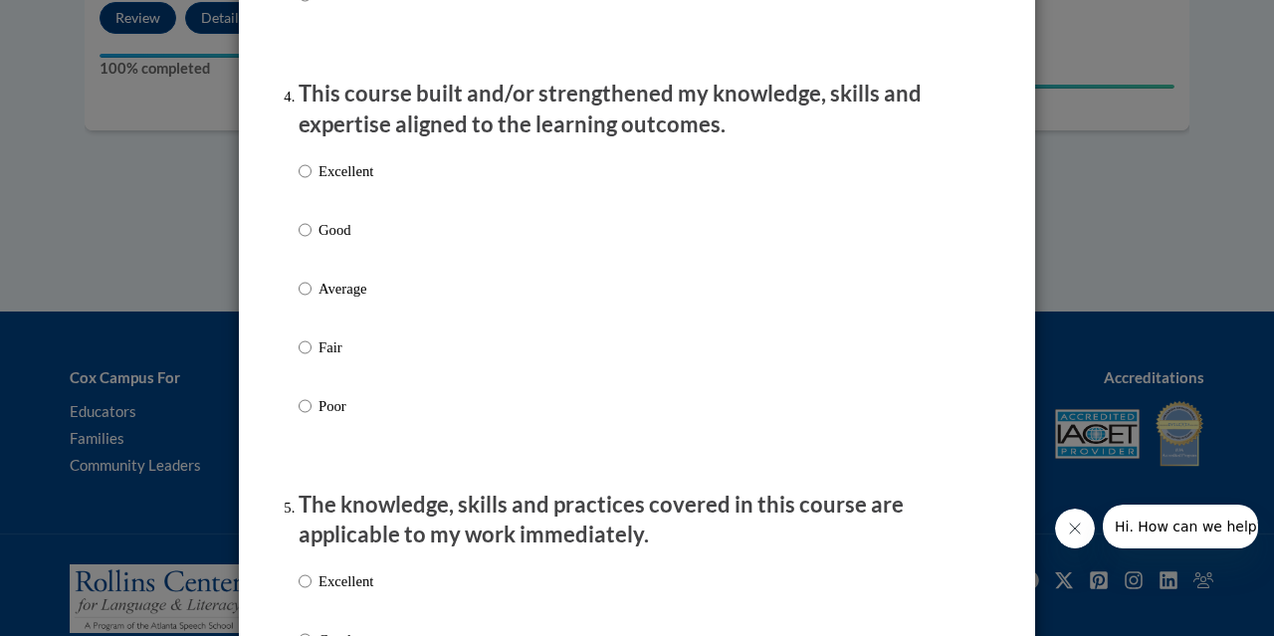
scroll to position [1370, 0]
click at [318, 180] on p "Excellent" at bounding box center [345, 170] width 55 height 22
click at [311, 180] on input "Excellent" at bounding box center [304, 170] width 13 height 22
radio input "true"
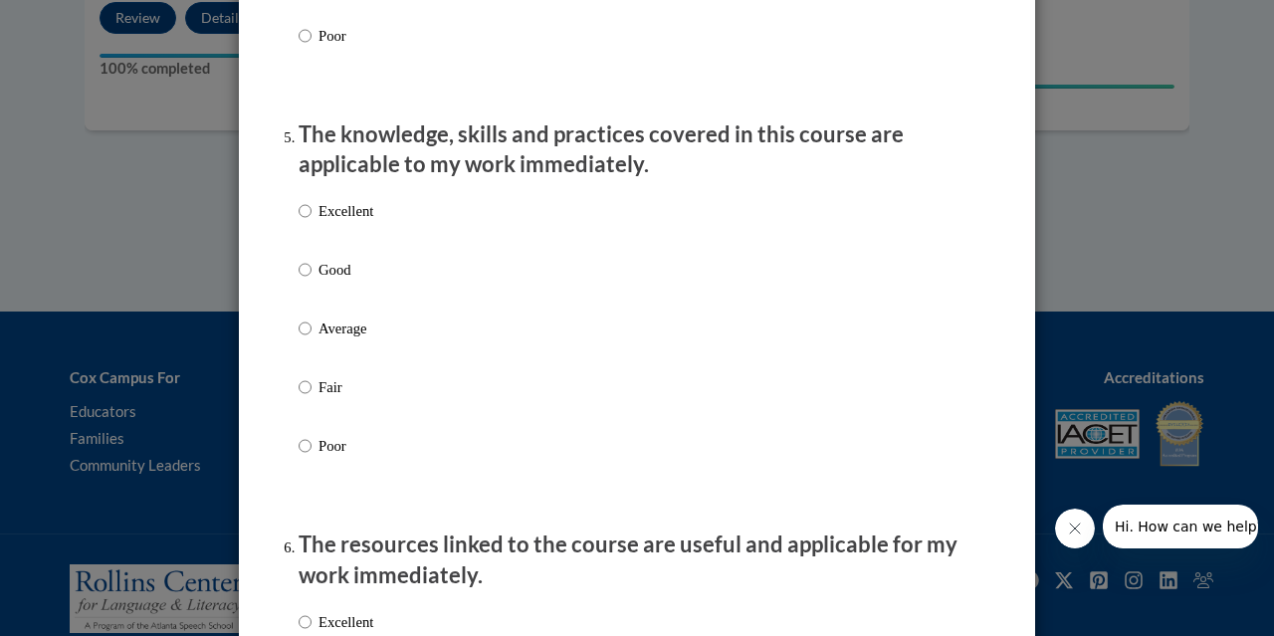
scroll to position [1740, 0]
click at [304, 234] on label "Excellent" at bounding box center [335, 226] width 75 height 54
click at [304, 221] on input "Excellent" at bounding box center [304, 210] width 13 height 22
radio input "true"
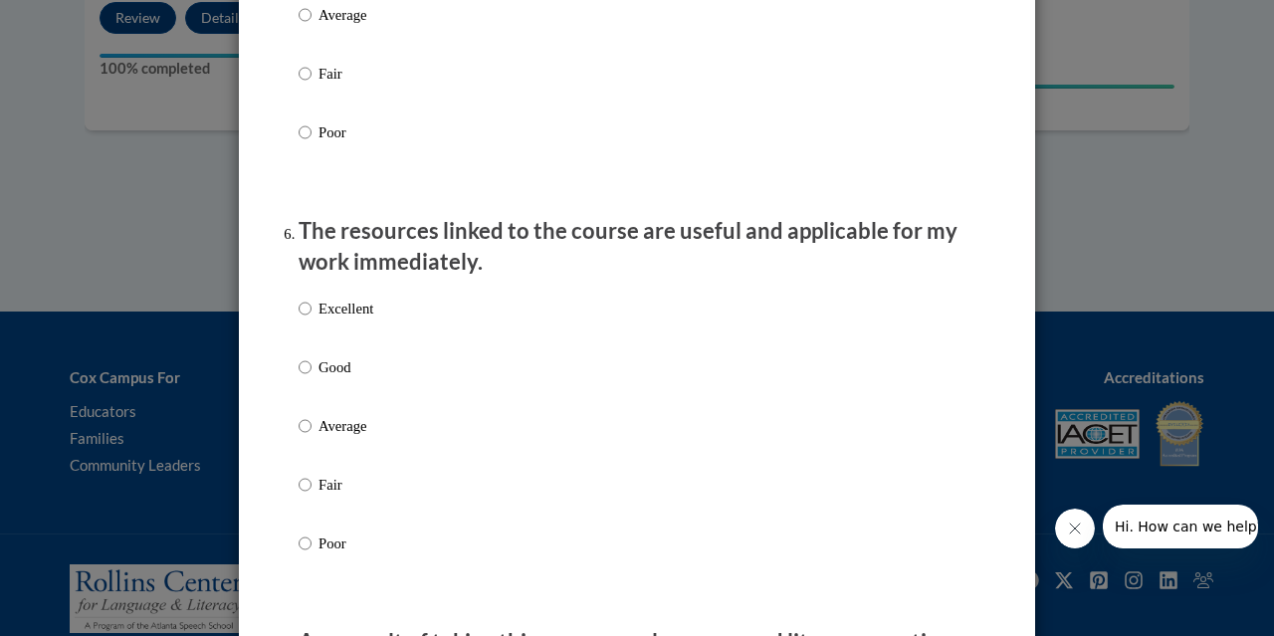
scroll to position [2055, 0]
click at [348, 317] on p "Excellent" at bounding box center [345, 307] width 55 height 22
click at [311, 317] on input "Excellent" at bounding box center [304, 307] width 13 height 22
radio input "true"
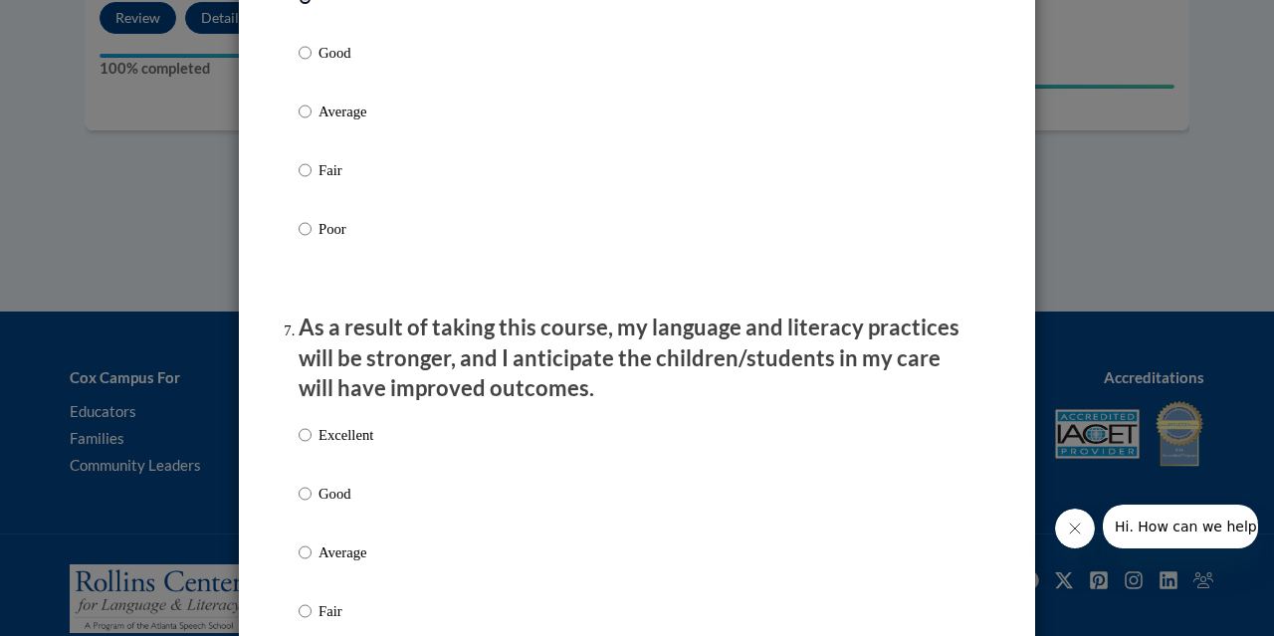
scroll to position [2571, 0]
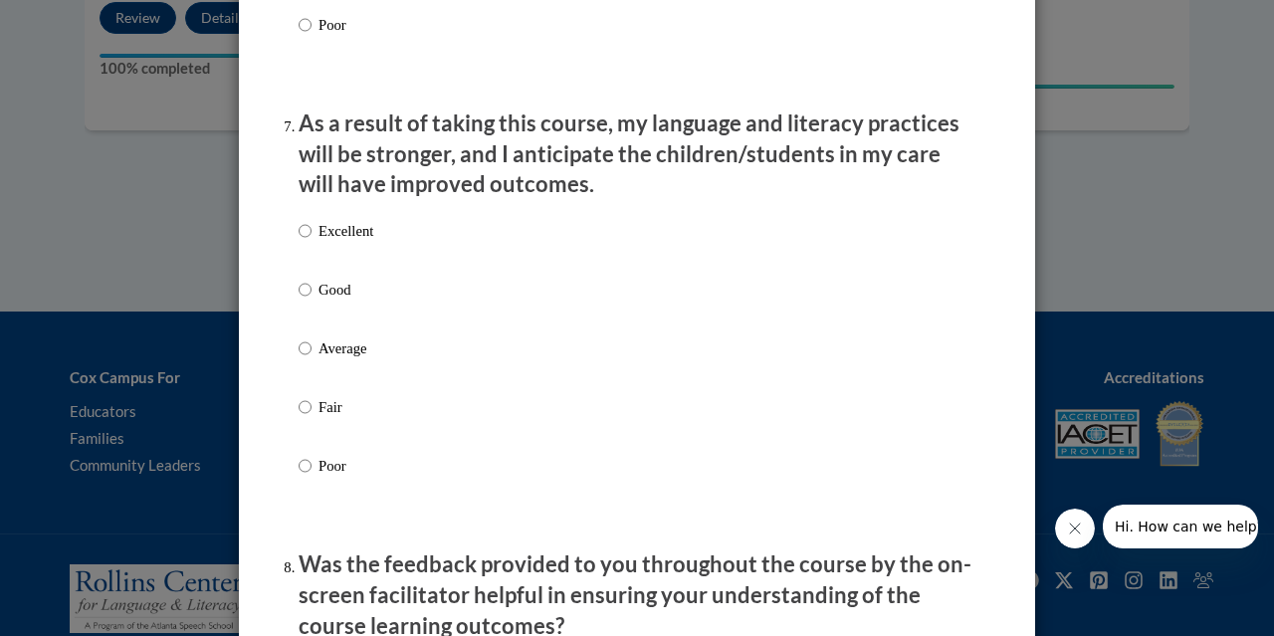
click at [318, 240] on p "Excellent" at bounding box center [345, 231] width 55 height 22
click at [311, 240] on input "Excellent" at bounding box center [304, 231] width 13 height 22
radio input "true"
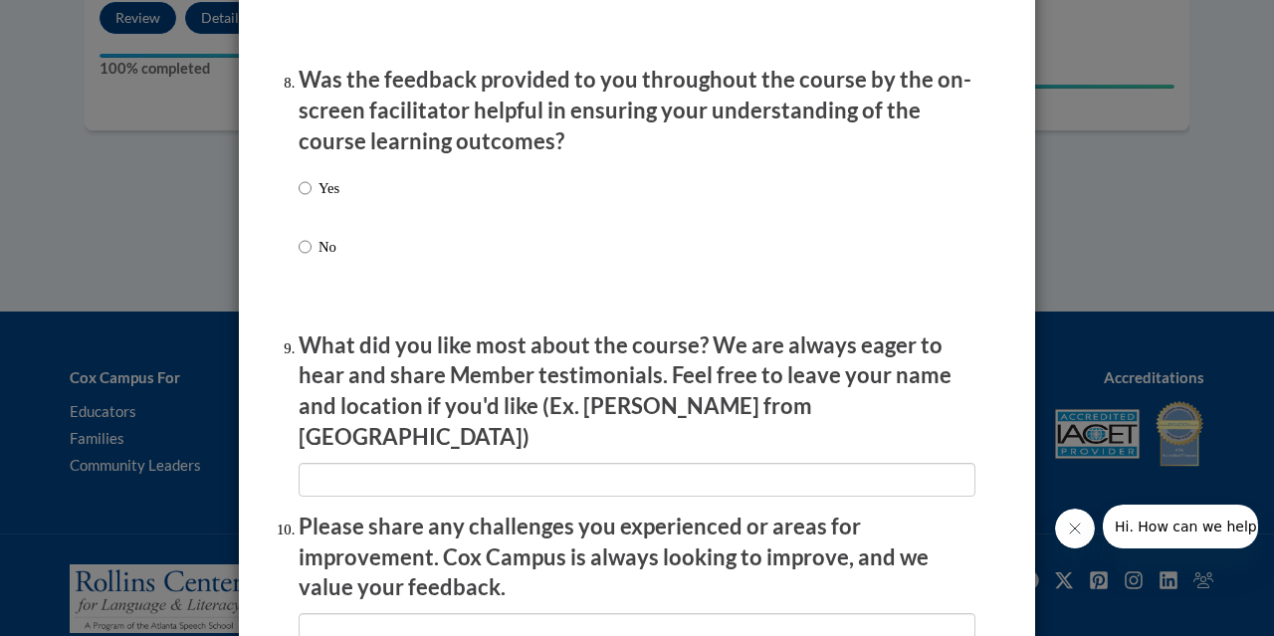
scroll to position [3057, 0]
click at [320, 198] on p "Yes" at bounding box center [328, 187] width 21 height 22
click at [311, 198] on input "Yes" at bounding box center [304, 187] width 13 height 22
radio input "true"
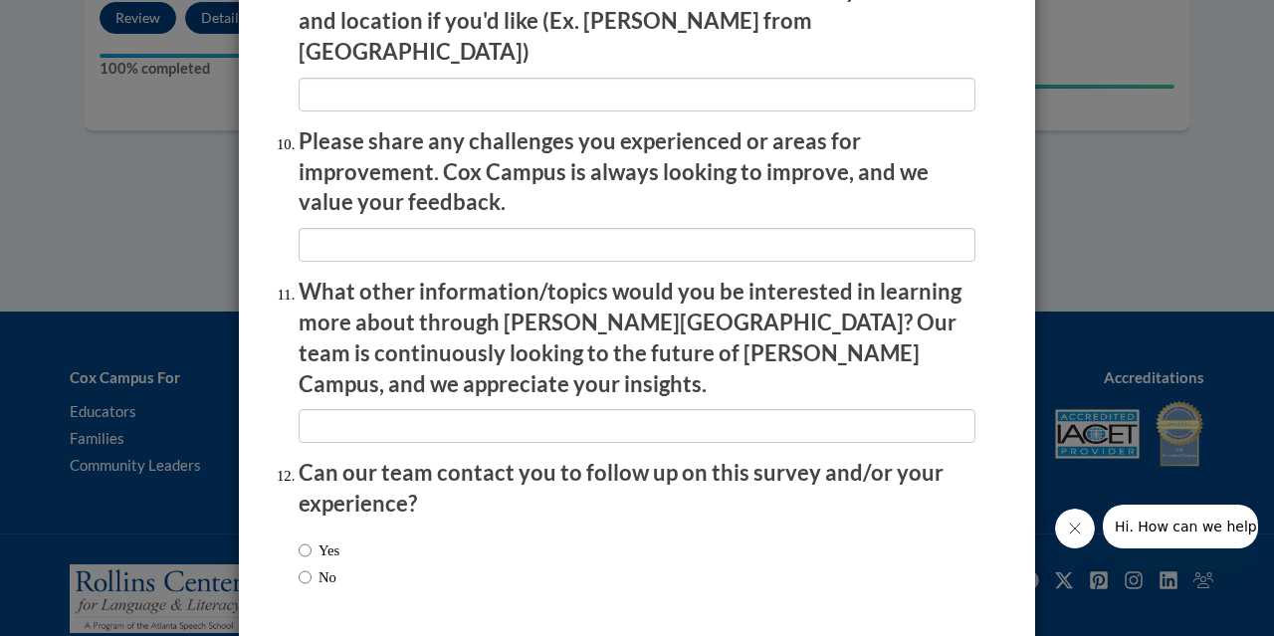
scroll to position [3501, 0]
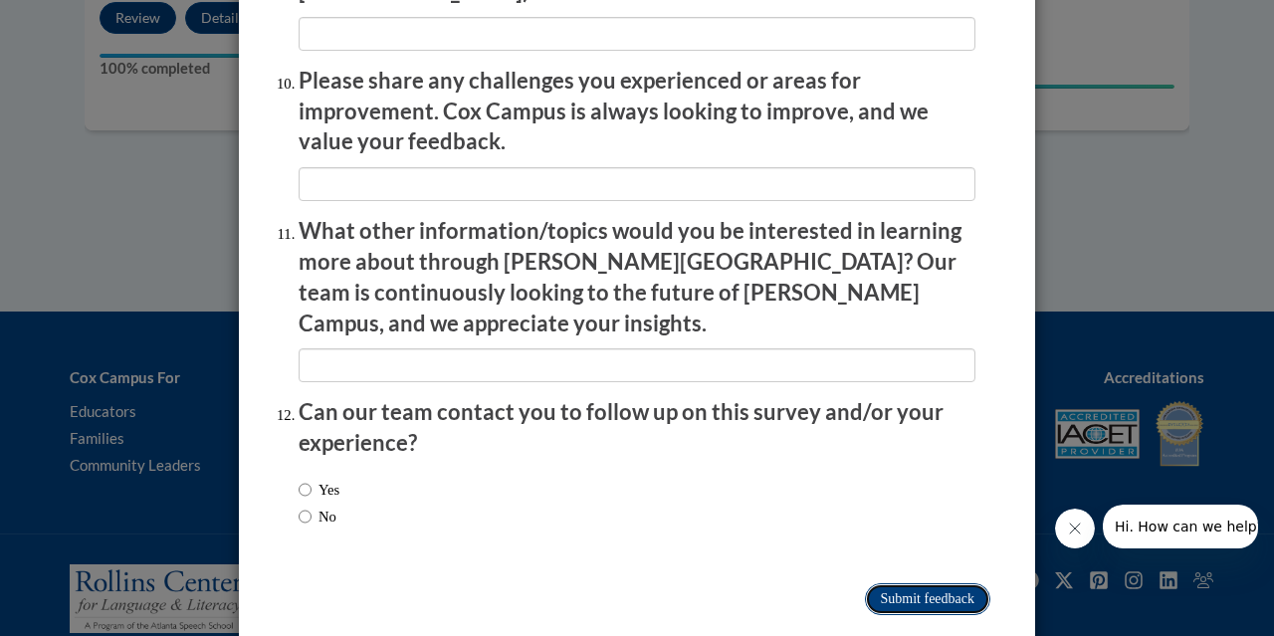
click at [960, 583] on input "Submit feedback" at bounding box center [927, 599] width 125 height 32
